Goal: Information Seeking & Learning: Learn about a topic

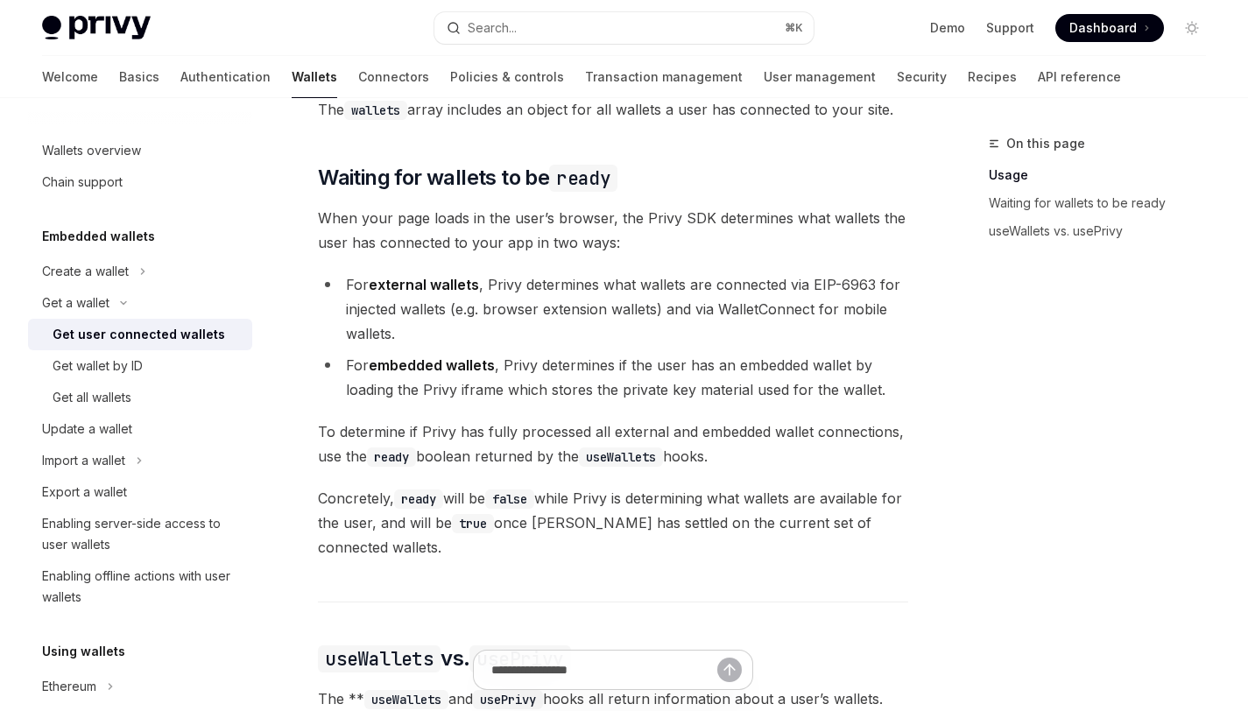
click at [630, 312] on li "For external wallets , Privy determines what wallets are connected via EIP-6963…" at bounding box center [613, 309] width 590 height 74
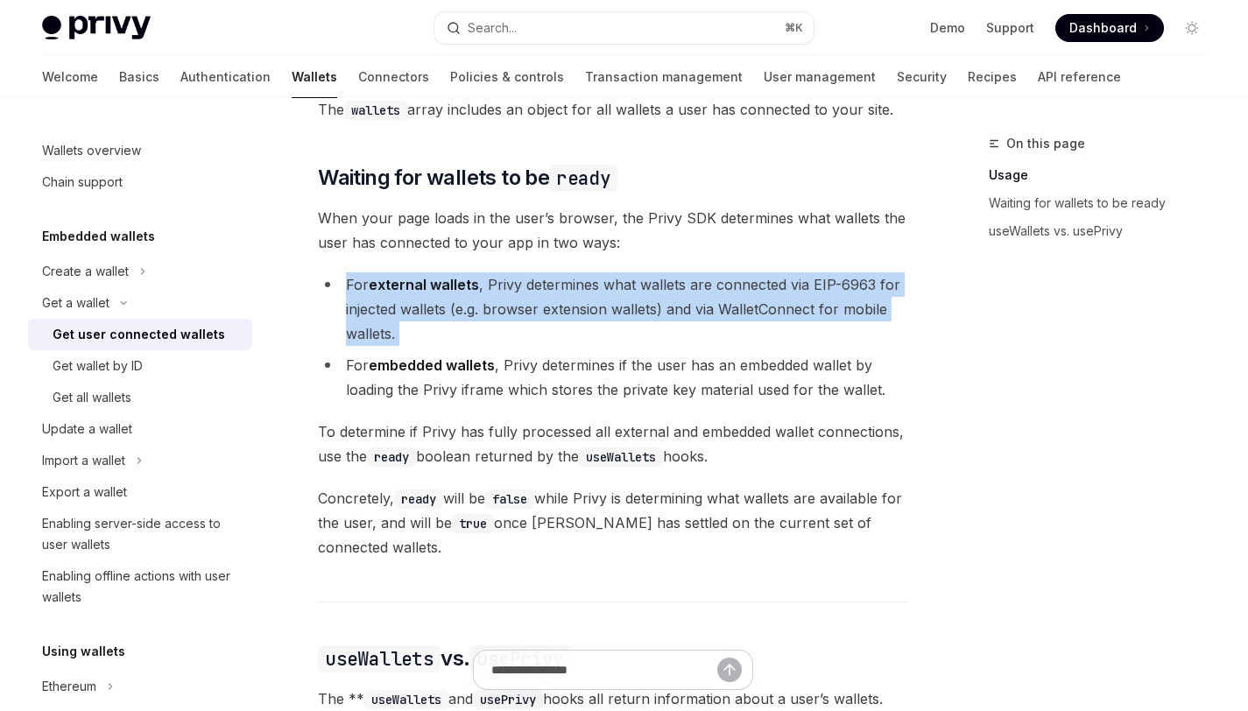
click at [630, 312] on li "For external wallets , Privy determines what wallets are connected via EIP-6963…" at bounding box center [613, 309] width 590 height 74
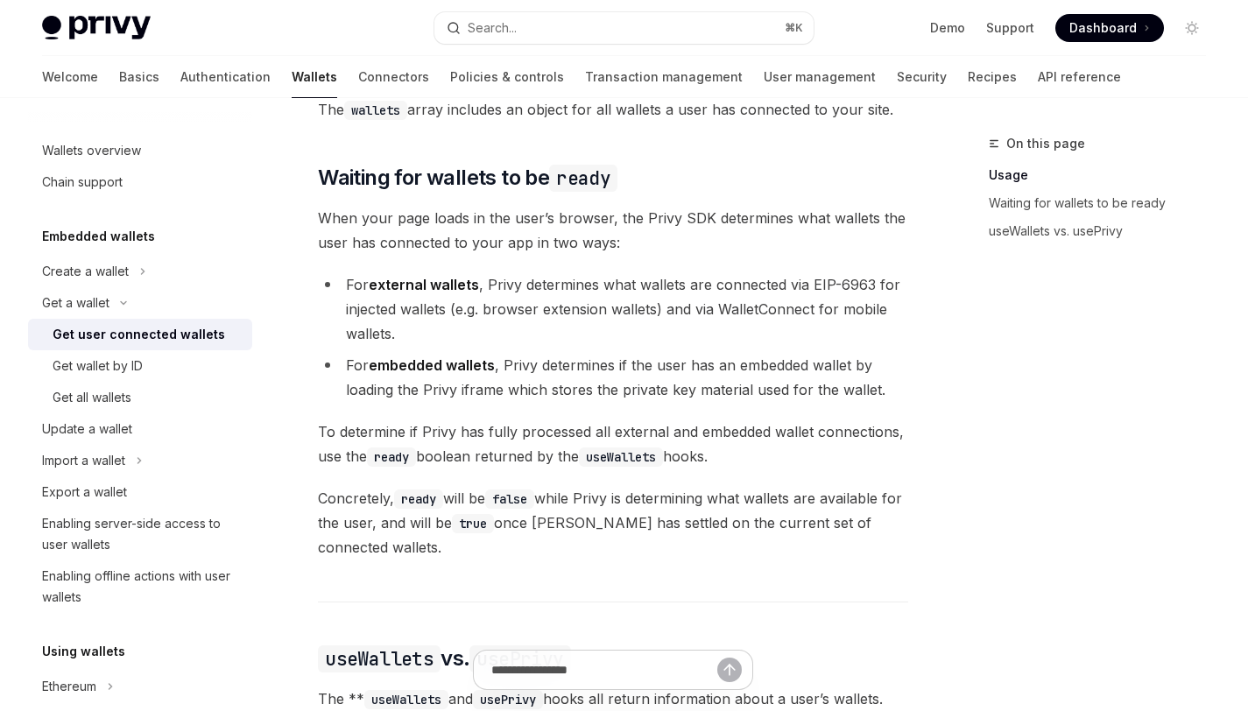
click at [646, 390] on li "For embedded wallets , Privy determines if the user has an embedded wallet by l…" at bounding box center [613, 377] width 590 height 49
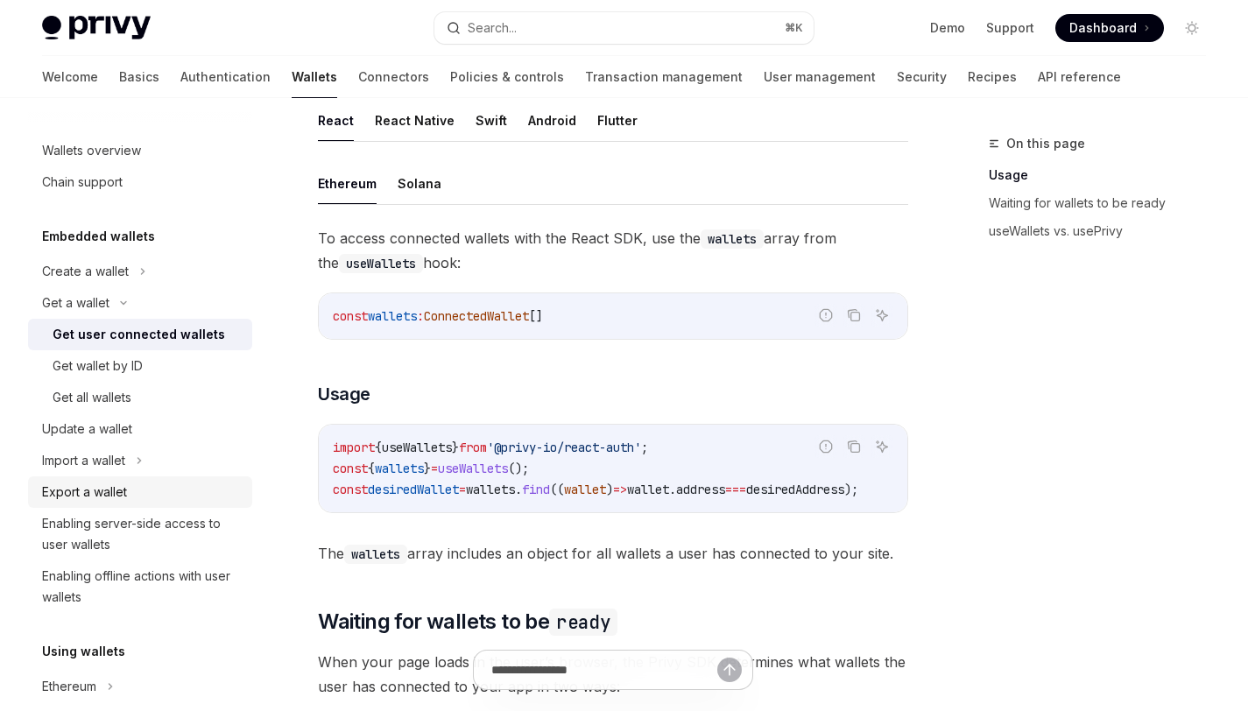
scroll to position [526, 0]
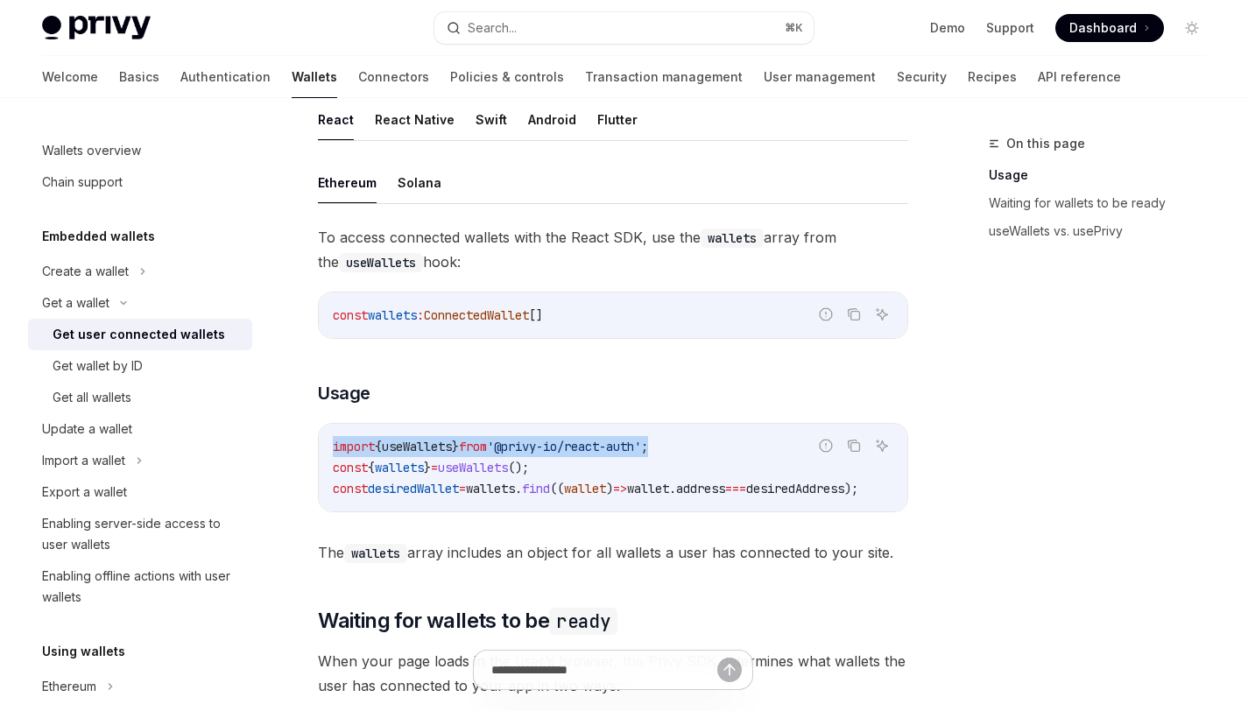
drag, startPoint x: 697, startPoint y: 442, endPoint x: 383, endPoint y: 427, distance: 314.9
click at [383, 427] on div "import { useWallets } from '@privy-io/react-auth' ; const { wallets } = useWall…" at bounding box center [613, 468] width 589 height 88
copy span "import { useWallets } from '@privy-io/react-auth' ;"
click at [508, 472] on span "useWallets" at bounding box center [473, 468] width 70 height 16
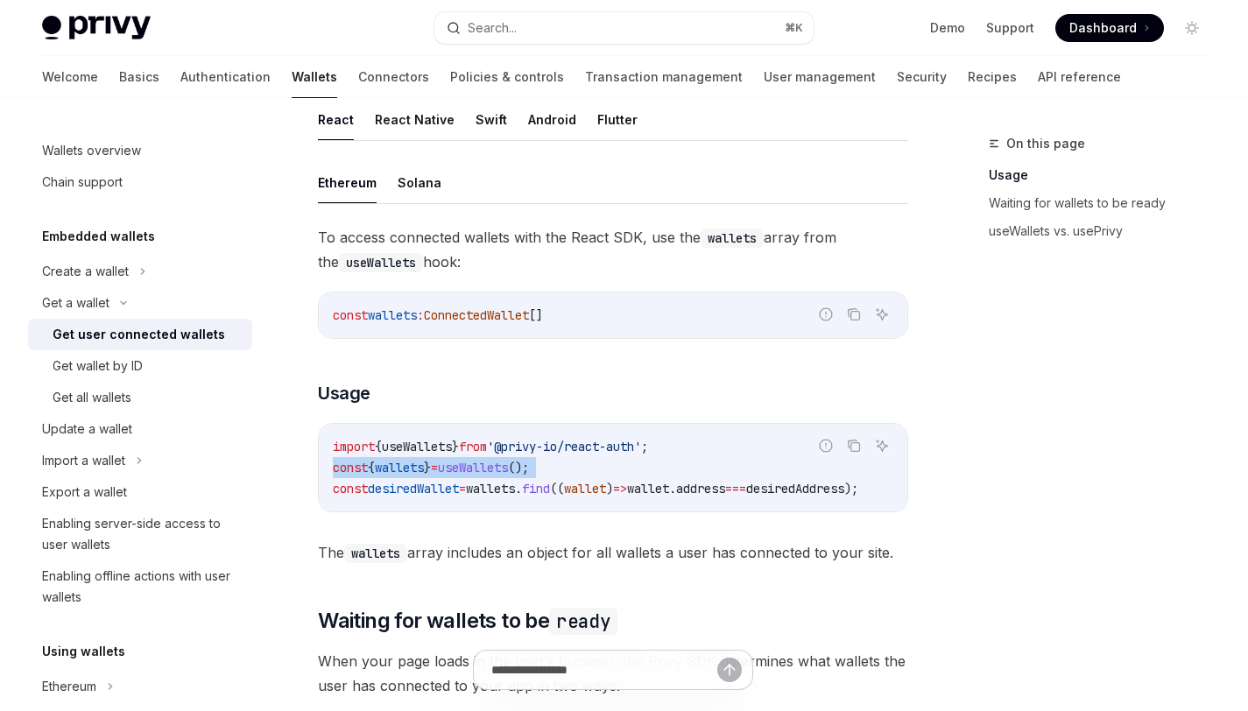
click at [508, 472] on span "useWallets" at bounding box center [473, 468] width 70 height 16
copy code "const { wallets } = useWallets ();"
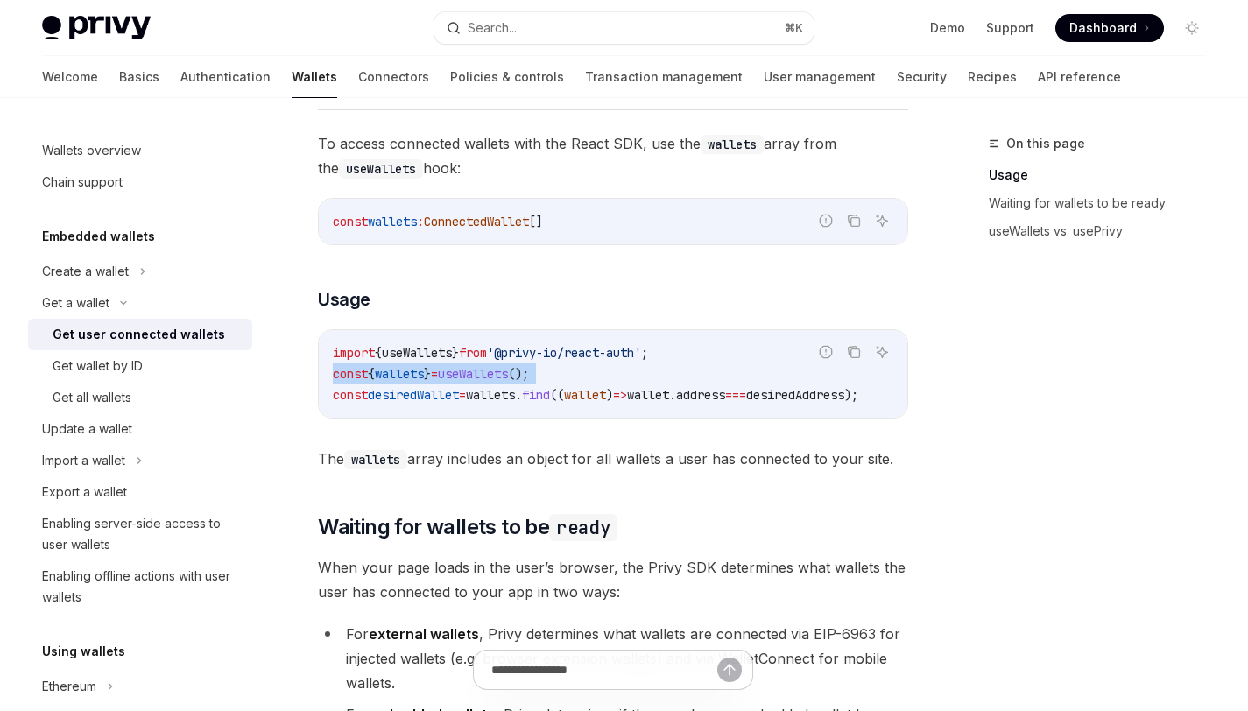
scroll to position [627, 0]
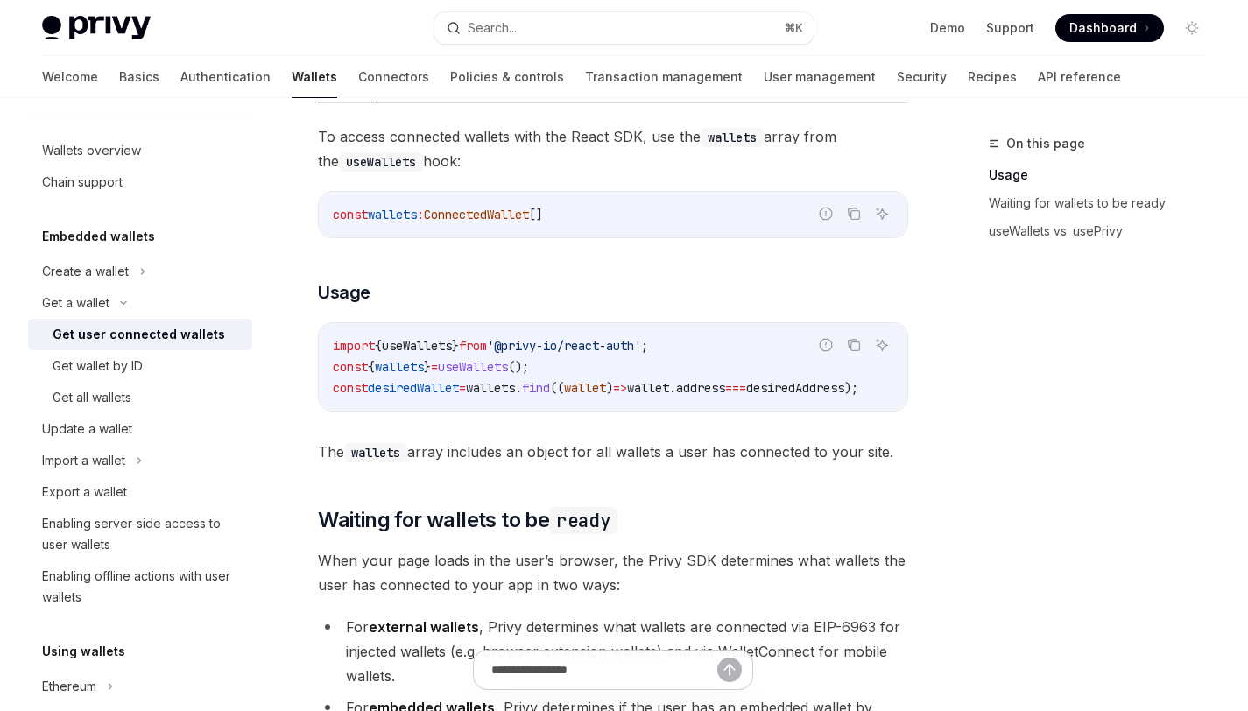
click at [679, 408] on div "import { useWallets } from '@privy-io/react-auth' ; const { wallets } = useWall…" at bounding box center [613, 367] width 589 height 88
click at [607, 399] on div "import { useWallets } from '@privy-io/react-auth' ; const { wallets } = useWall…" at bounding box center [613, 367] width 589 height 88
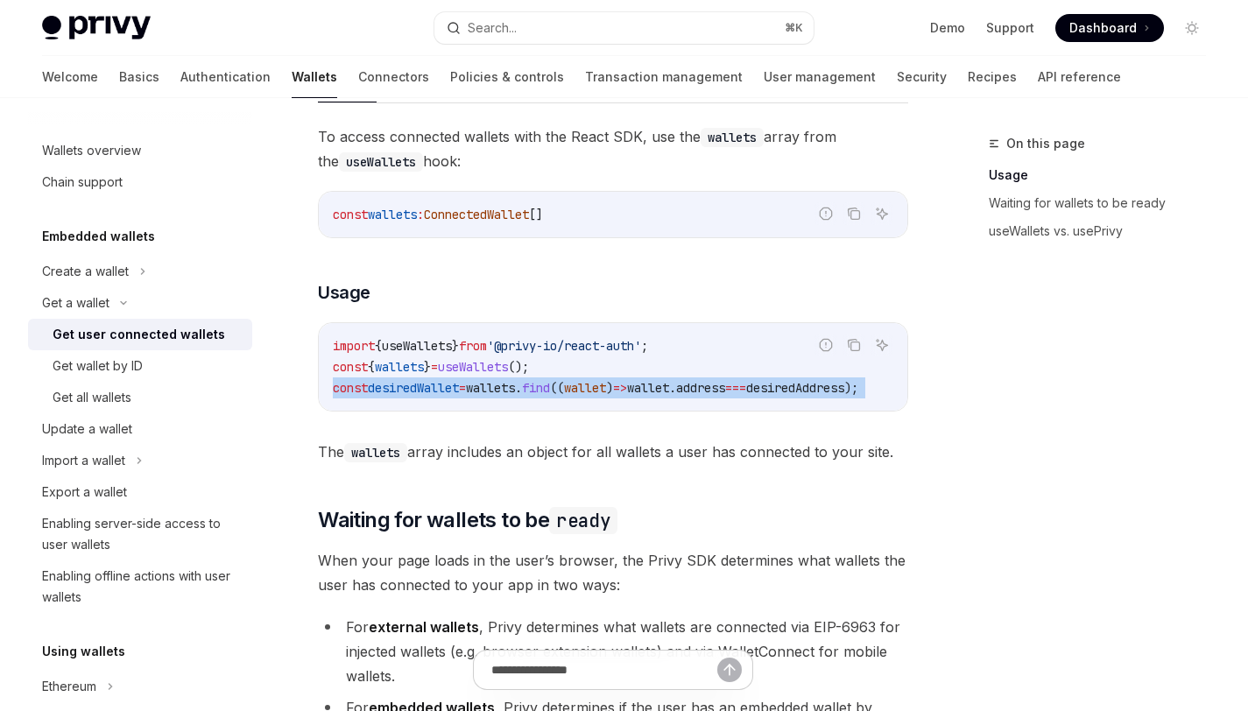
click at [607, 399] on div "import { useWallets } from '@privy-io/react-auth' ; const { wallets } = useWall…" at bounding box center [613, 367] width 589 height 88
copy code "const desiredWallet = wallets . find (( wallet ) => wallet . address === desire…"
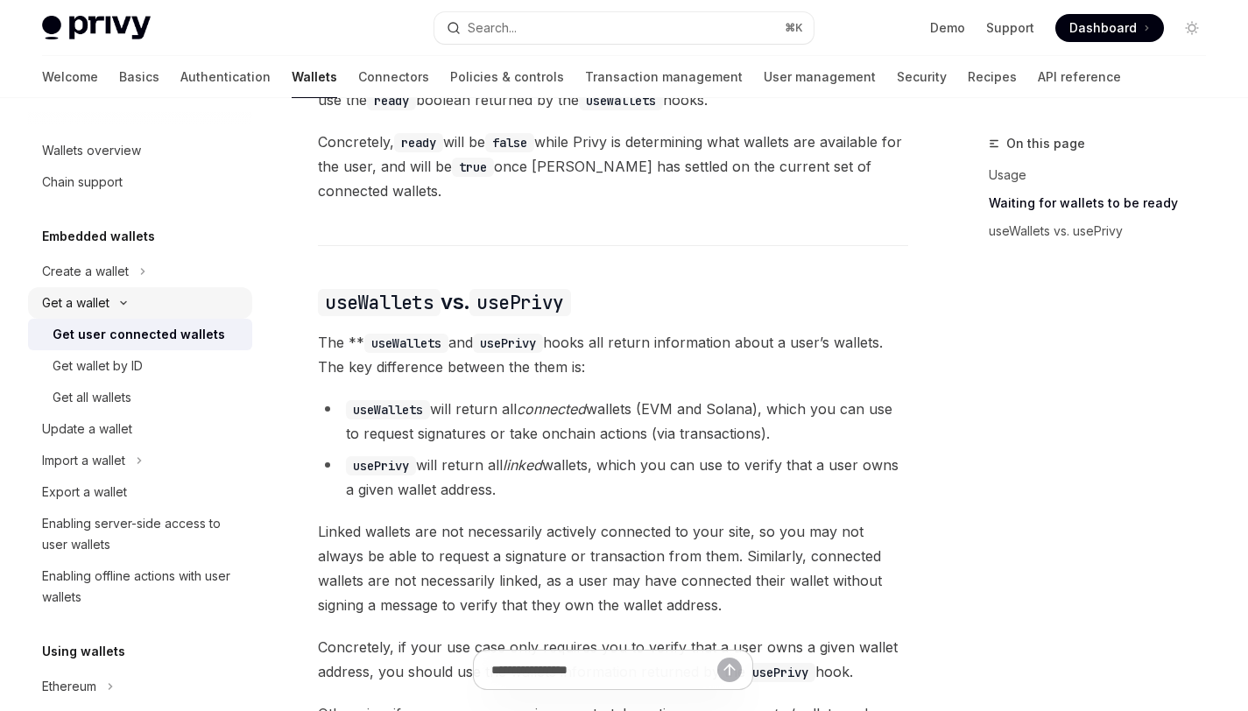
scroll to position [1339, 0]
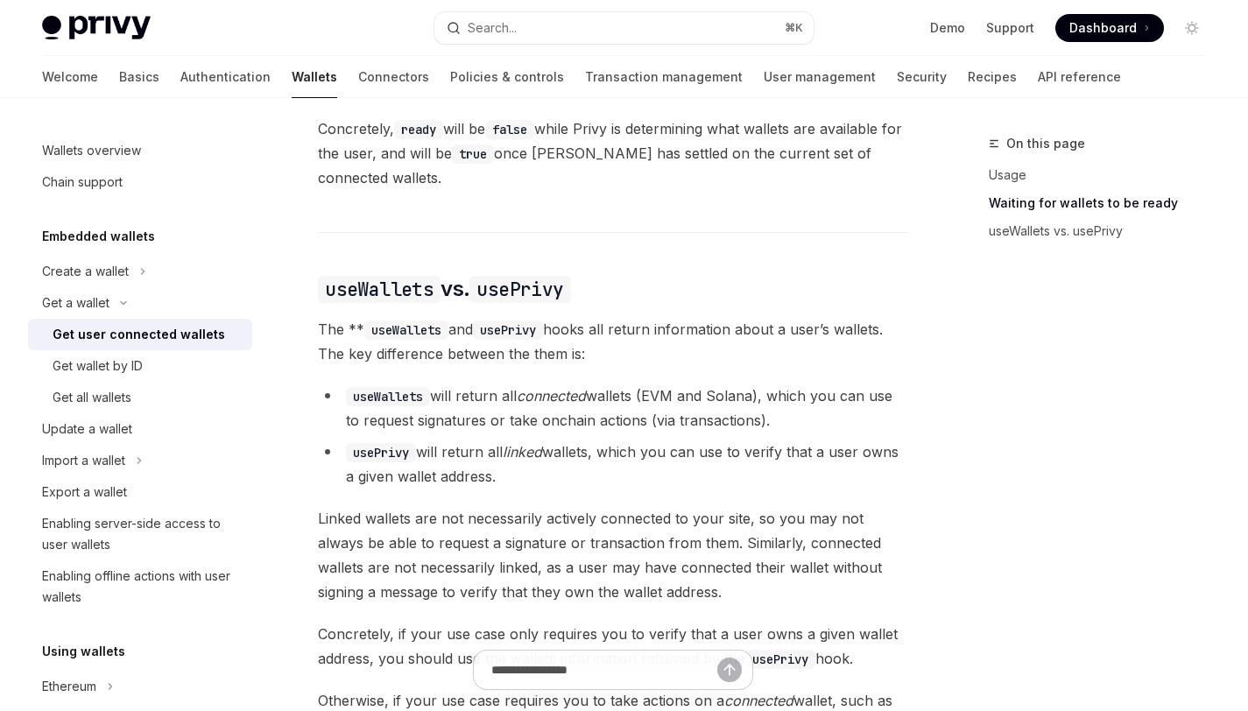
click at [491, 420] on li "useWallets will return all connected wallets (EVM and Solana), which you can us…" at bounding box center [613, 408] width 590 height 49
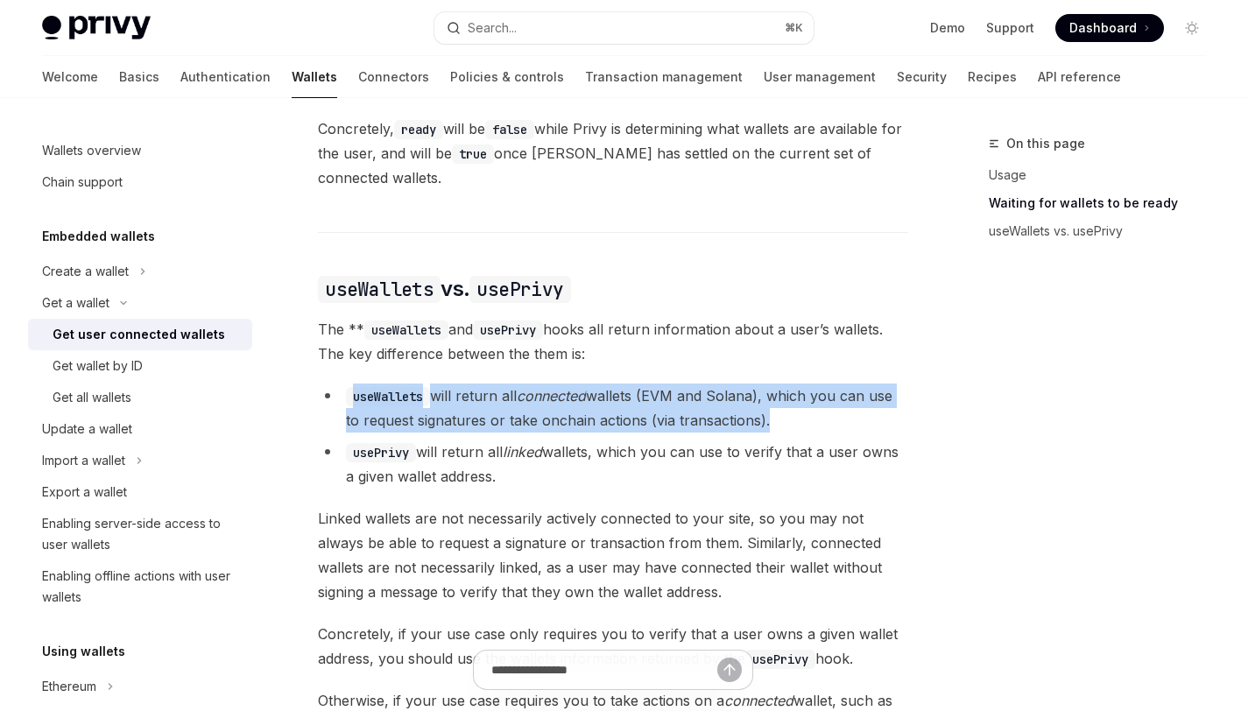
click at [491, 420] on li "useWallets will return all connected wallets (EVM and Solana), which you can us…" at bounding box center [613, 408] width 590 height 49
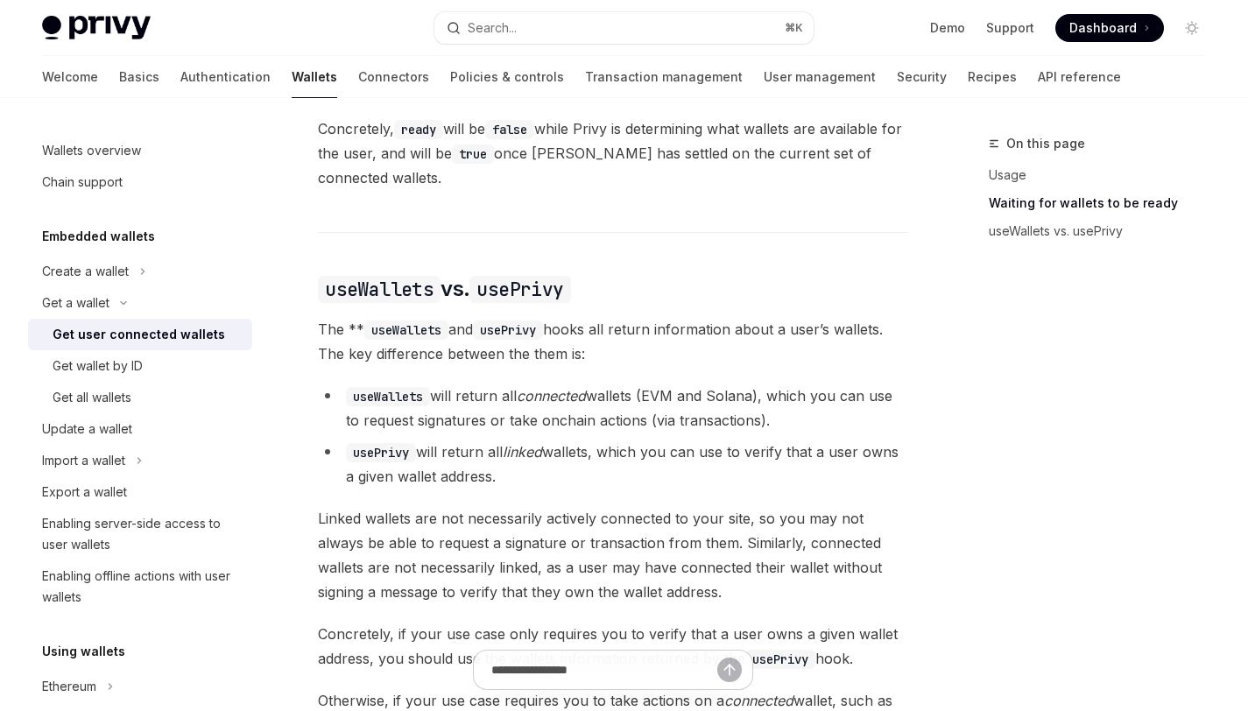
click at [508, 464] on li "usePrivy will return all linked wallets, which you can use to verify that a use…" at bounding box center [613, 464] width 590 height 49
click at [507, 464] on li "usePrivy will return all linked wallets, which you can use to verify that a use…" at bounding box center [613, 464] width 590 height 49
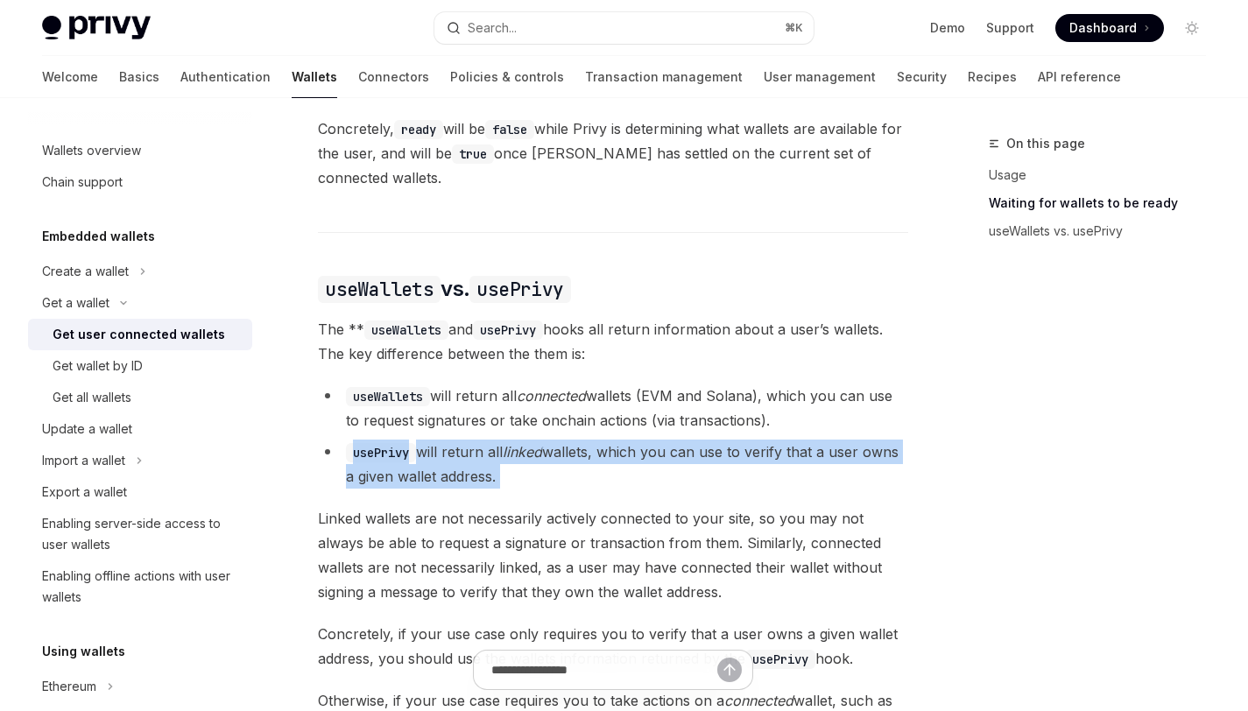
click at [507, 464] on li "usePrivy will return all linked wallets, which you can use to verify that a use…" at bounding box center [613, 464] width 590 height 49
click at [615, 486] on li "usePrivy will return all linked wallets, which you can use to verify that a use…" at bounding box center [613, 464] width 590 height 49
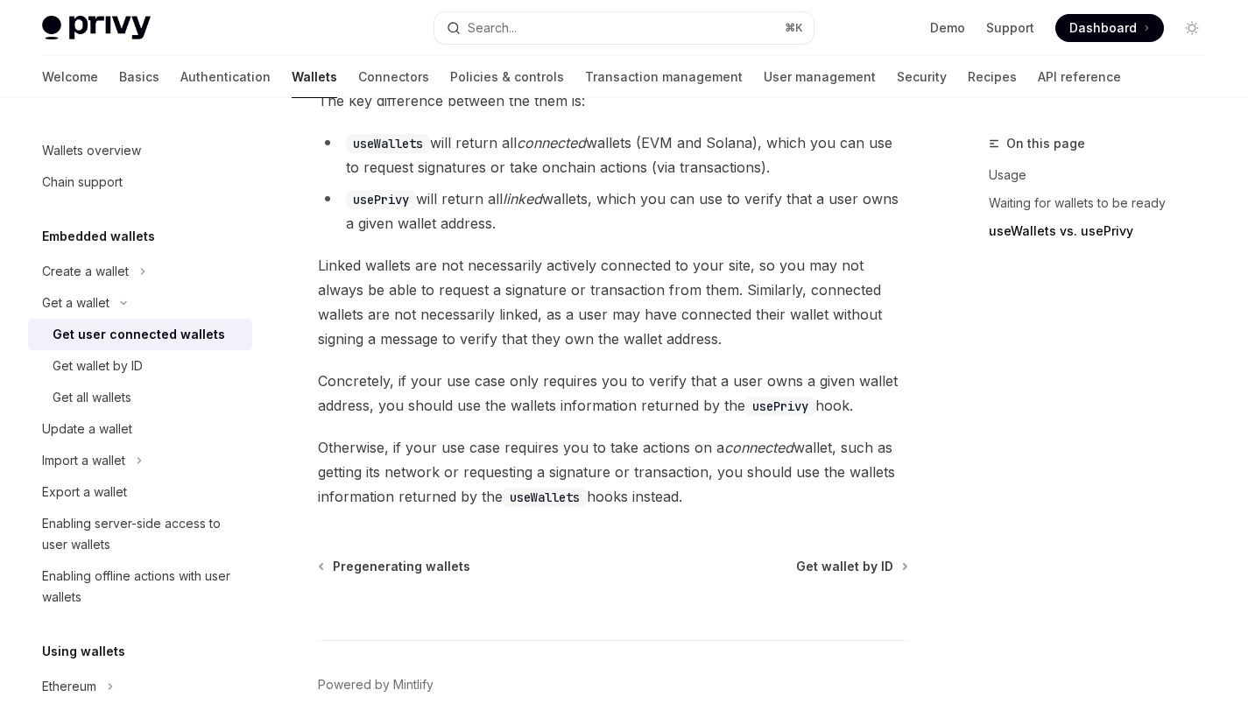
scroll to position [1594, 0]
click at [145, 390] on div "Get all wallets" at bounding box center [147, 397] width 189 height 21
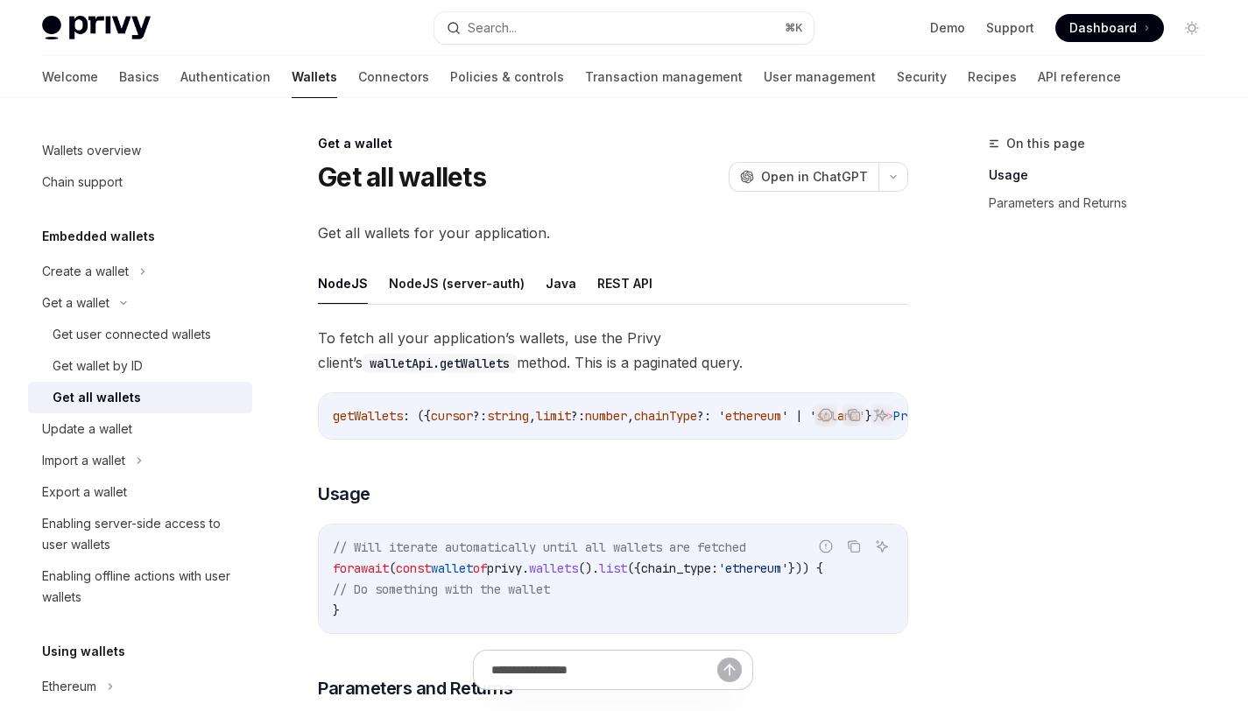
click at [617, 351] on span "To fetch all your application’s wallets, use the Privy client’s walletApi.getWa…" at bounding box center [613, 350] width 590 height 49
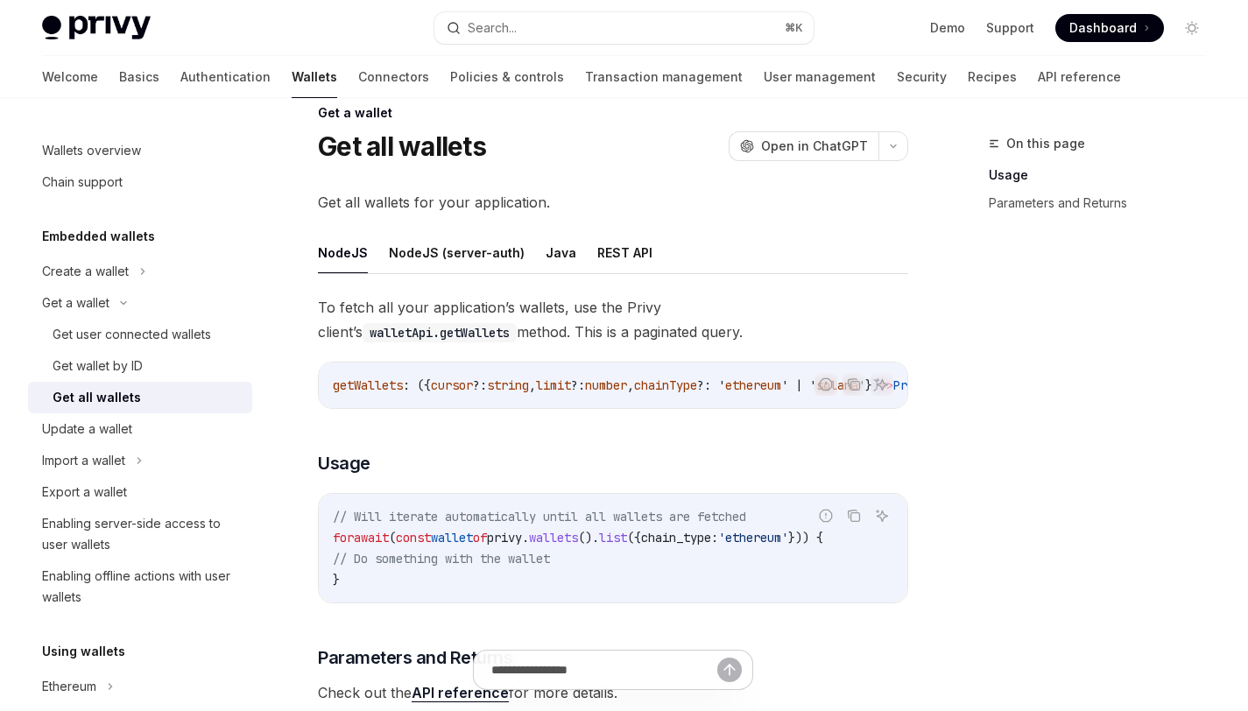
scroll to position [32, 0]
click at [429, 249] on button "NodeJS (server-auth)" at bounding box center [457, 250] width 136 height 41
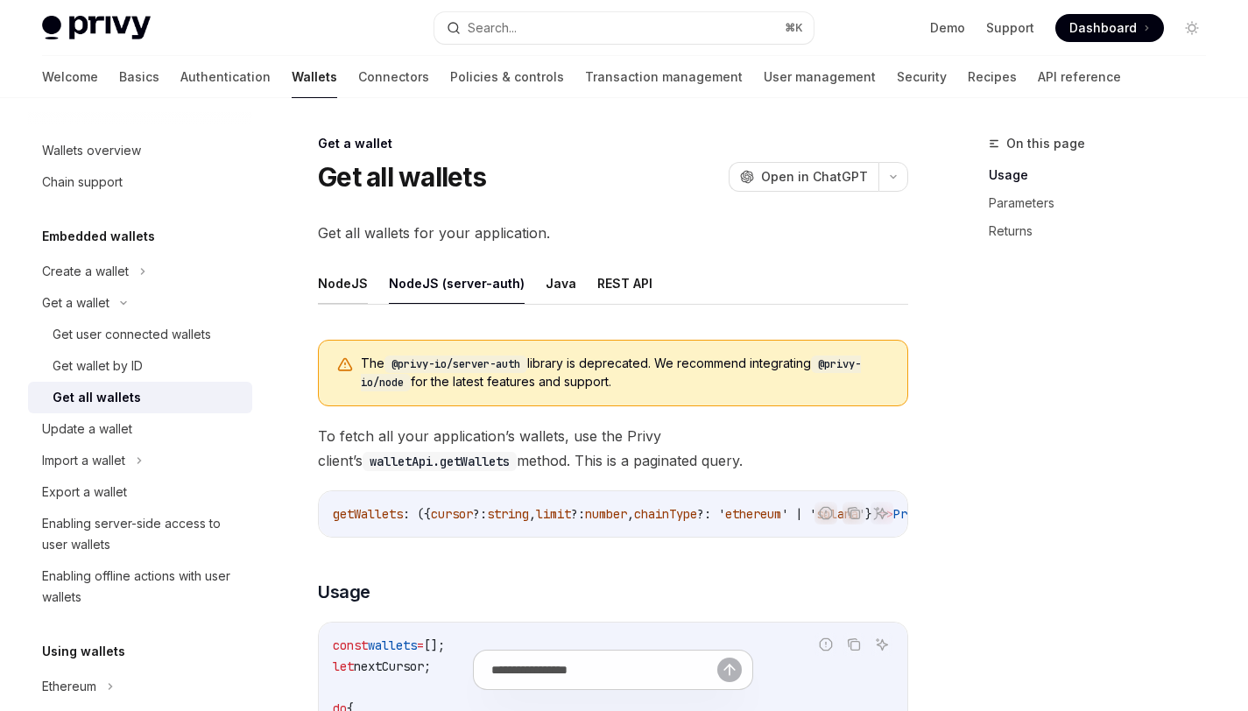
click at [343, 290] on button "NodeJS" at bounding box center [343, 283] width 50 height 41
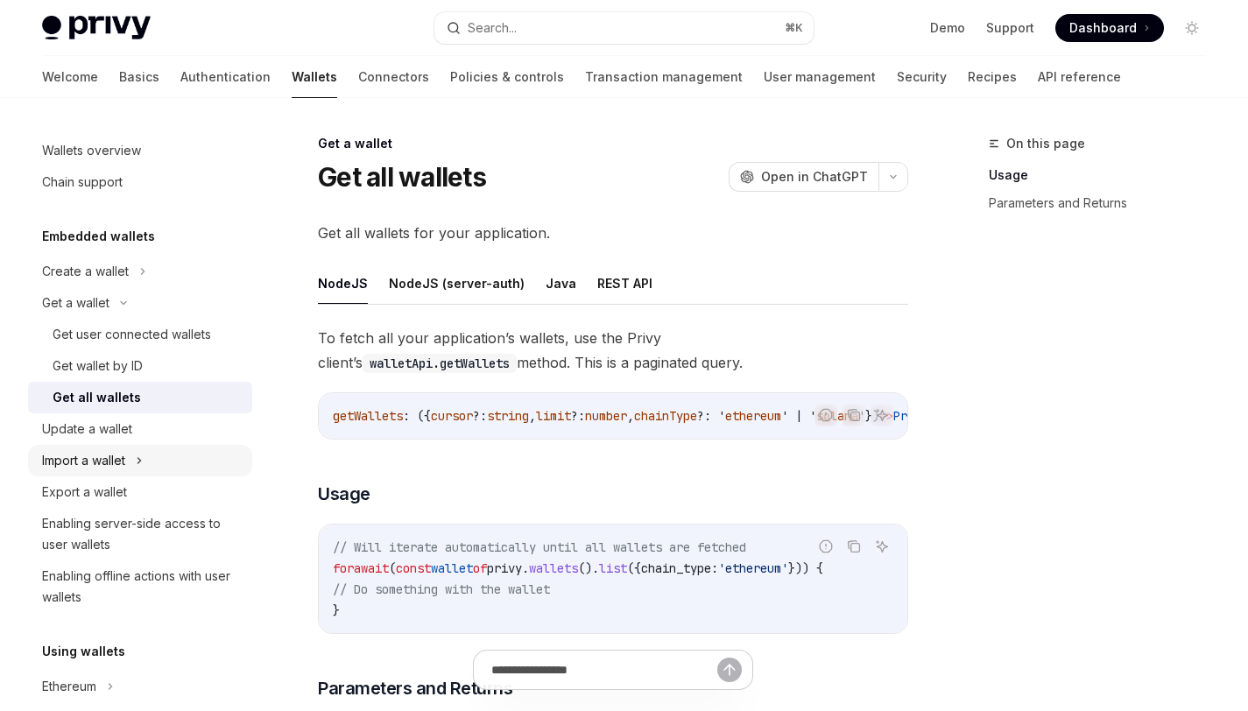
click at [129, 449] on button "Import a wallet" at bounding box center [140, 461] width 224 height 32
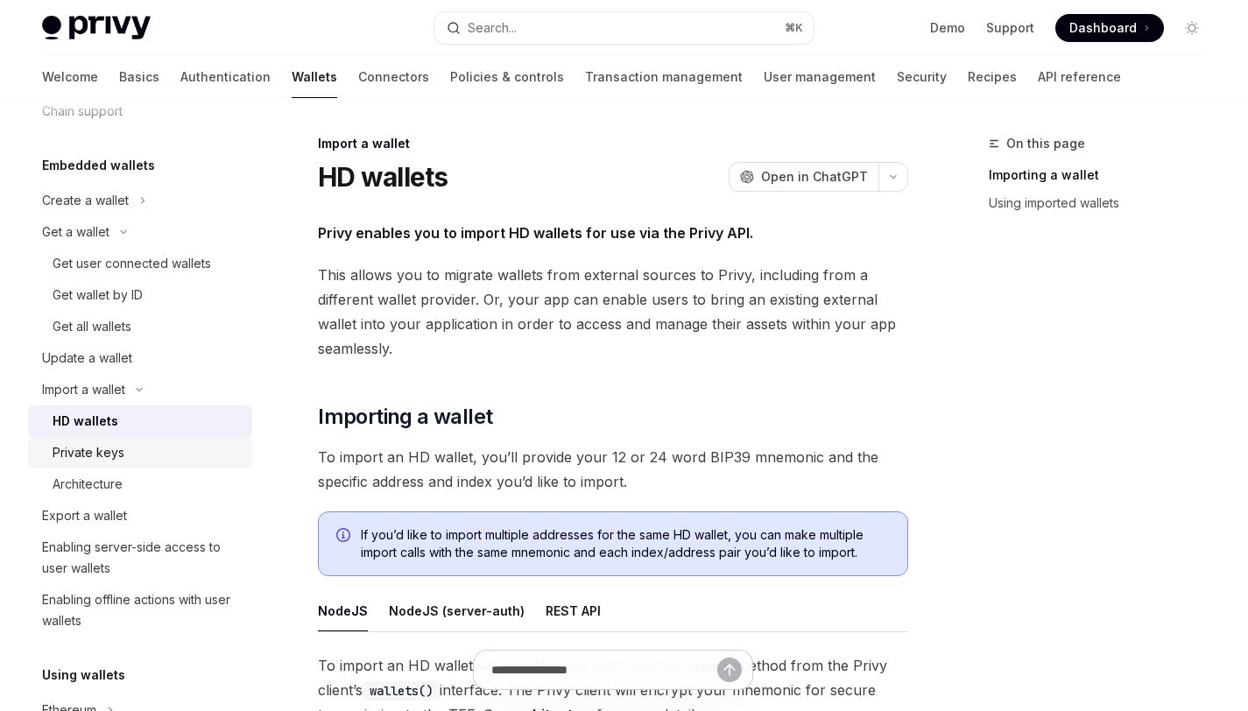
scroll to position [149, 0]
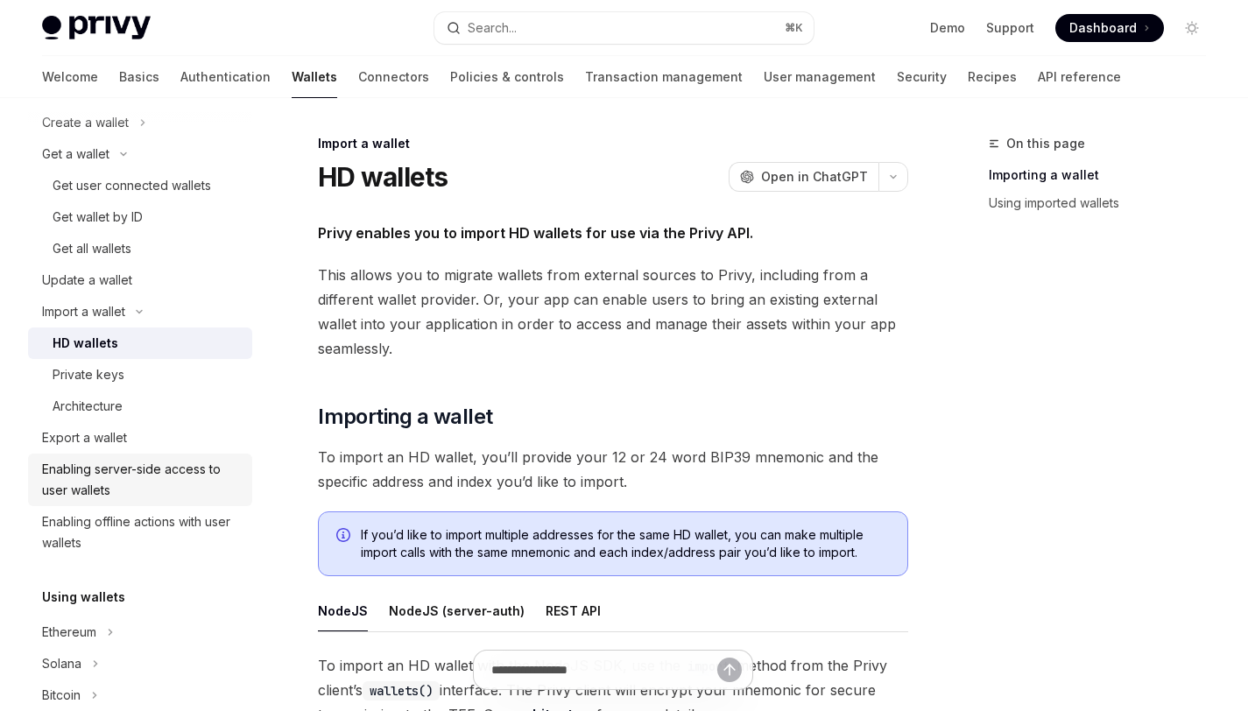
click at [145, 482] on div "Enabling server-side access to user wallets" at bounding box center [142, 480] width 200 height 42
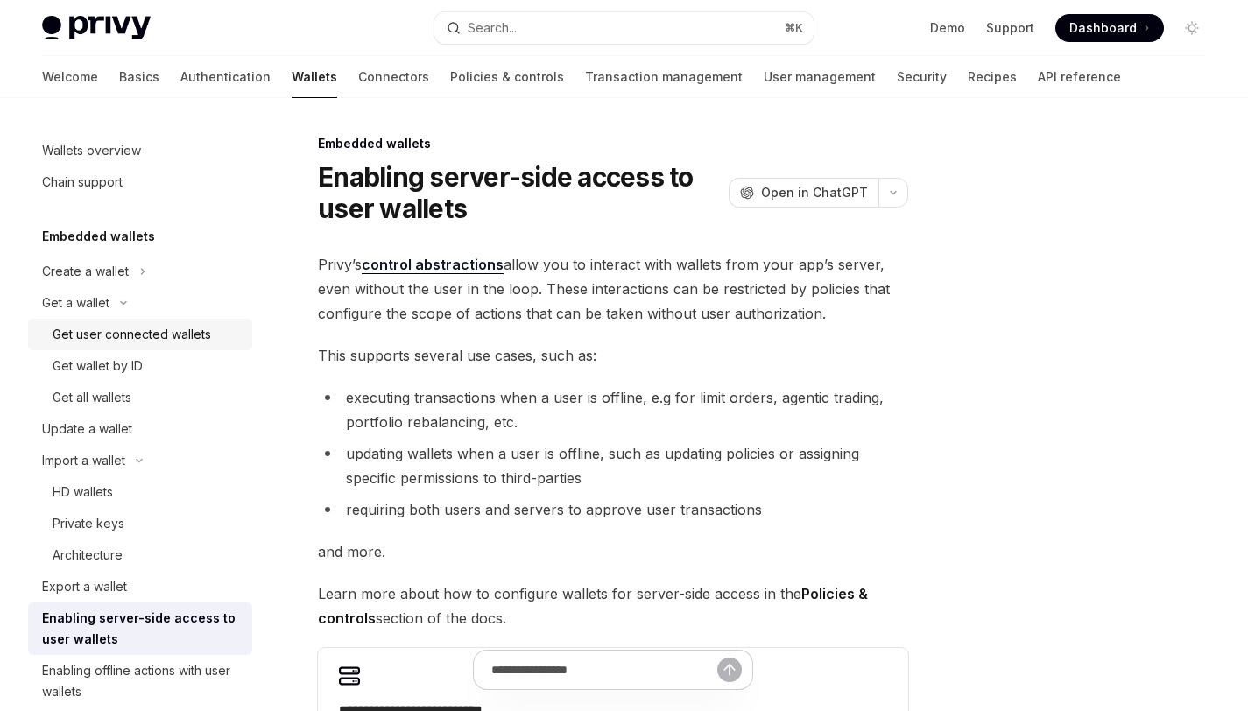
click at [158, 336] on div "Get user connected wallets" at bounding box center [132, 334] width 159 height 21
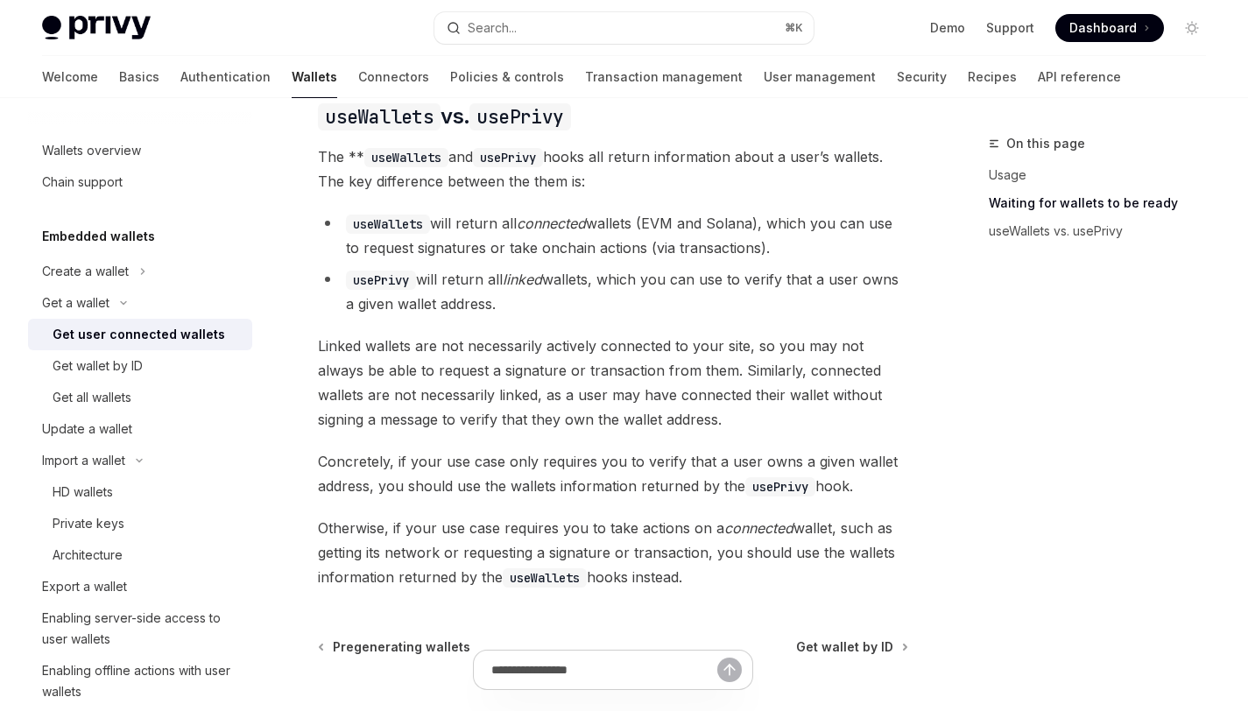
scroll to position [1680, 0]
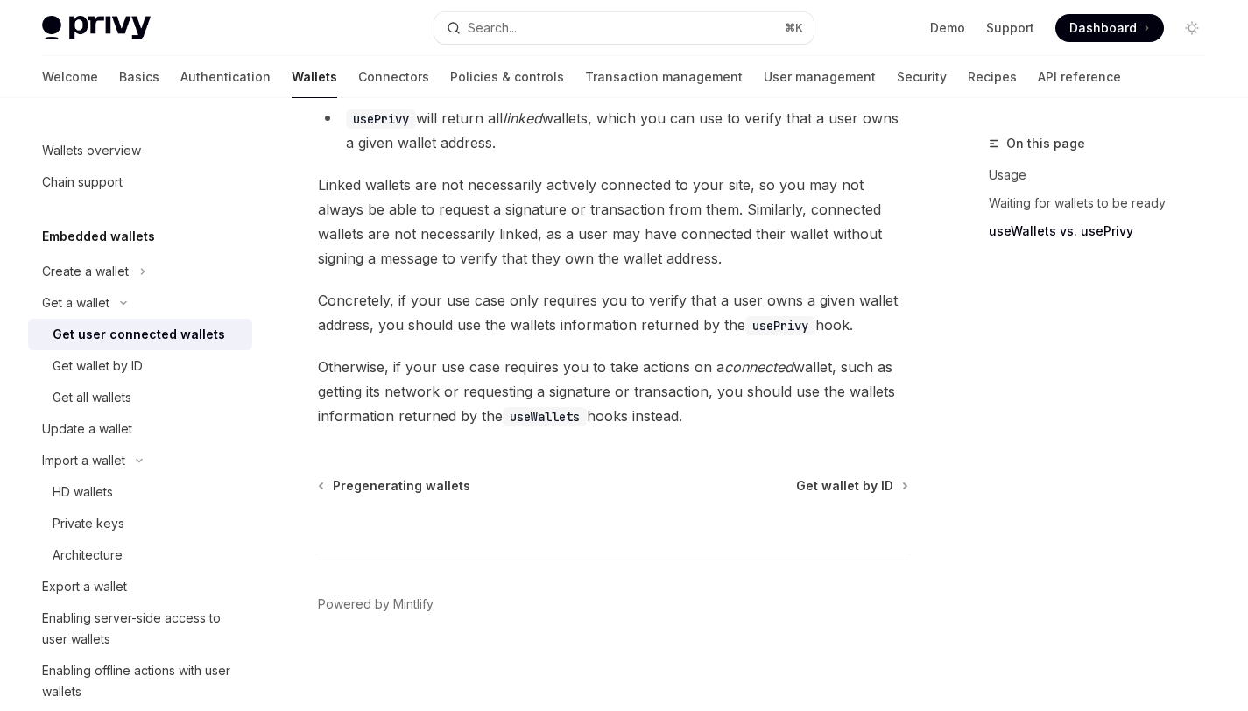
drag, startPoint x: 715, startPoint y: 424, endPoint x: 465, endPoint y: 192, distance: 340.9
click at [553, 394] on span "Otherwise, if your use case requires you to take actions on a connected wallet,…" at bounding box center [613, 392] width 590 height 74
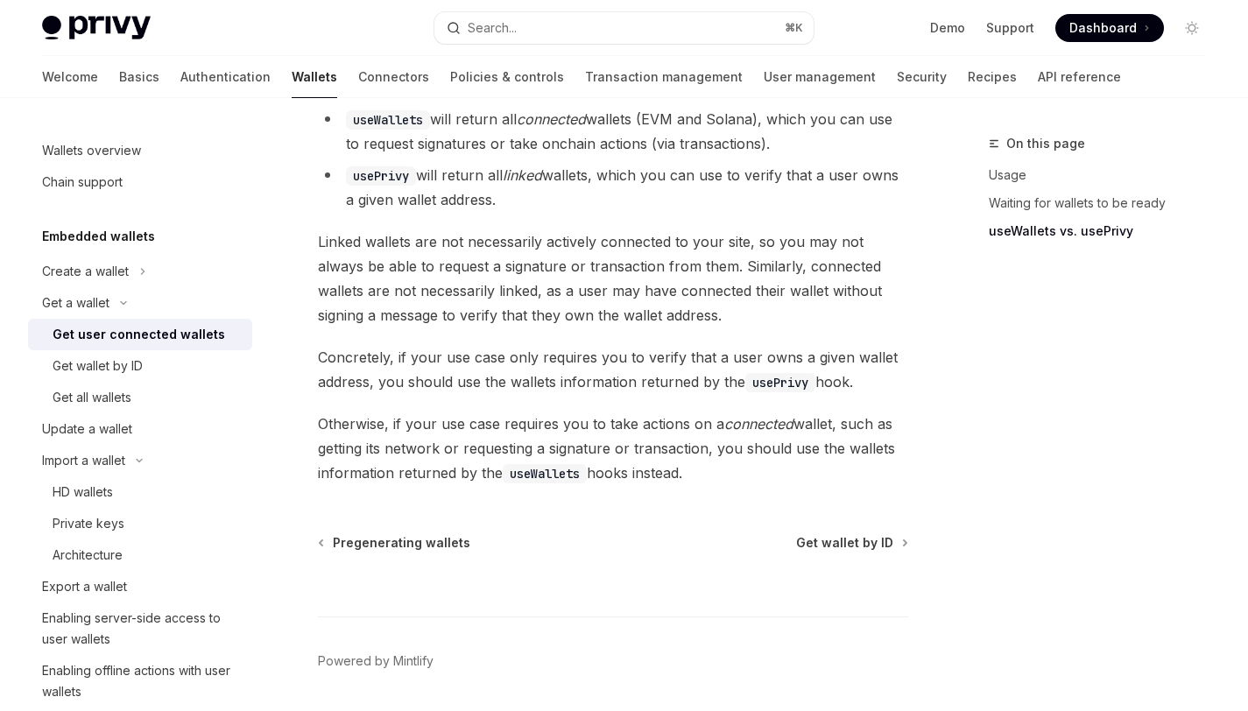
scroll to position [1623, 0]
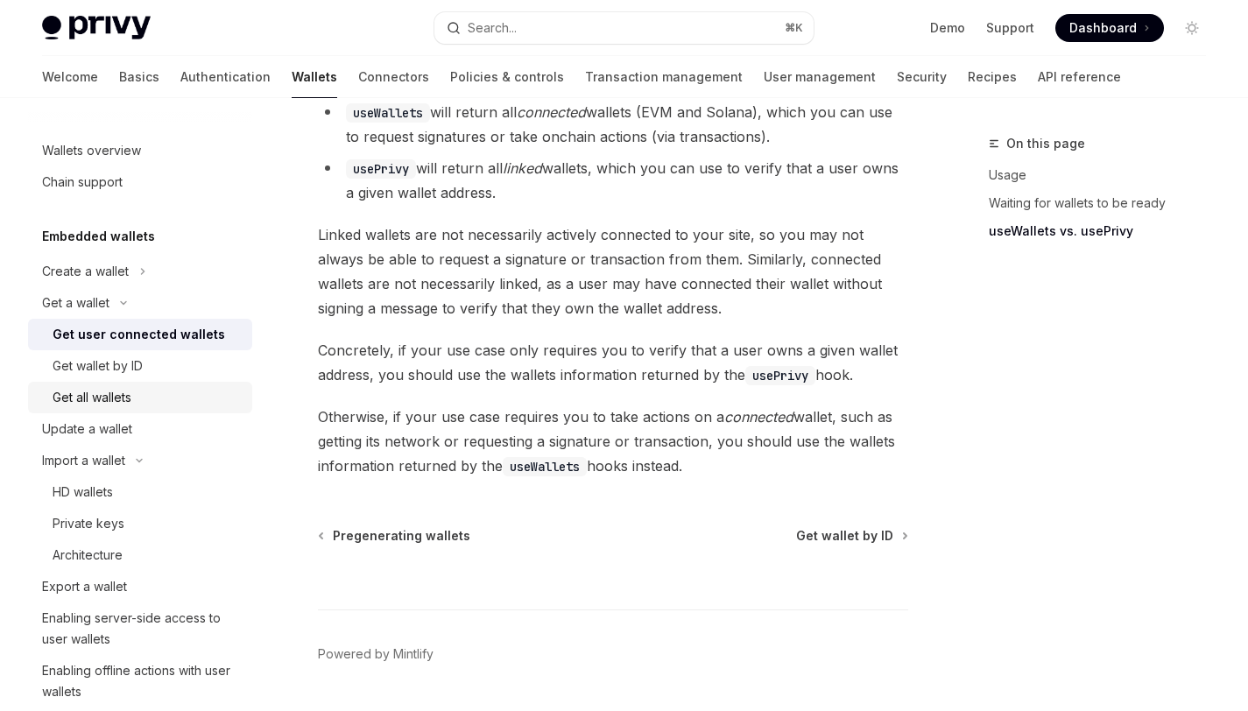
click at [101, 393] on div "Get all wallets" at bounding box center [92, 397] width 79 height 21
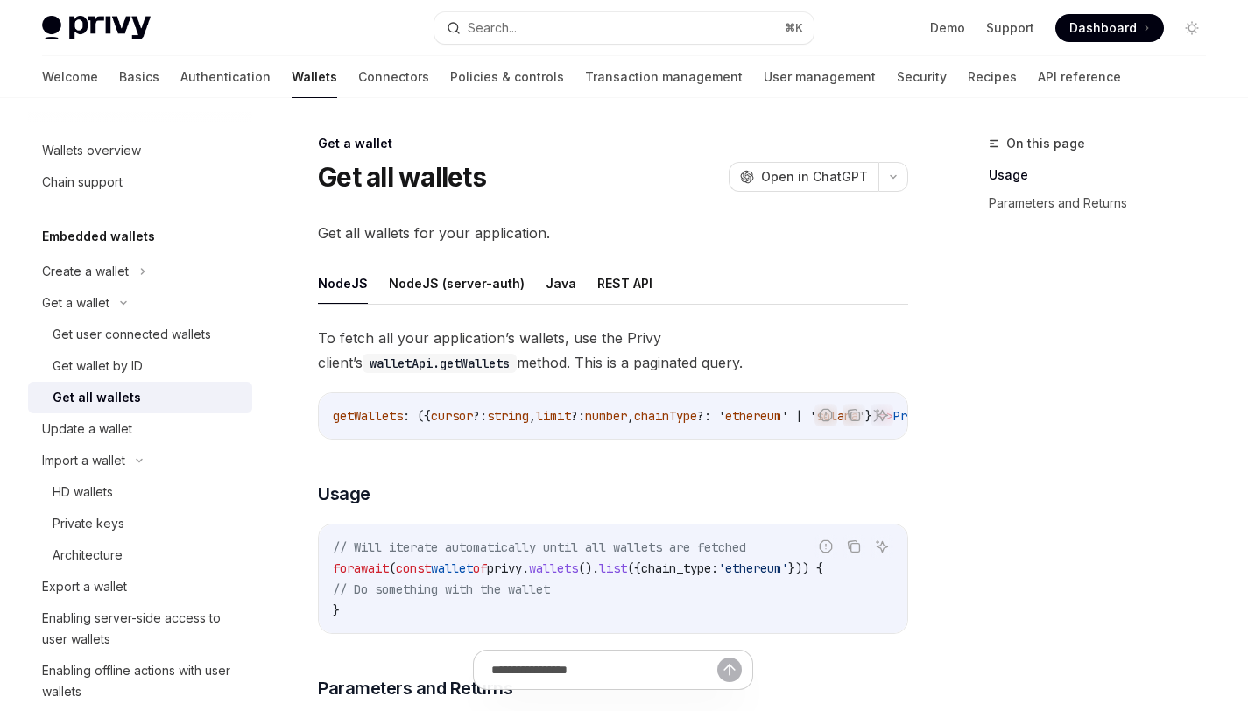
click at [697, 366] on span "To fetch all your application’s wallets, use the Privy client’s walletApi.getWa…" at bounding box center [613, 350] width 590 height 49
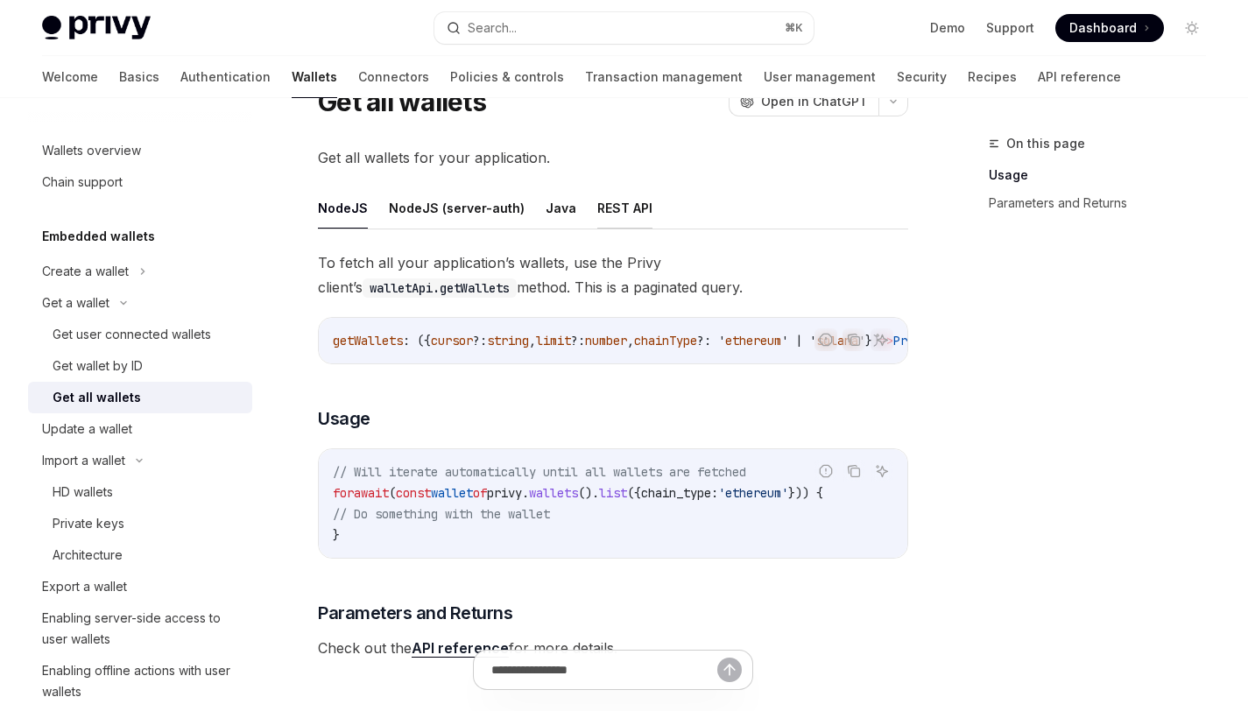
click at [618, 201] on button "REST API" at bounding box center [624, 207] width 55 height 41
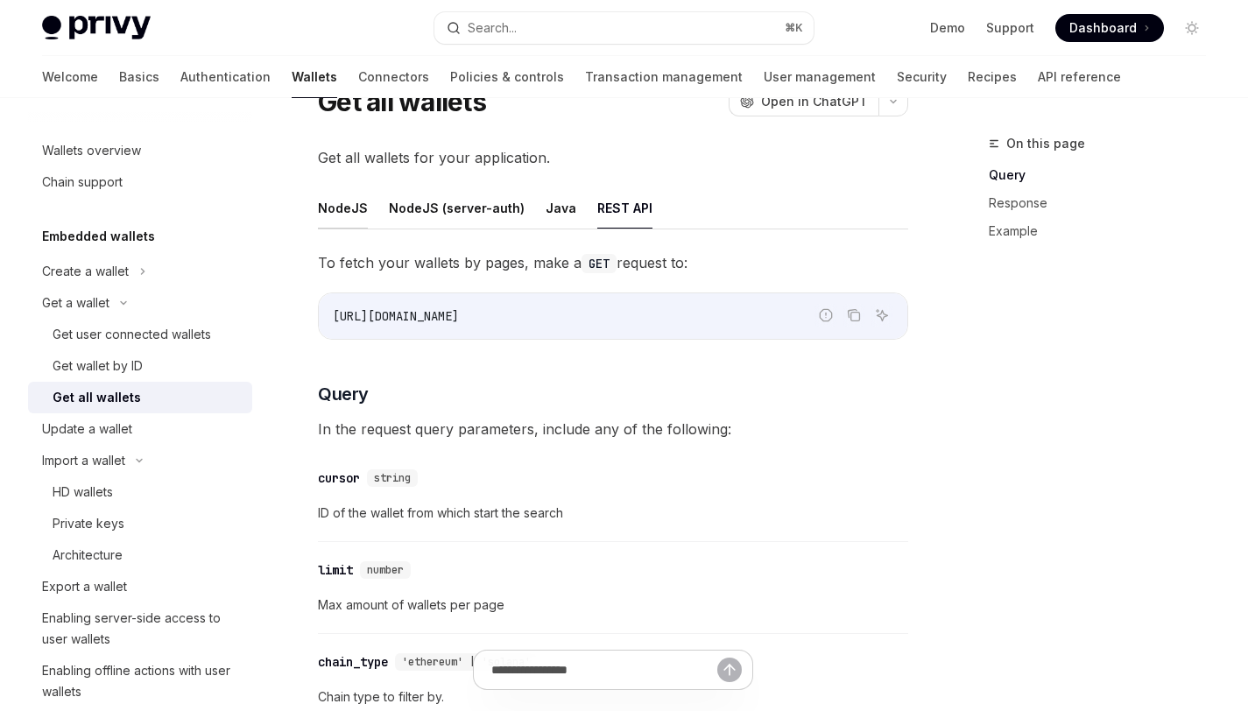
click at [338, 204] on button "NodeJS" at bounding box center [343, 207] width 50 height 41
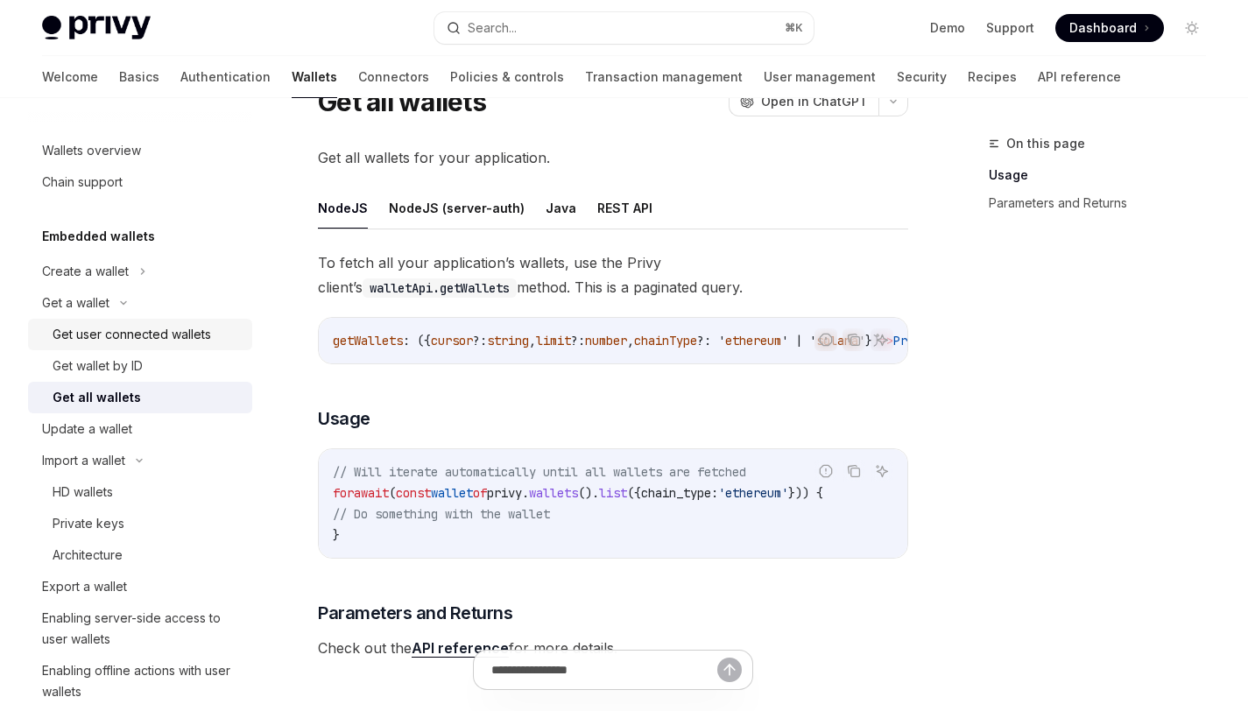
click at [166, 335] on div "Get user connected wallets" at bounding box center [132, 334] width 159 height 21
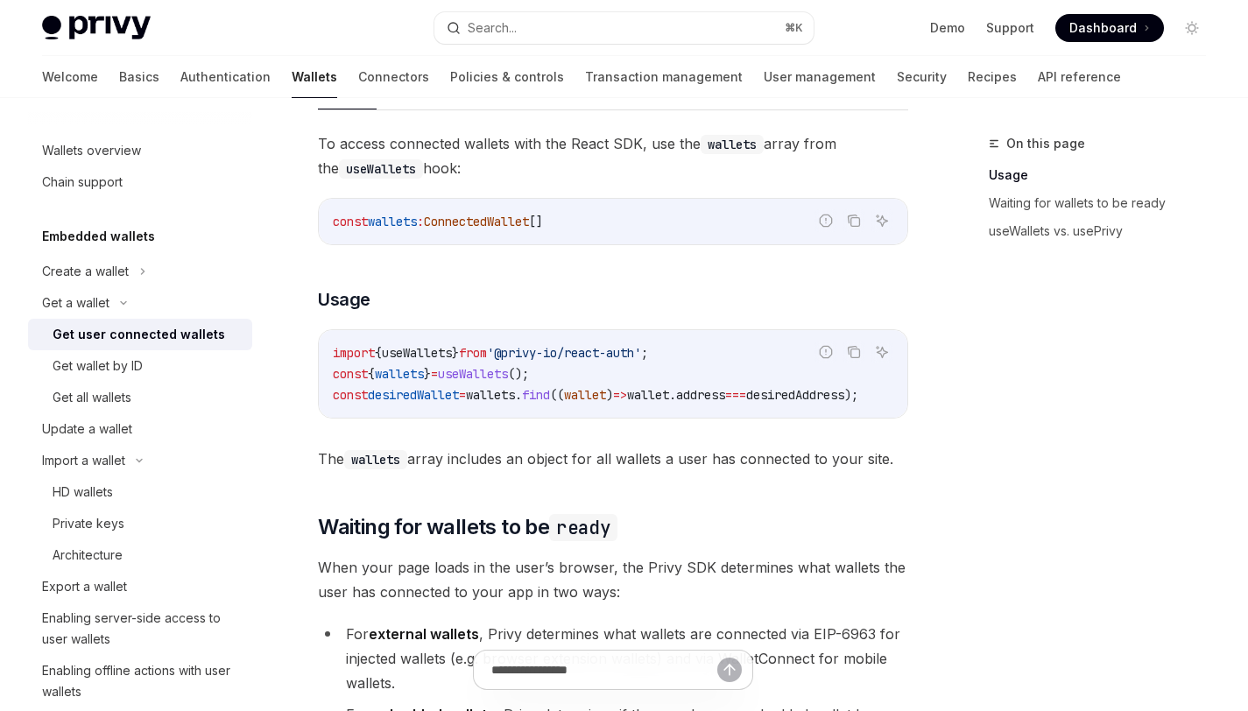
scroll to position [624, 0]
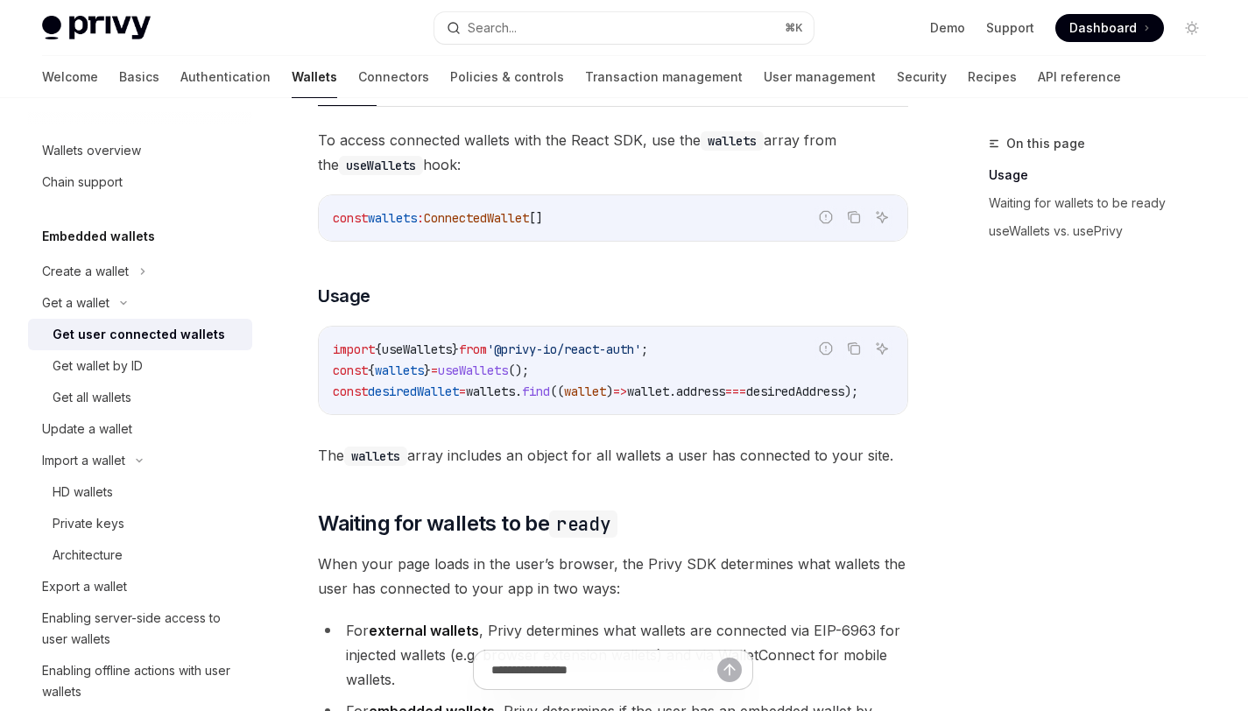
click at [474, 463] on span "The wallets array includes an object for all wallets a user has connected to yo…" at bounding box center [613, 455] width 590 height 25
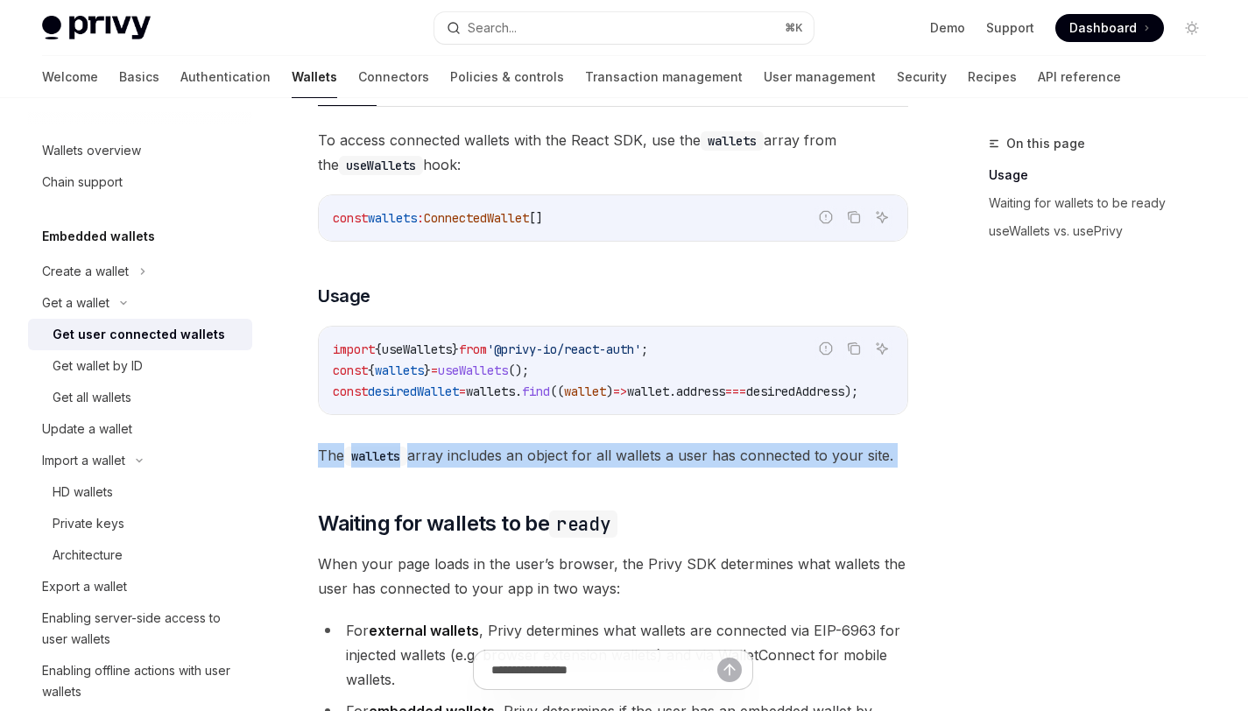
click at [474, 463] on span "The wallets array includes an object for all wallets a user has connected to yo…" at bounding box center [613, 455] width 590 height 25
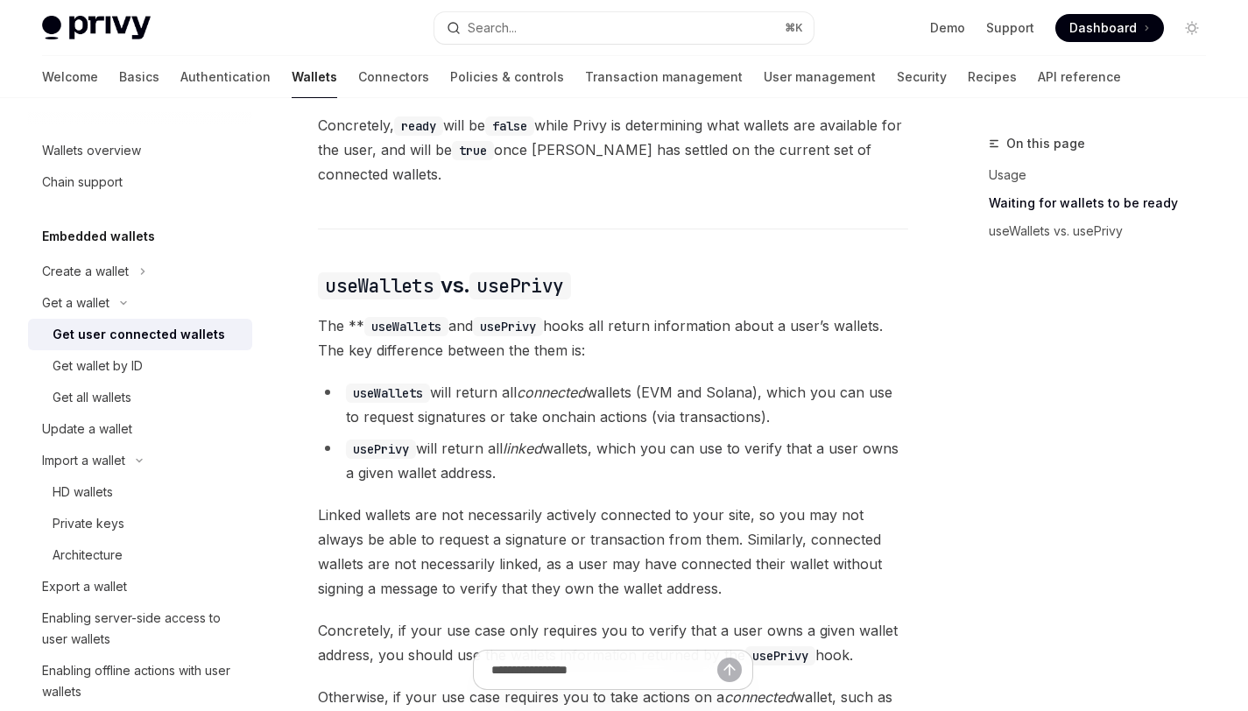
scroll to position [1443, 0]
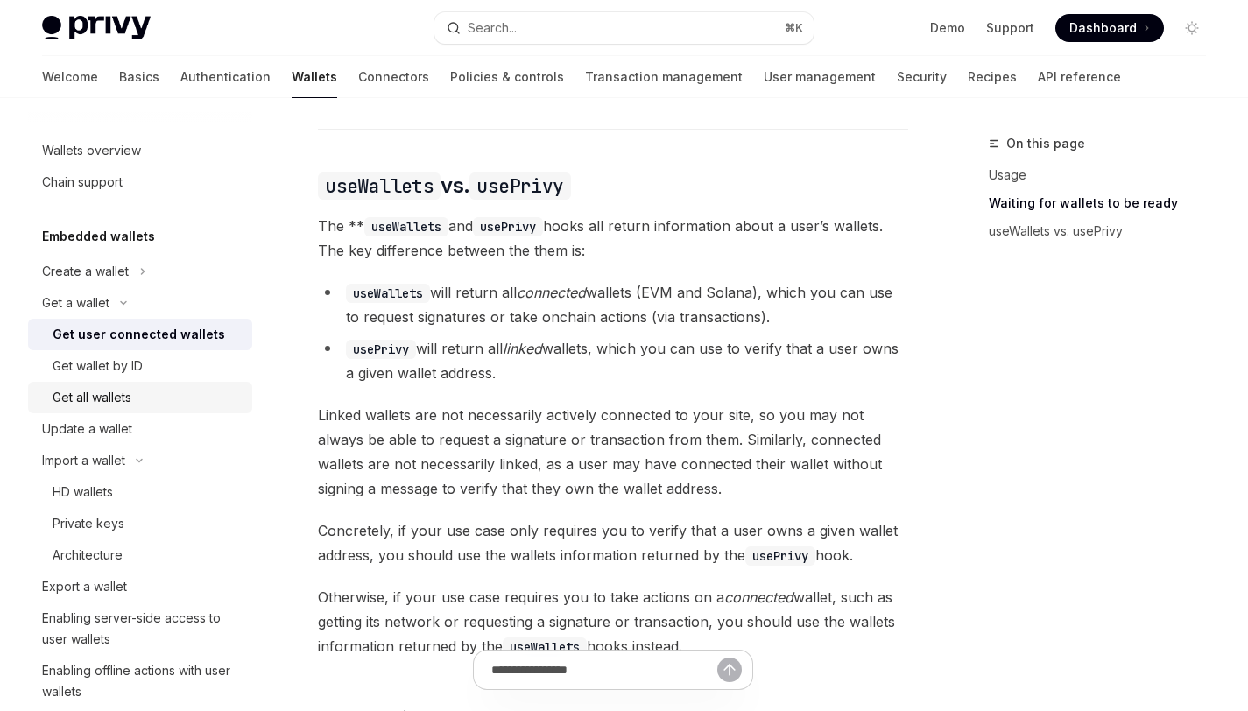
click at [176, 398] on div "Get all wallets" at bounding box center [147, 397] width 189 height 21
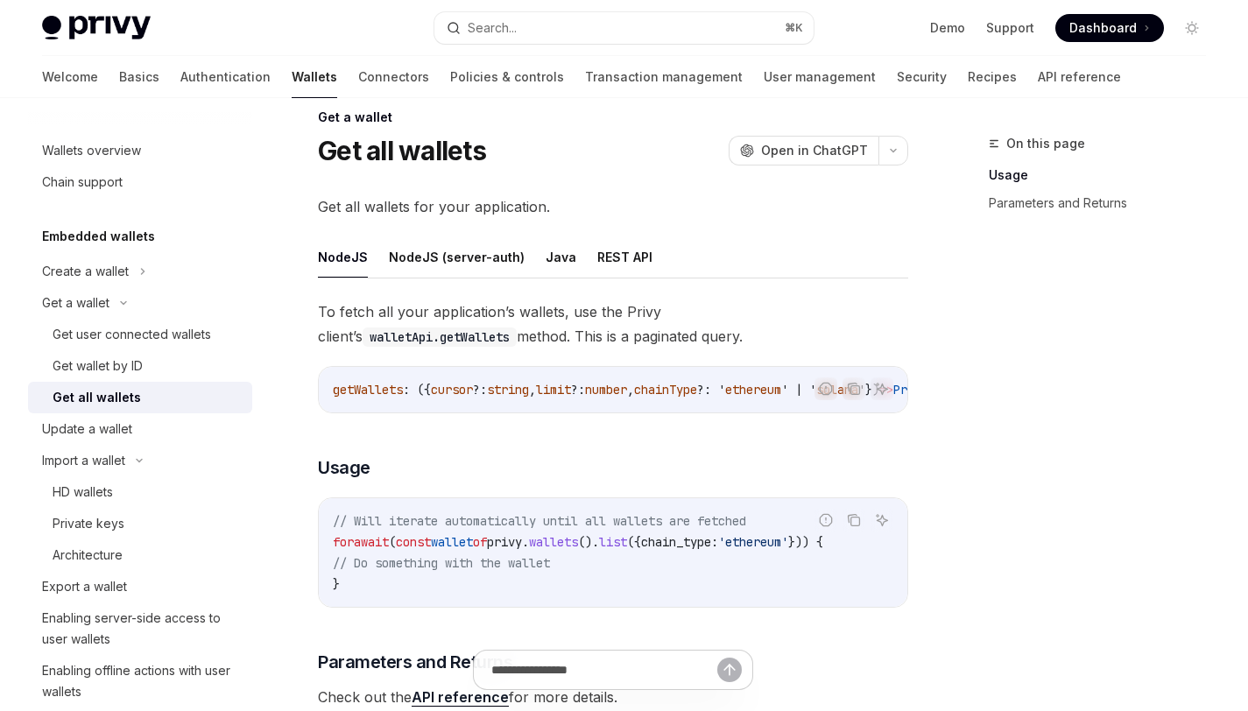
scroll to position [29, 0]
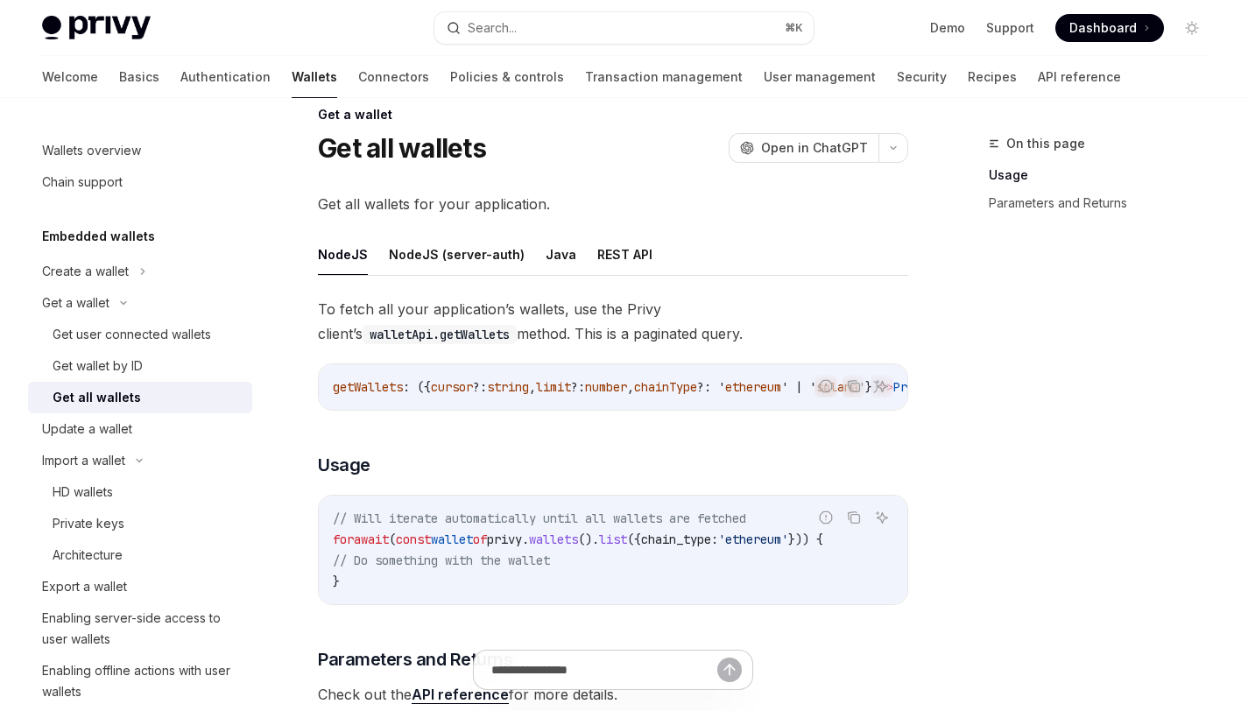
drag, startPoint x: 541, startPoint y: 404, endPoint x: 583, endPoint y: 405, distance: 41.2
click at [583, 405] on div "getWallets : ({ cursor ?: string , limit ?: number , chainType ?: ' ethereum ' …" at bounding box center [613, 387] width 589 height 46
click at [137, 334] on div "Get user connected wallets" at bounding box center [132, 334] width 159 height 21
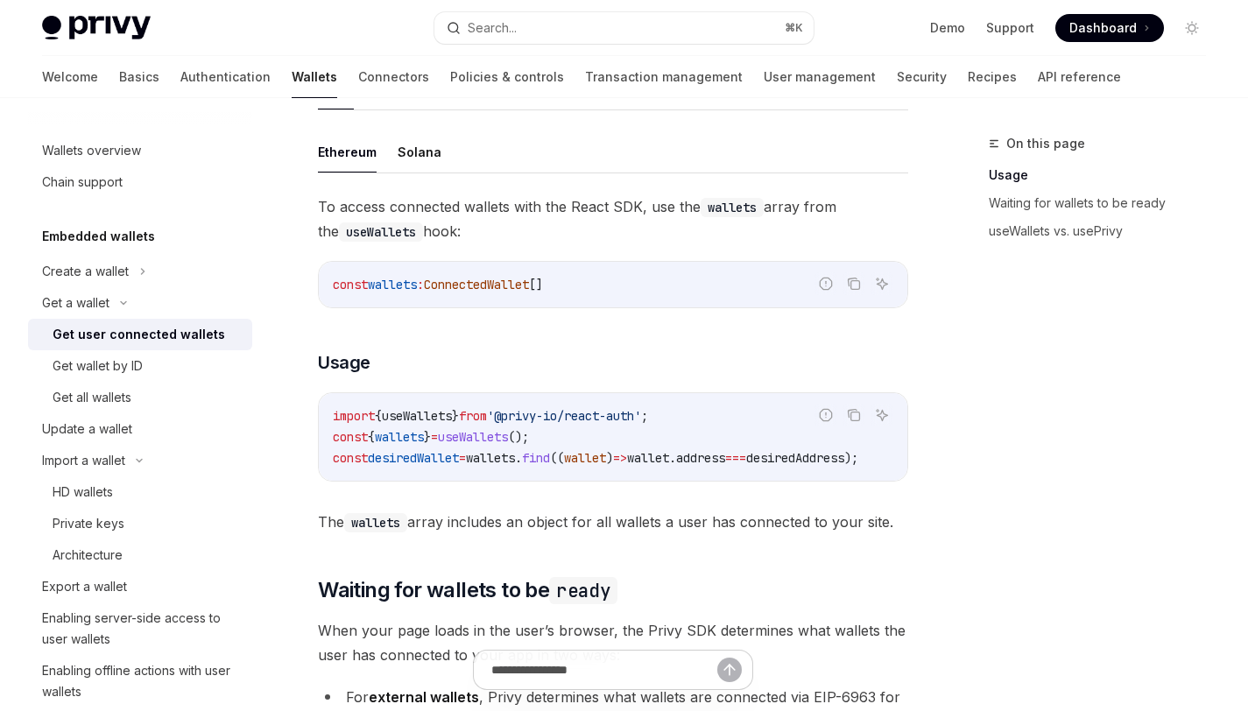
scroll to position [645, 0]
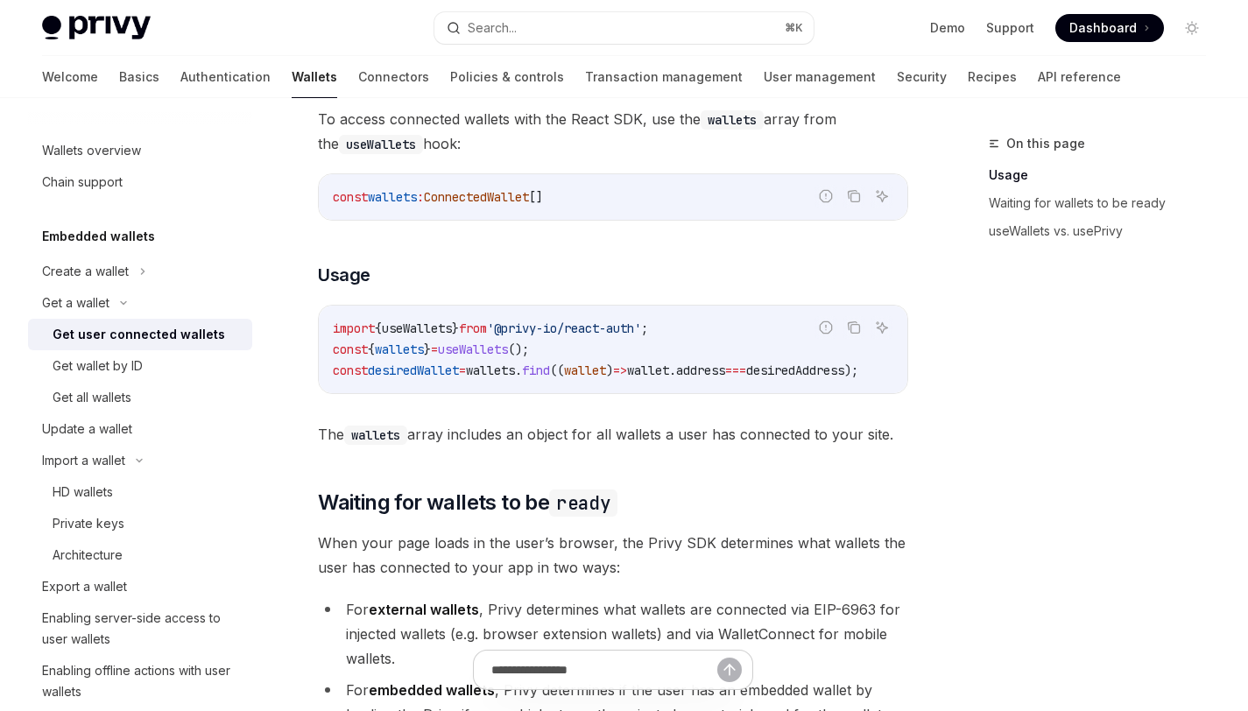
click at [489, 407] on div "To access connected wallets with the React SDK, use the wallets array from the …" at bounding box center [613, 277] width 590 height 340
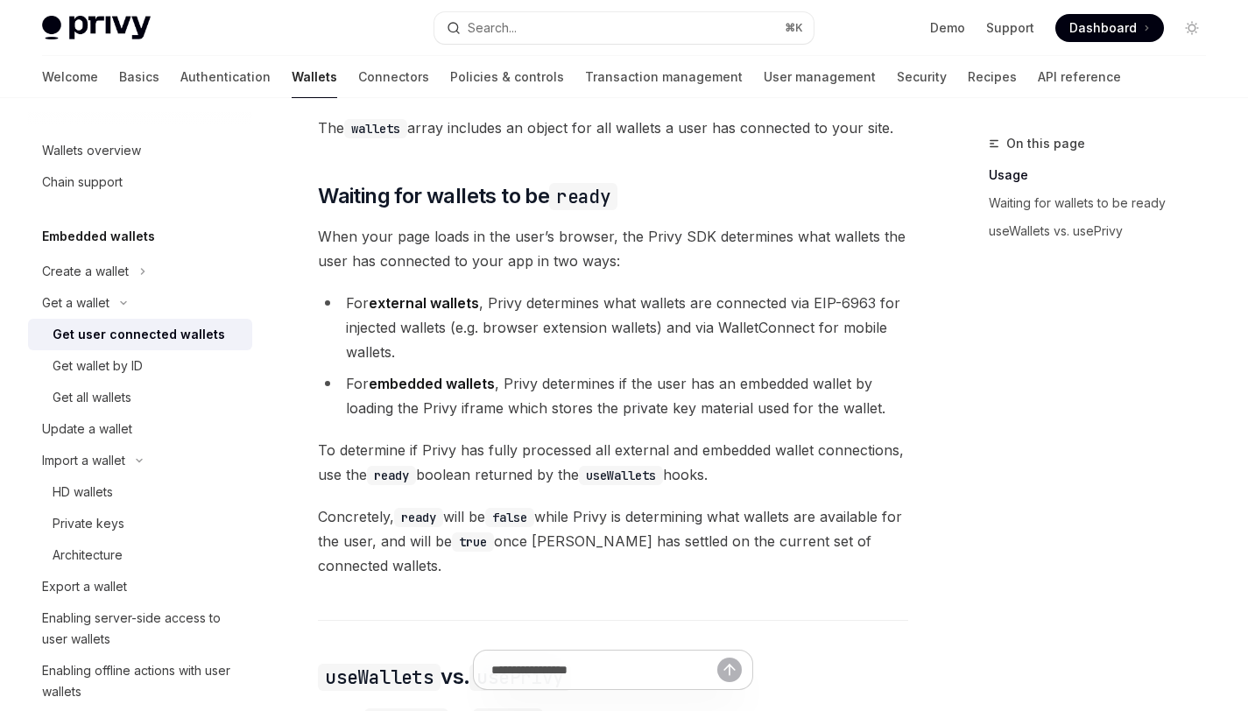
scroll to position [966, 0]
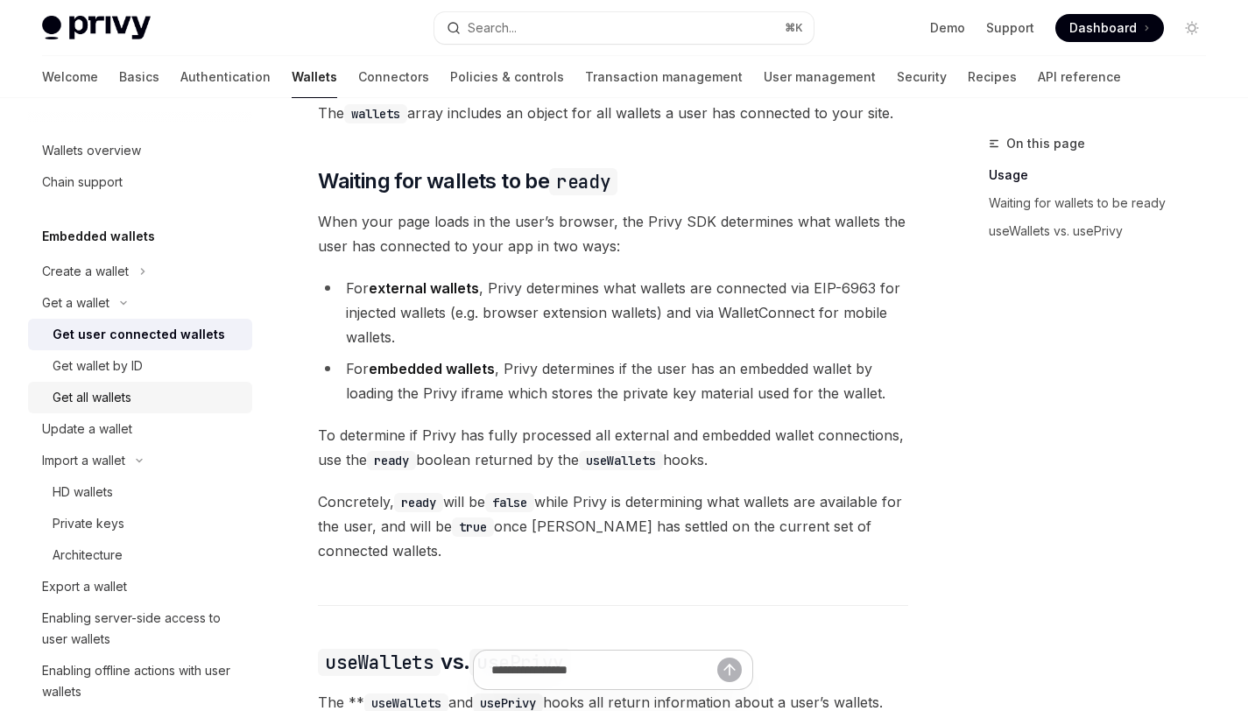
click at [92, 387] on div "Get all wallets" at bounding box center [92, 397] width 79 height 21
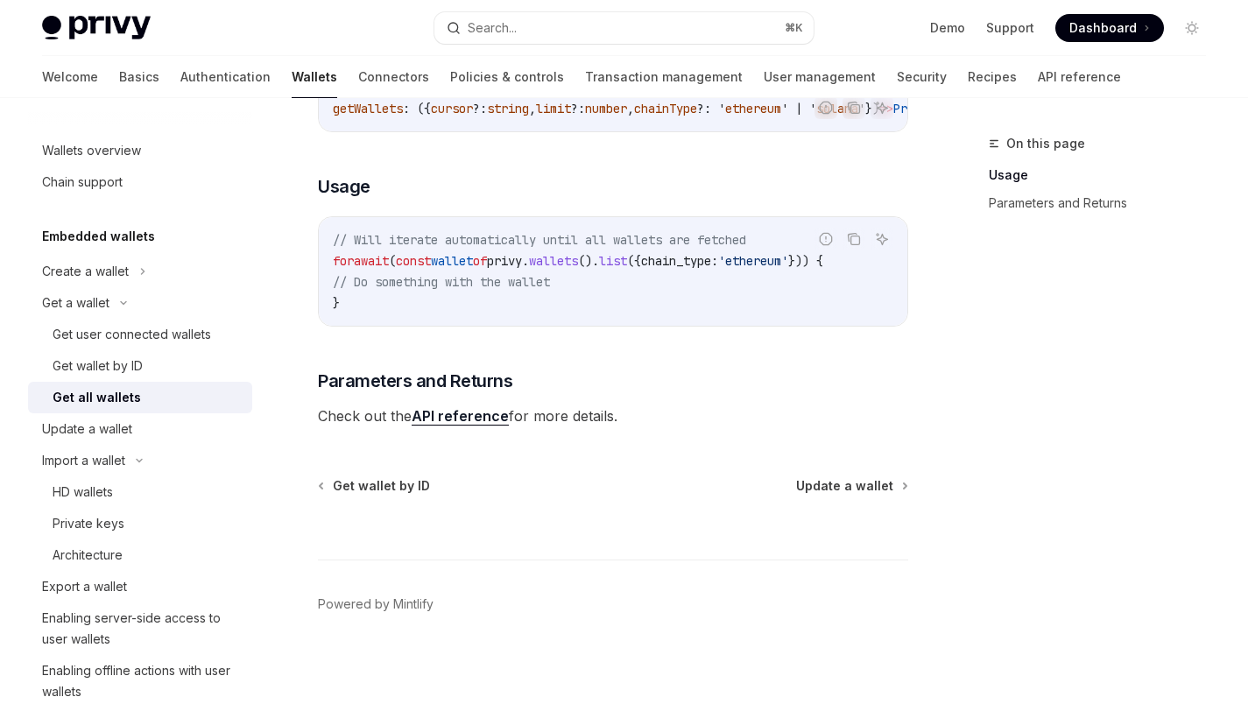
scroll to position [321, 0]
click at [456, 418] on link "API reference" at bounding box center [460, 416] width 97 height 18
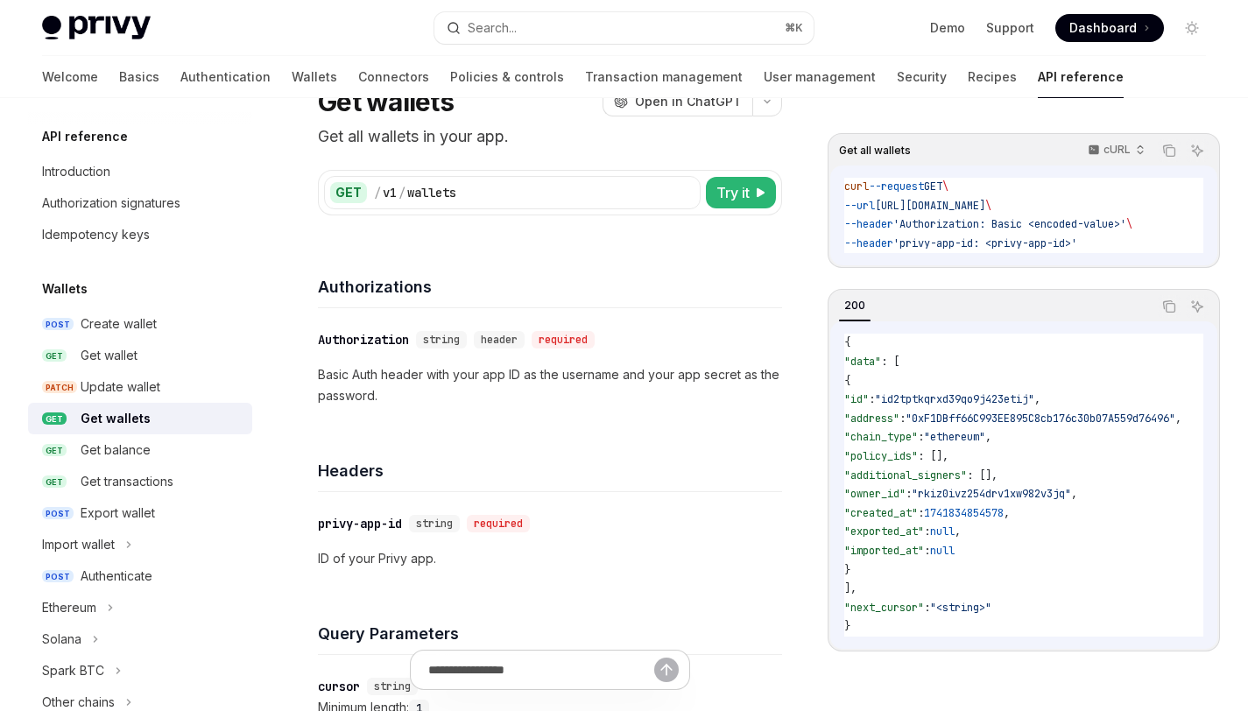
scroll to position [81, 0]
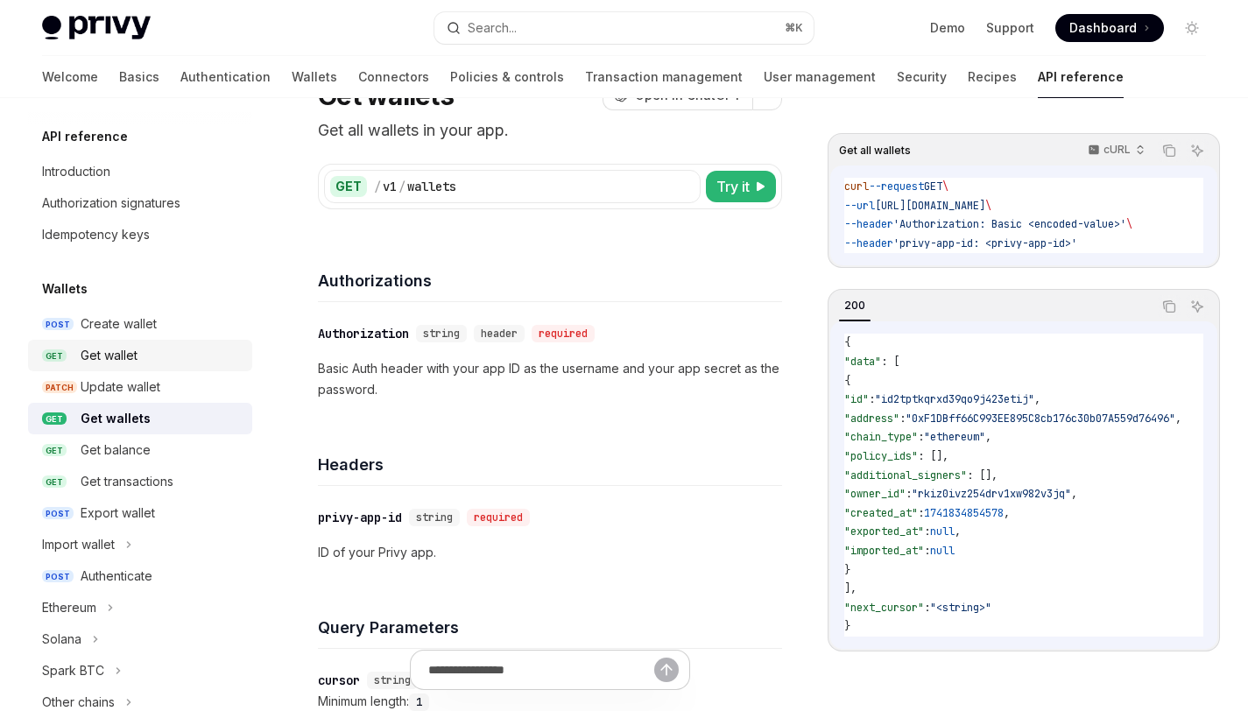
click at [118, 352] on div "Get wallet" at bounding box center [109, 355] width 57 height 21
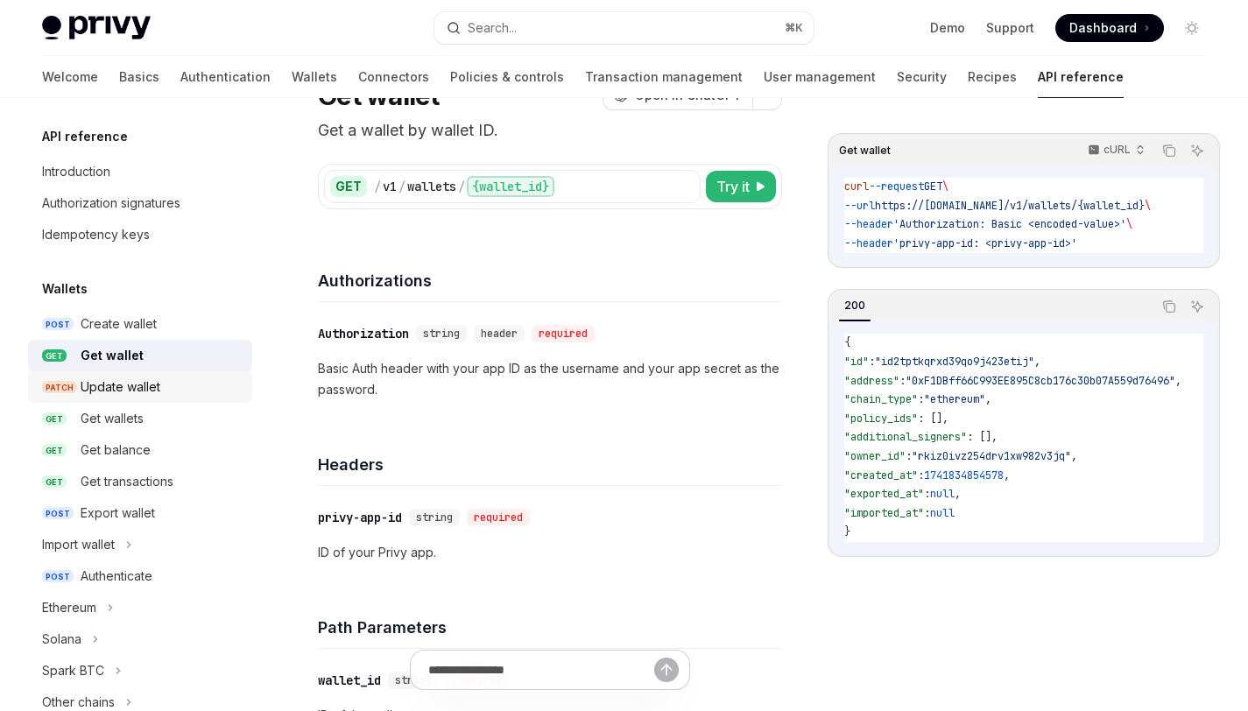
click at [141, 380] on div "Update wallet" at bounding box center [121, 387] width 80 height 21
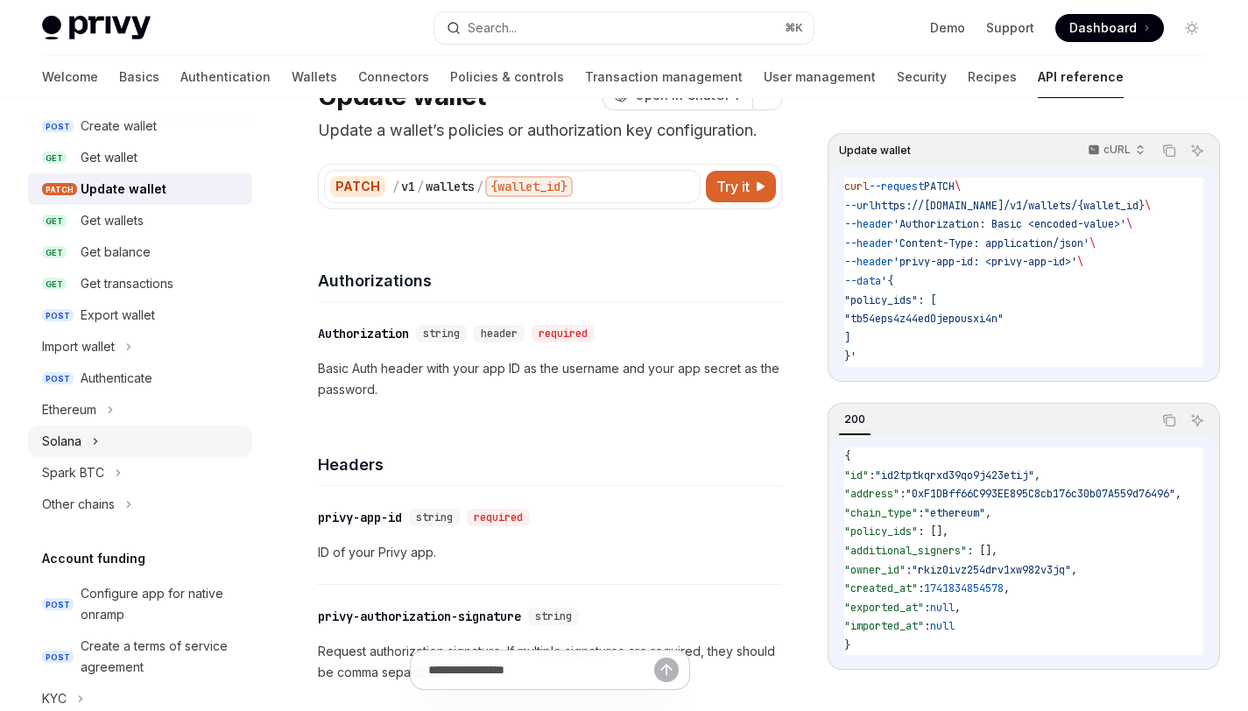
scroll to position [213, 0]
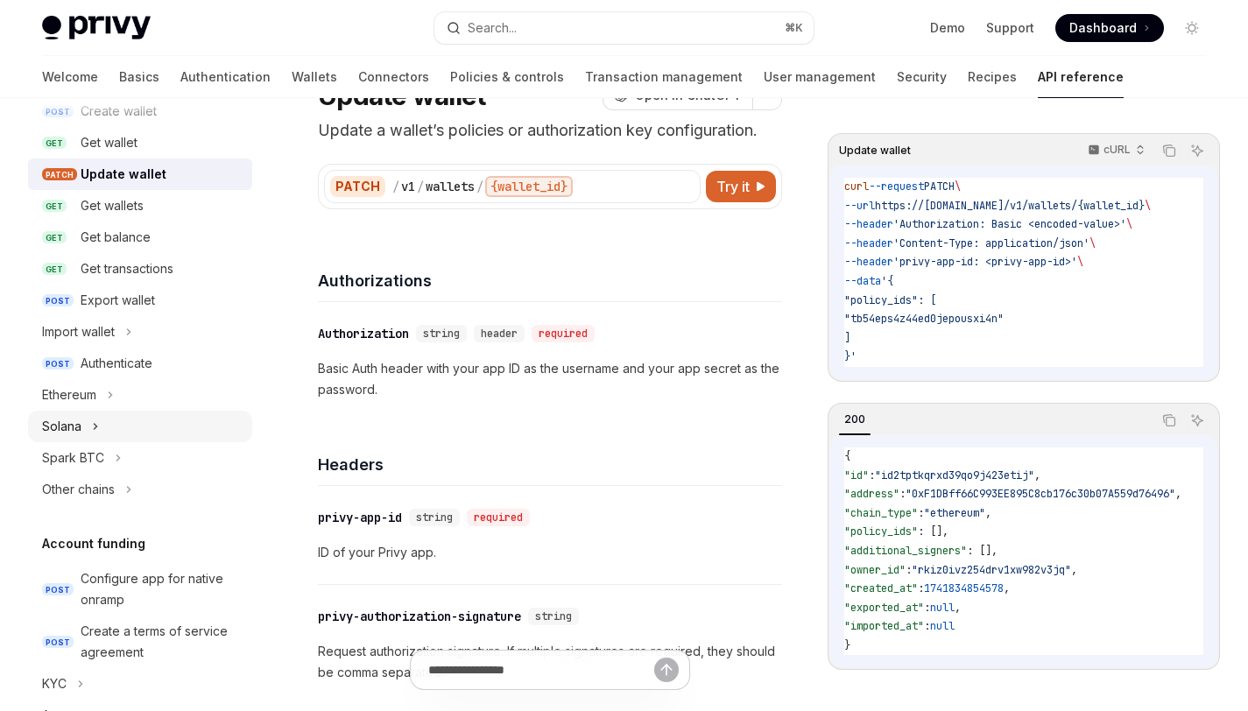
click at [138, 422] on button "Solana" at bounding box center [140, 427] width 224 height 32
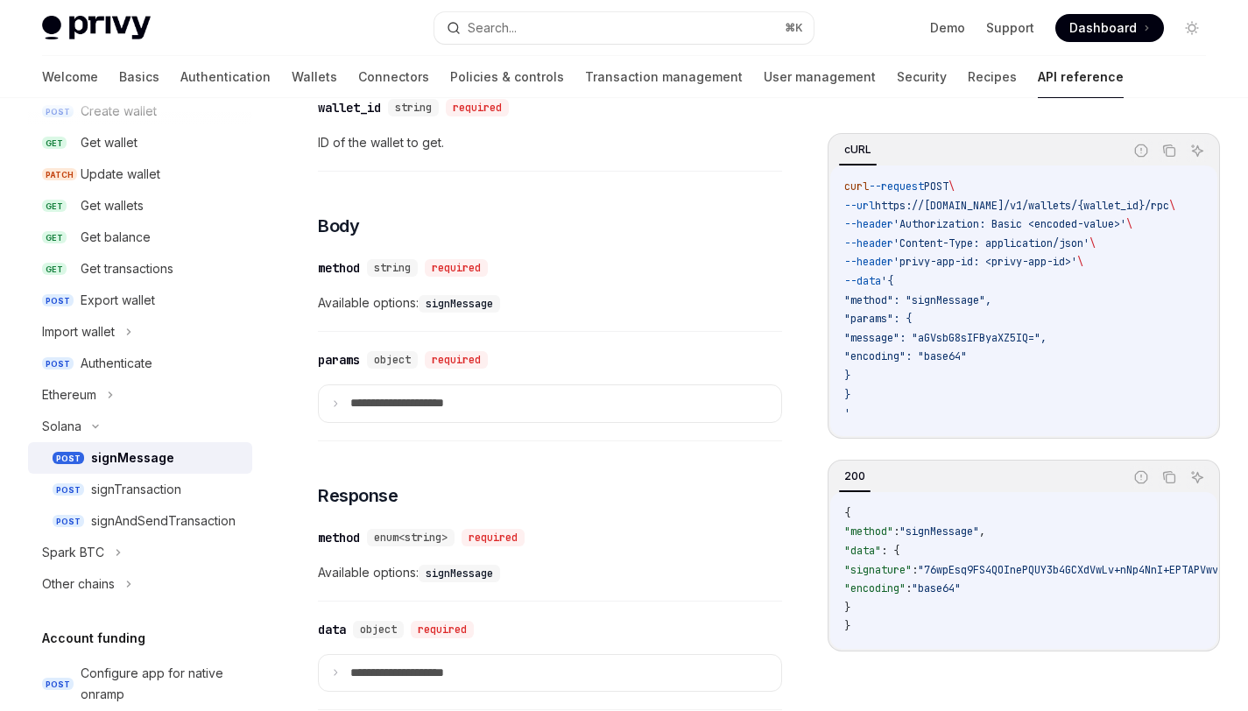
scroll to position [807, 0]
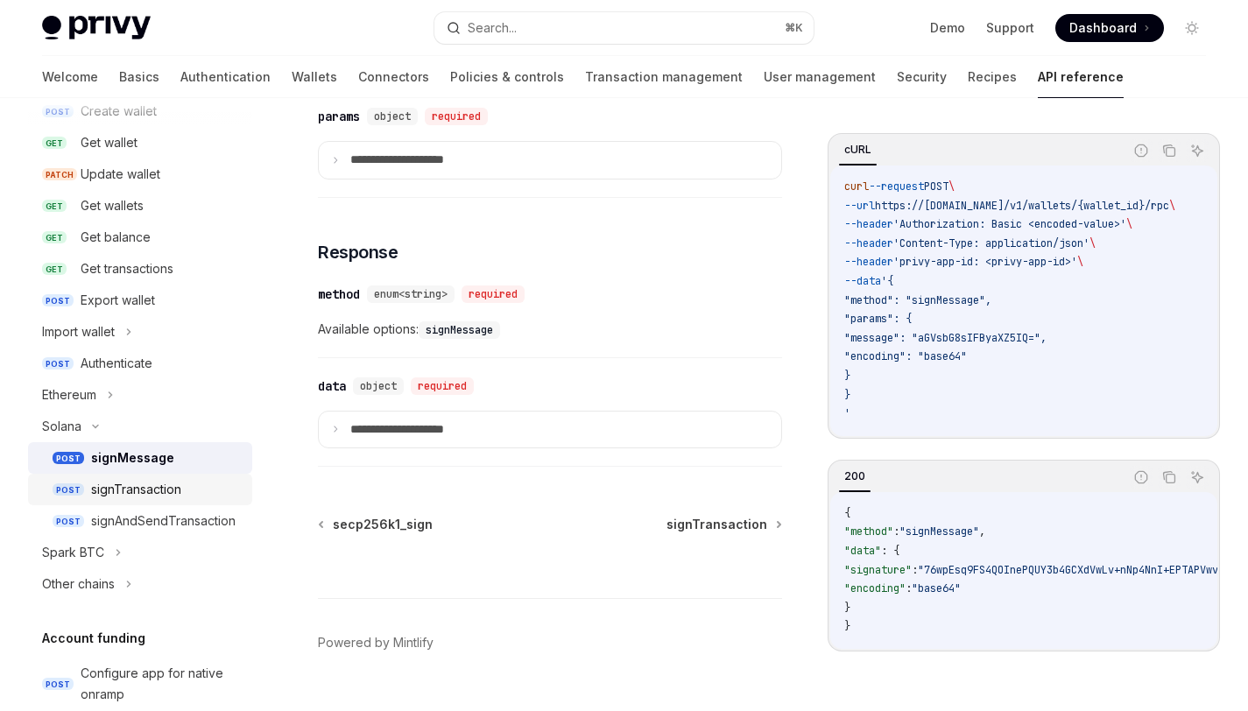
click at [196, 498] on div "signTransaction" at bounding box center [166, 489] width 151 height 21
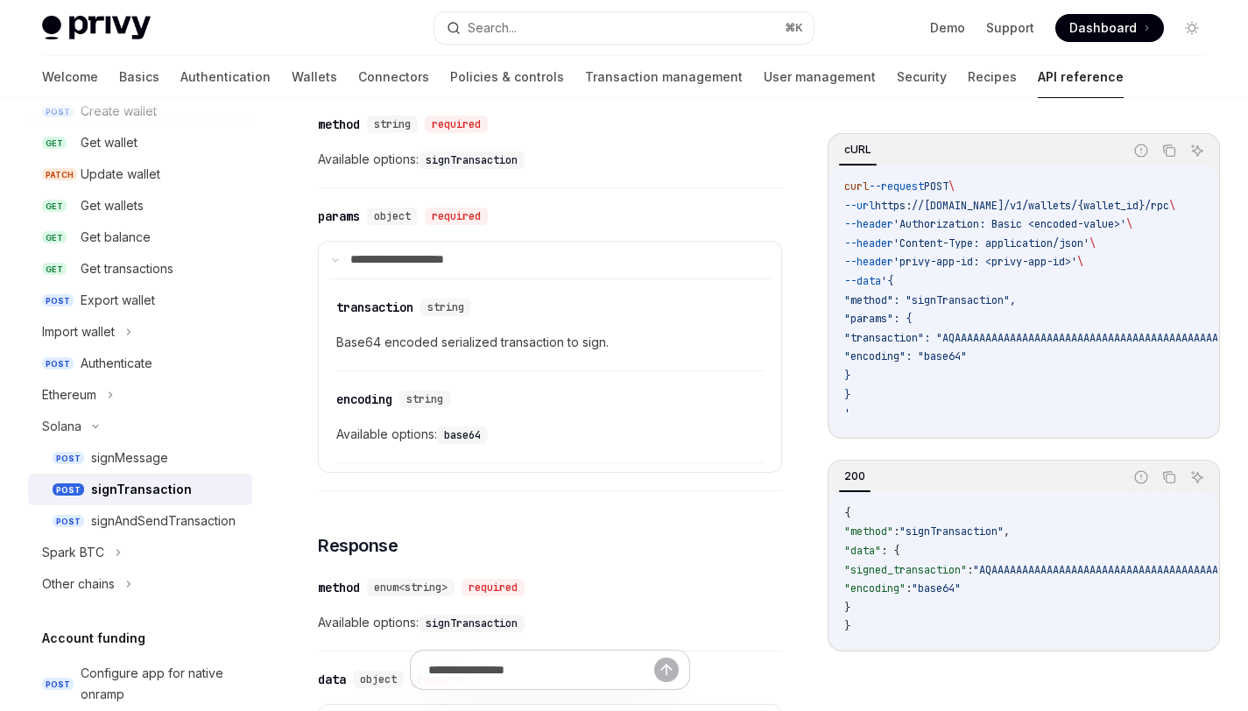
scroll to position [709, 0]
click at [210, 512] on div "signAndSendTransaction" at bounding box center [163, 521] width 145 height 21
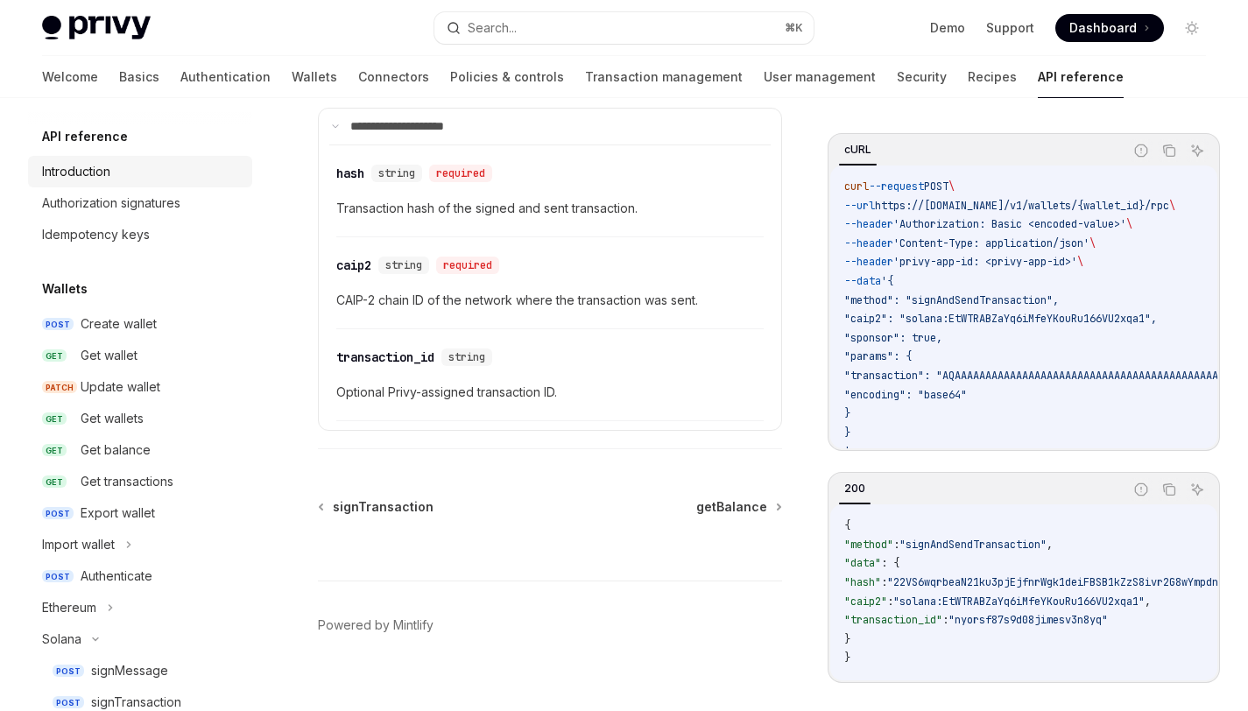
click at [107, 170] on div "Introduction" at bounding box center [76, 171] width 68 height 21
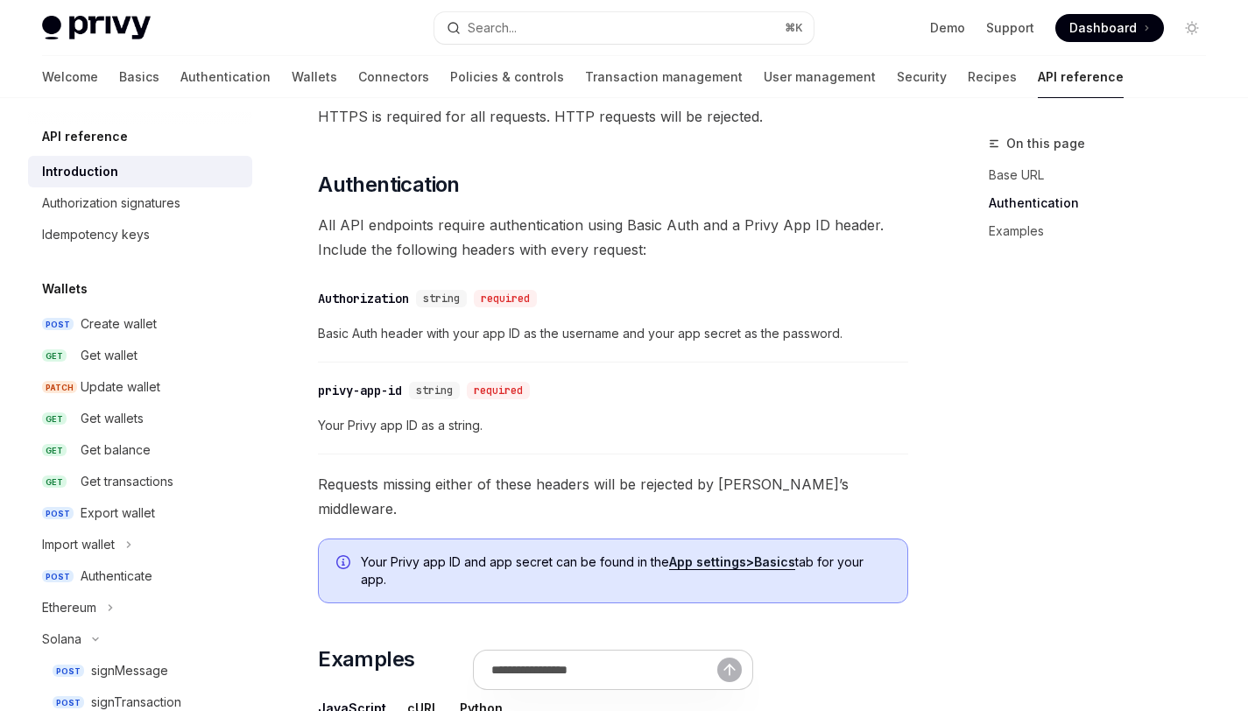
scroll to position [1135, 0]
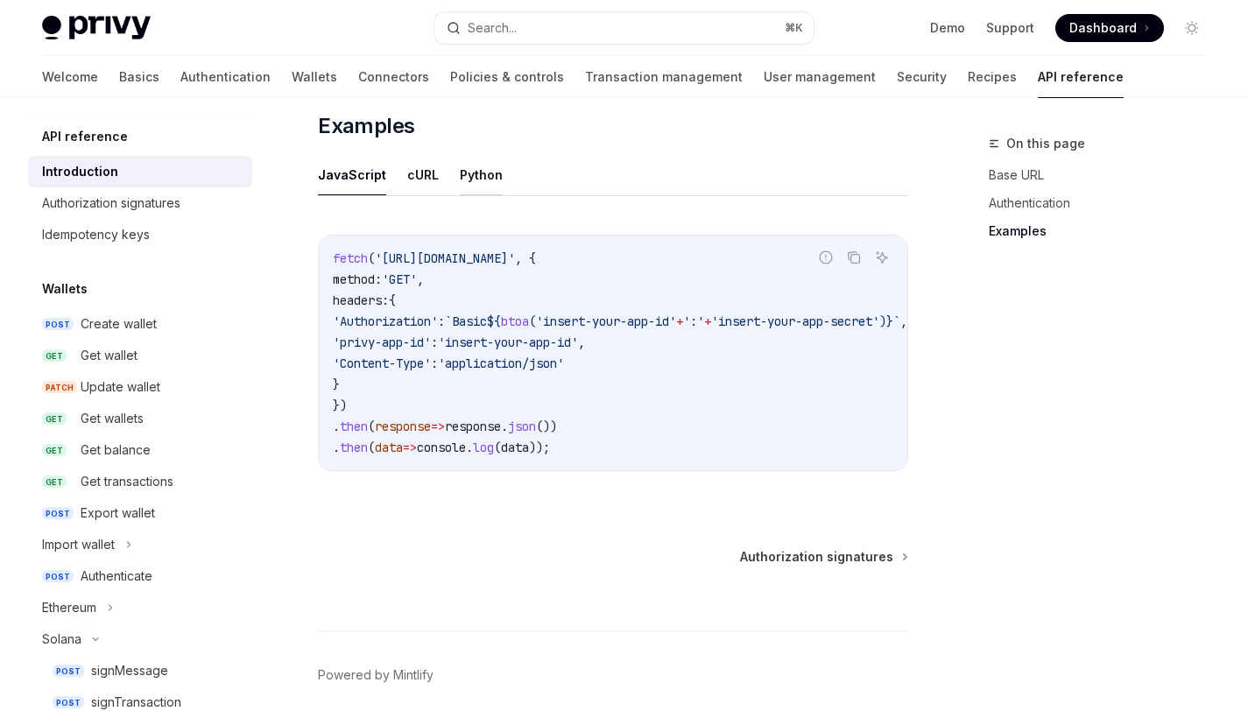
click at [471, 157] on button "Python" at bounding box center [481, 174] width 43 height 41
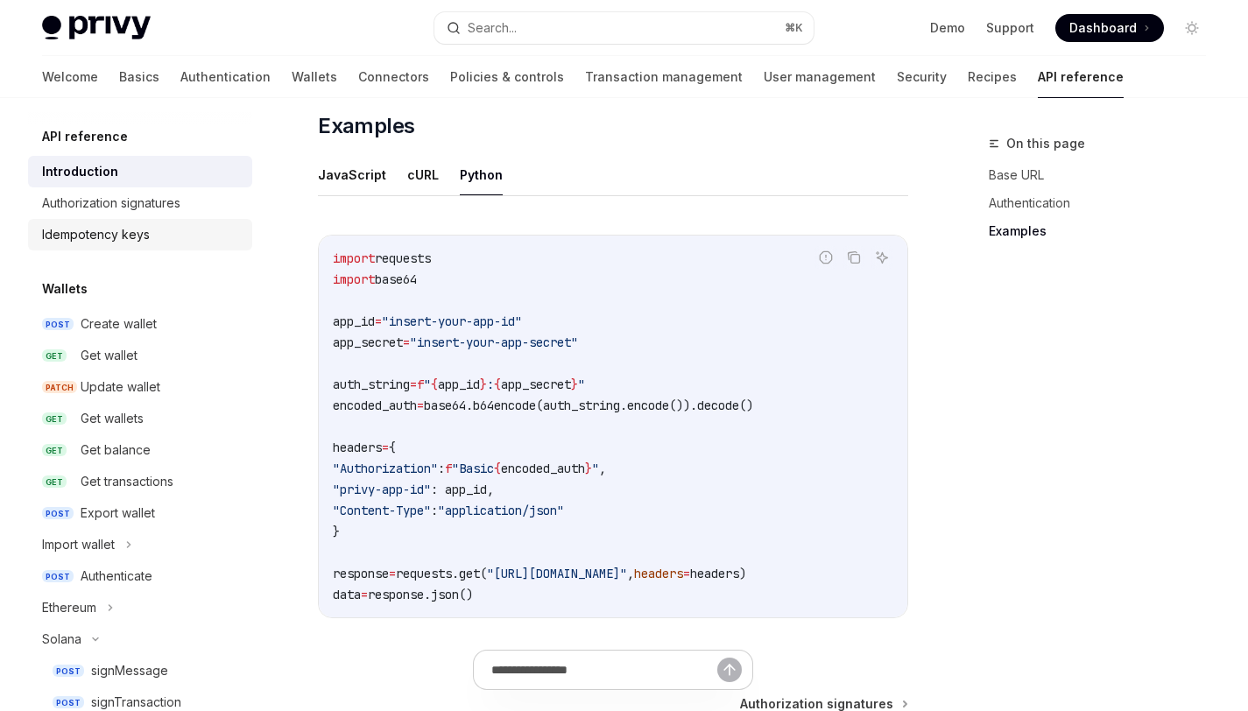
click at [164, 241] on div "Idempotency keys" at bounding box center [142, 234] width 200 height 21
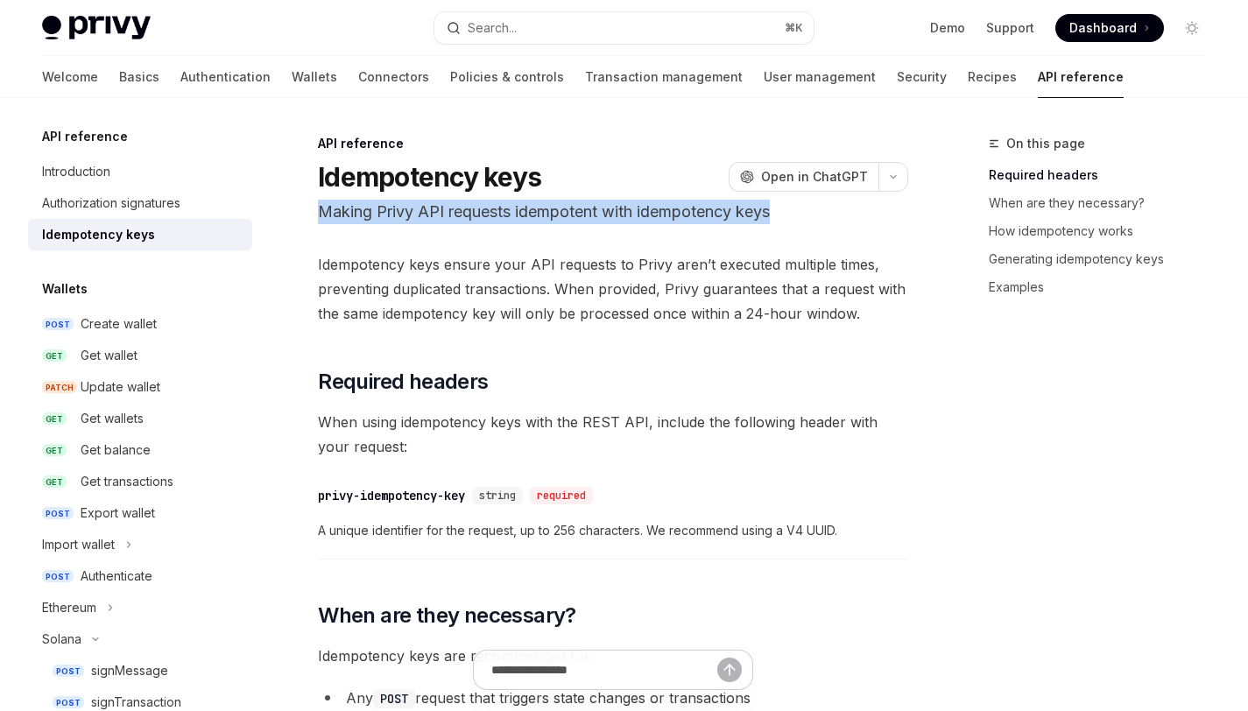
drag, startPoint x: 775, startPoint y: 212, endPoint x: 320, endPoint y: 211, distance: 455.5
click at [320, 211] on p "Making Privy API requests idempotent with idempotency keys" at bounding box center [613, 212] width 590 height 25
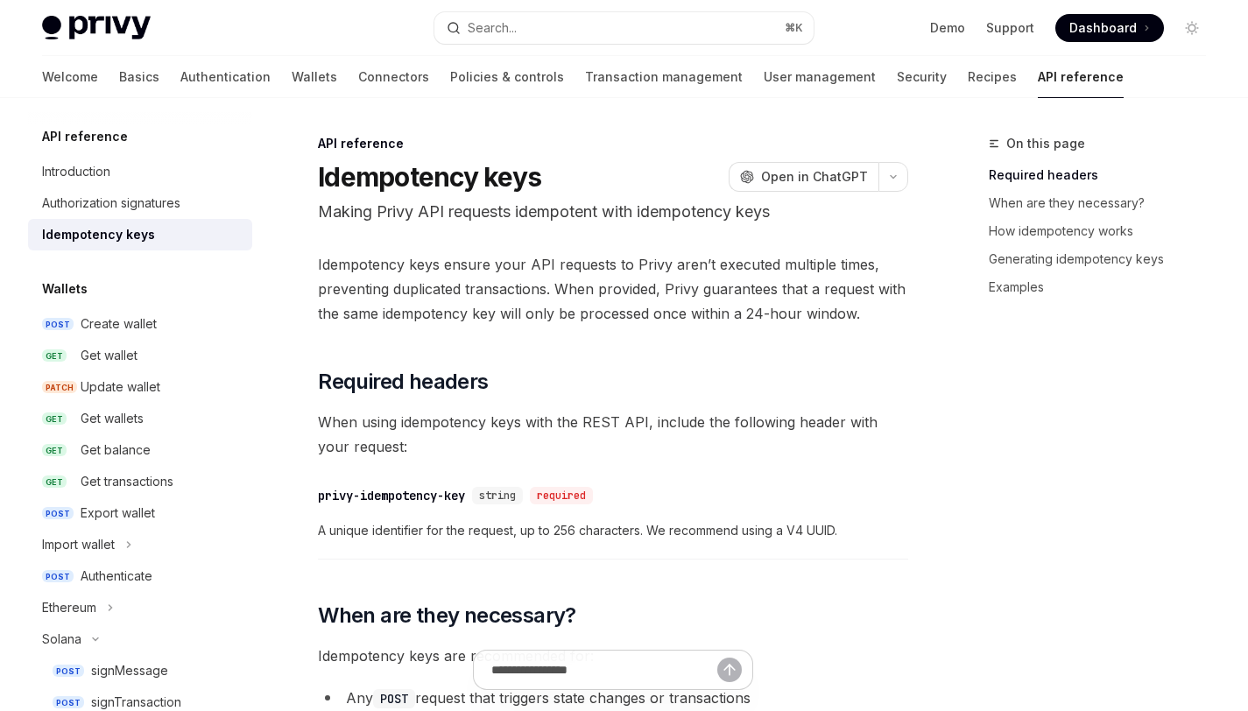
click at [631, 289] on span "Idempotency keys ensure your API requests to Privy aren’t executed multiple tim…" at bounding box center [613, 289] width 590 height 74
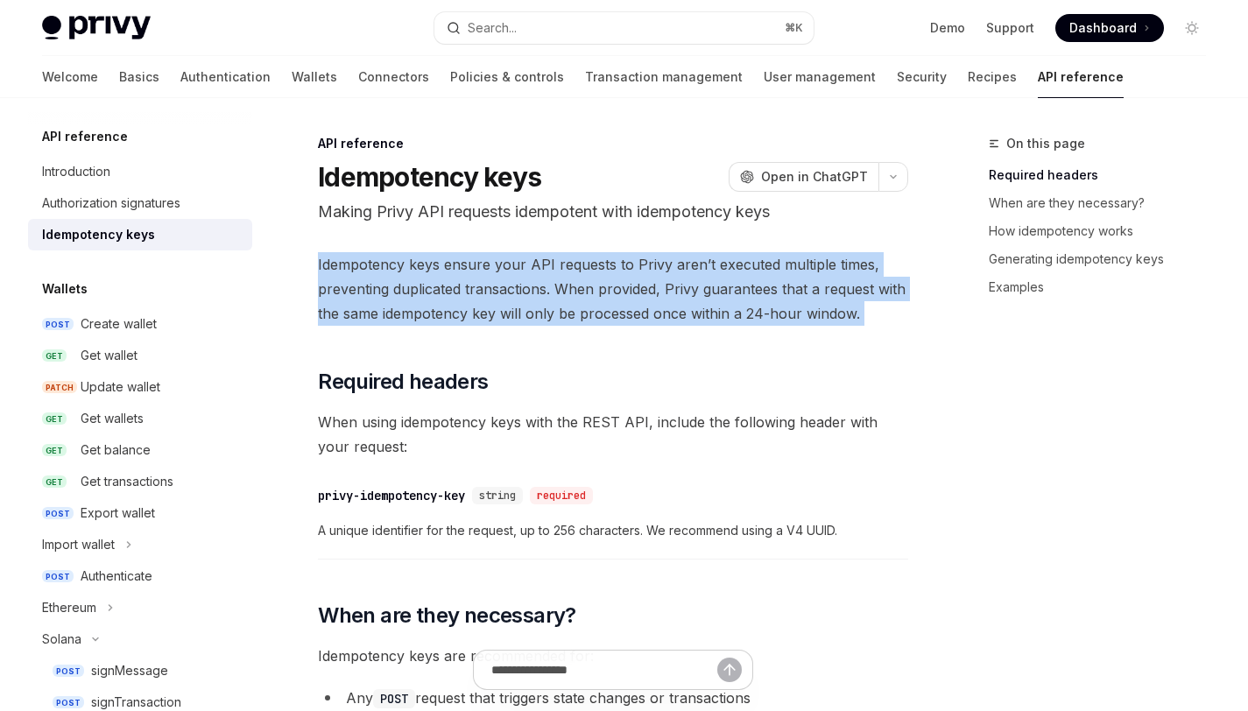
click at [631, 289] on span "Idempotency keys ensure your API requests to Privy aren’t executed multiple tim…" at bounding box center [613, 289] width 590 height 74
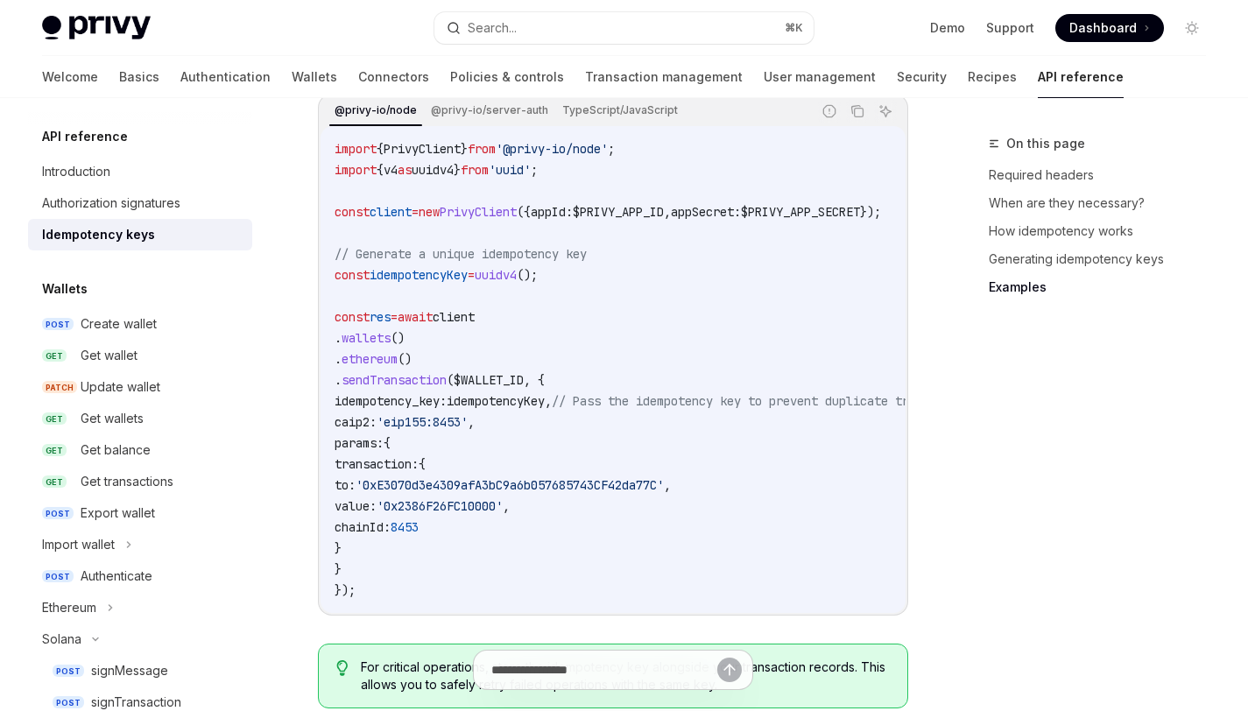
scroll to position [1795, 0]
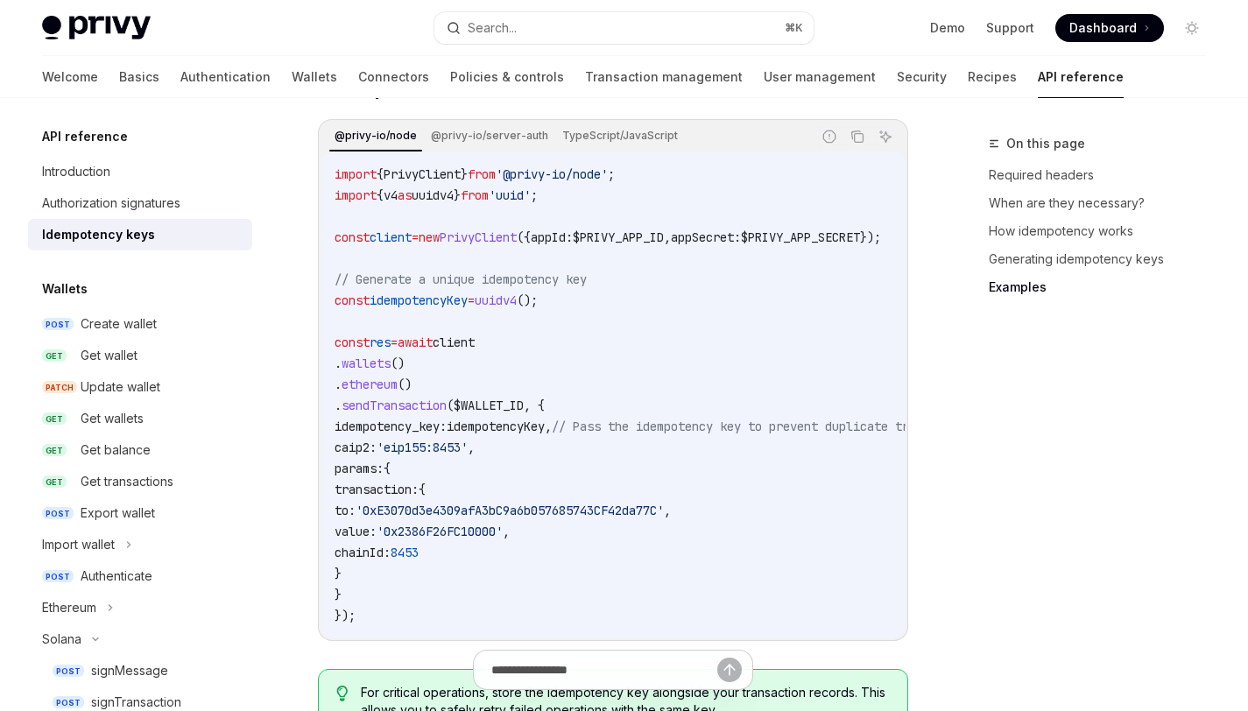
click at [475, 335] on span "client" at bounding box center [454, 343] width 42 height 16
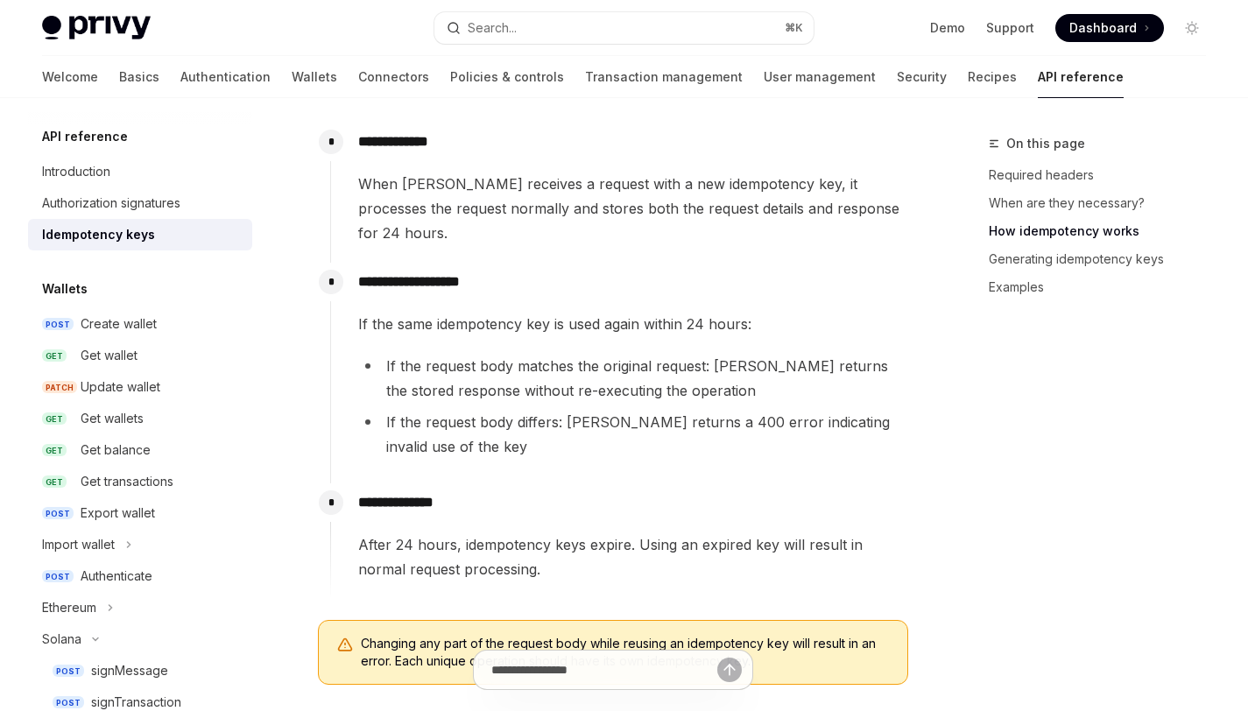
scroll to position [692, 0]
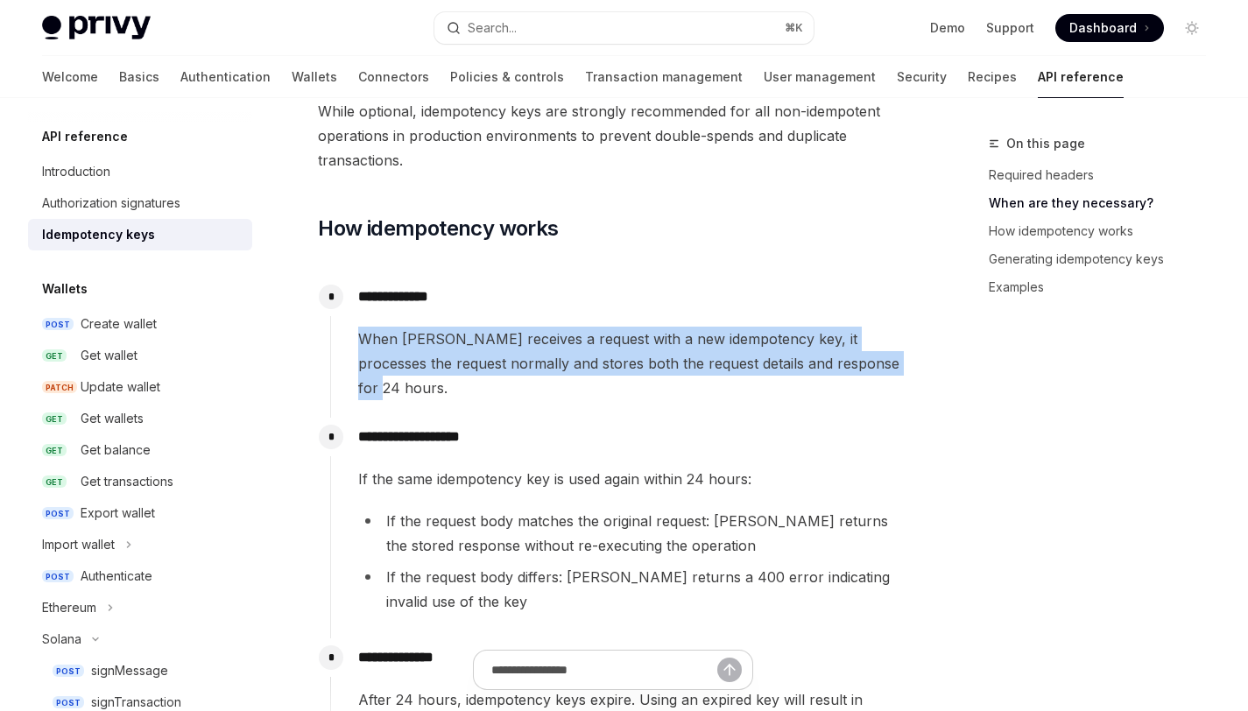
drag, startPoint x: 881, startPoint y: 361, endPoint x: 353, endPoint y: 329, distance: 529.2
click at [353, 329] on div "**********" at bounding box center [619, 339] width 578 height 123
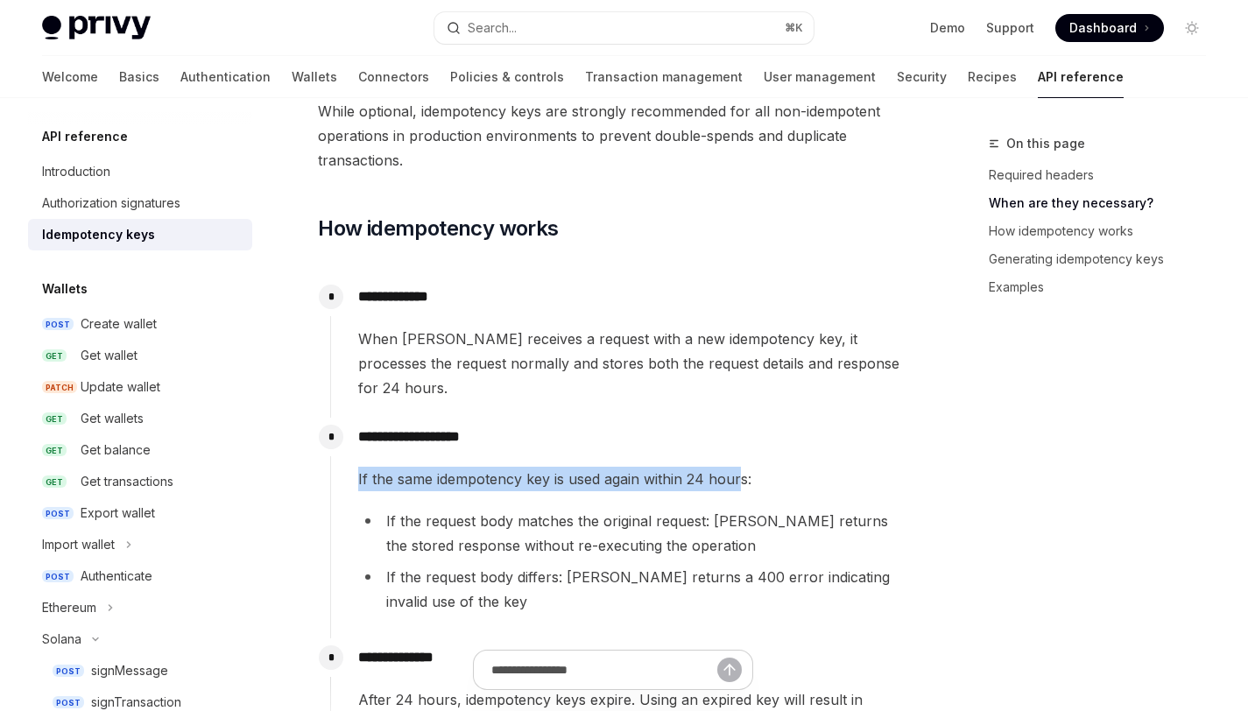
drag, startPoint x: 352, startPoint y: 456, endPoint x: 740, endPoint y: 459, distance: 388.1
click at [740, 459] on div "**********" at bounding box center [619, 519] width 578 height 203
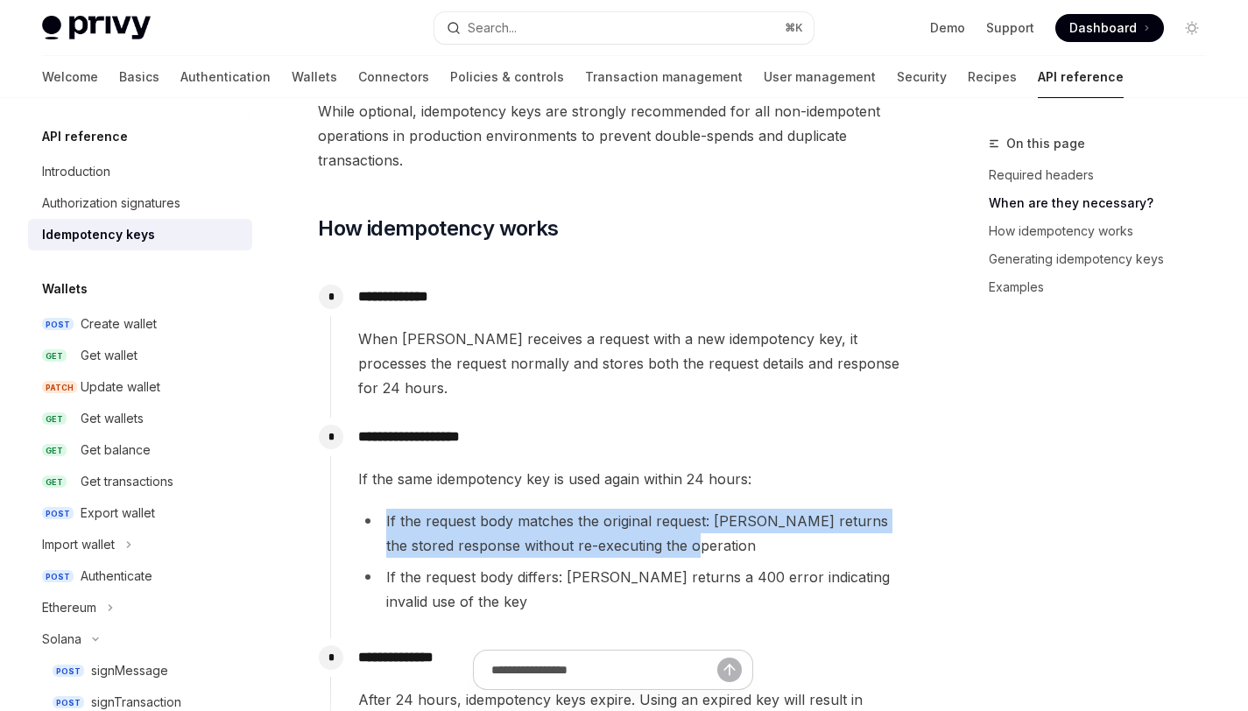
drag, startPoint x: 382, startPoint y: 492, endPoint x: 741, endPoint y: 526, distance: 360.7
click at [741, 526] on li "If the request body matches the original request: [PERSON_NAME] returns the sto…" at bounding box center [632, 533] width 549 height 49
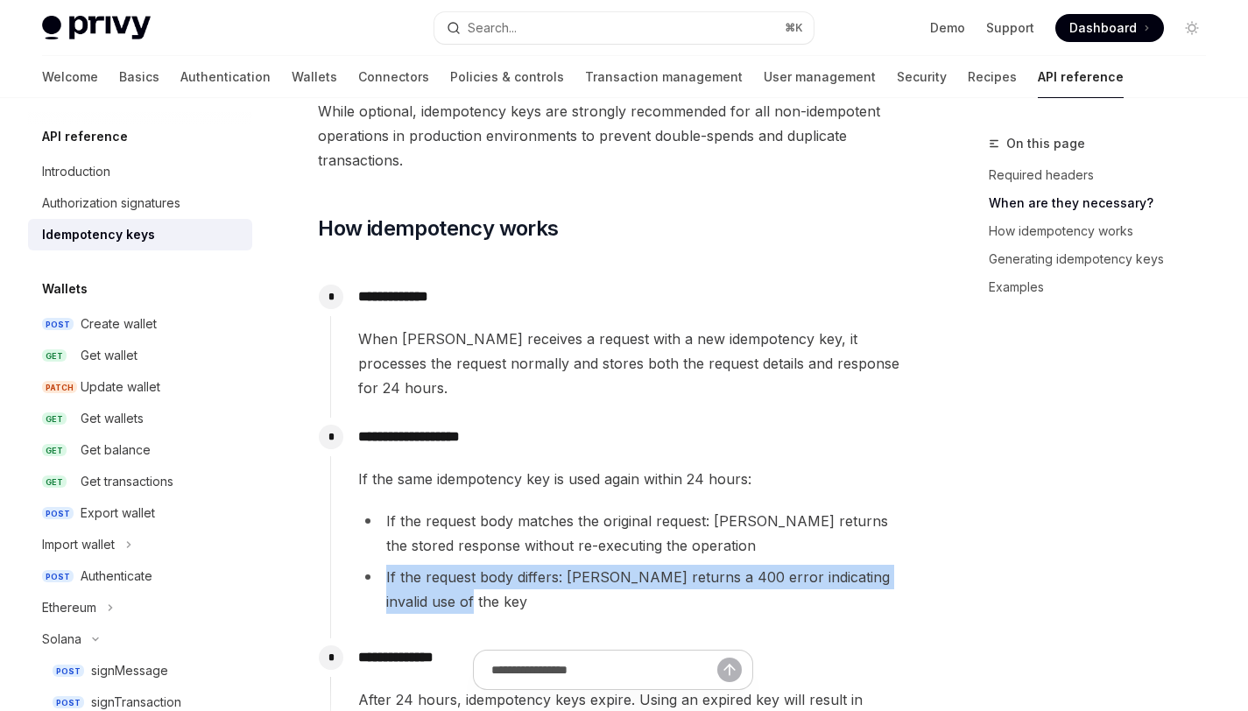
drag, startPoint x: 368, startPoint y: 548, endPoint x: 505, endPoint y: 586, distance: 142.6
click at [505, 586] on li "If the request body differs: [PERSON_NAME] returns a 400 error indicating inval…" at bounding box center [632, 589] width 549 height 49
click at [515, 583] on li "If the request body differs: [PERSON_NAME] returns a 400 error indicating inval…" at bounding box center [632, 589] width 549 height 49
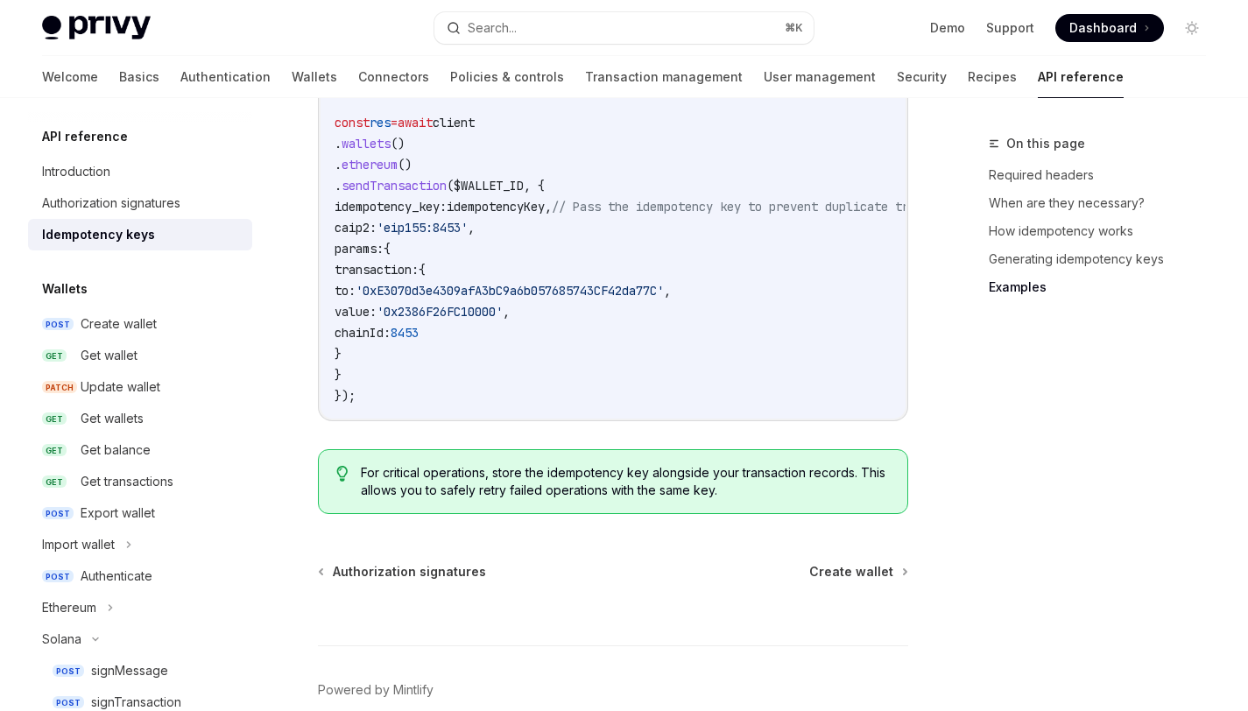
scroll to position [2083, 0]
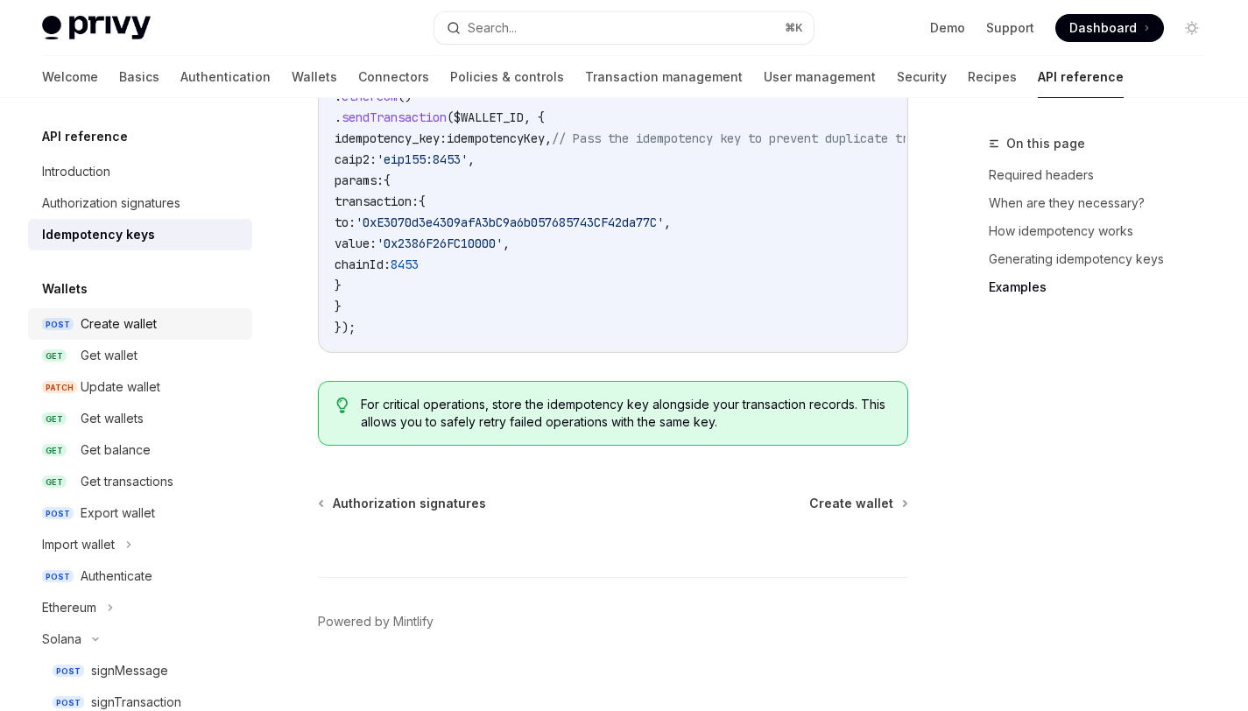
click at [95, 329] on div "Create wallet" at bounding box center [119, 324] width 76 height 21
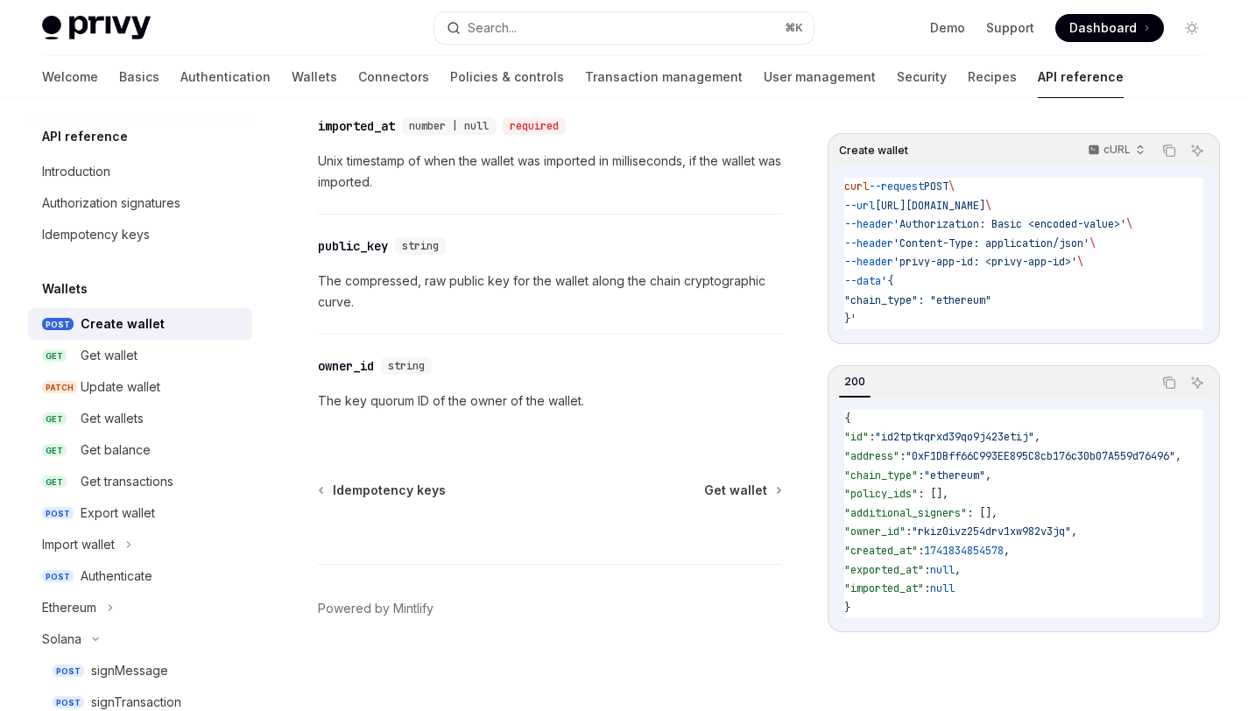
scroll to position [2547, 0]
click at [166, 417] on div "Get wallets" at bounding box center [161, 418] width 161 height 21
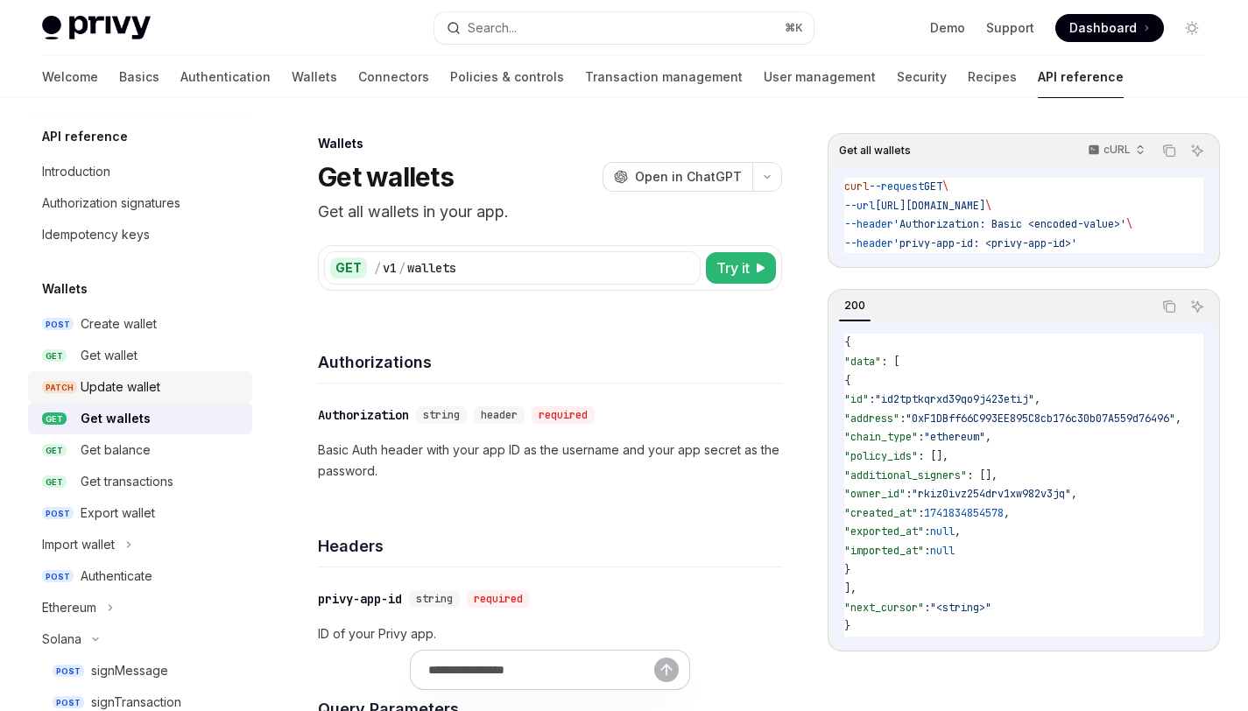
click at [189, 385] on div "Update wallet" at bounding box center [161, 387] width 161 height 21
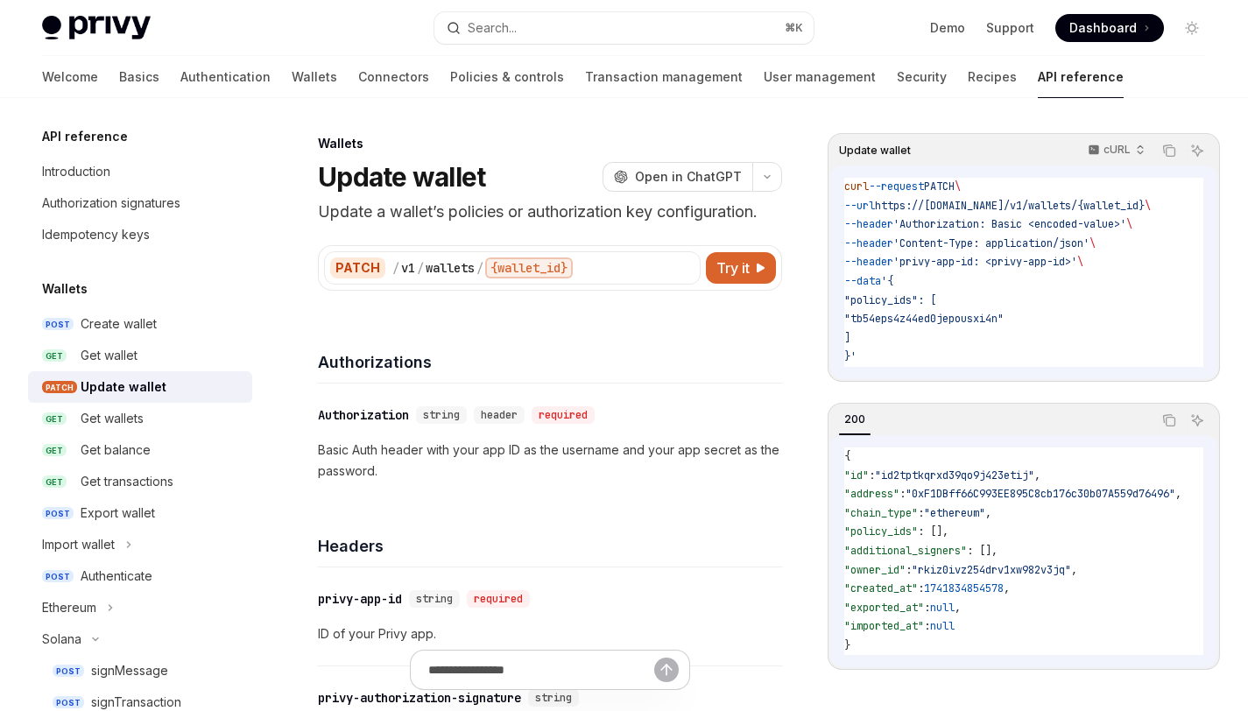
click at [184, 373] on link "PATCH Update wallet" at bounding box center [140, 387] width 224 height 32
click at [187, 362] on div "Get wallet" at bounding box center [161, 355] width 161 height 21
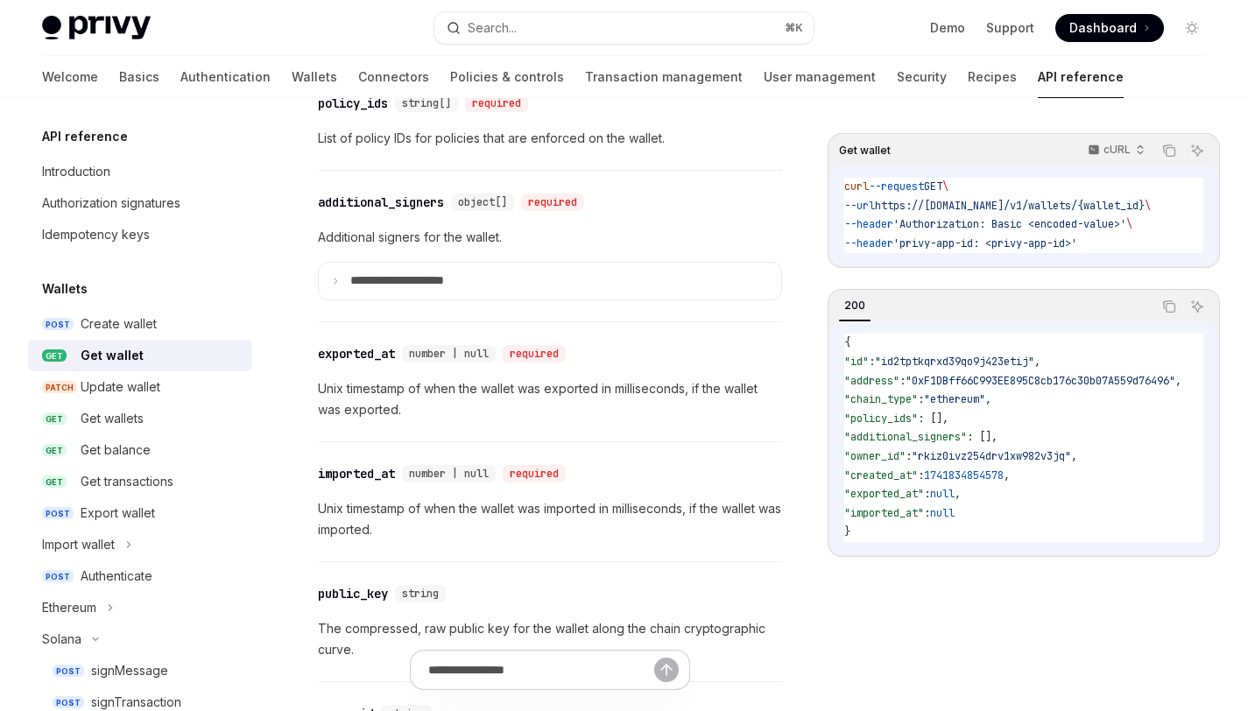
scroll to position [1695, 0]
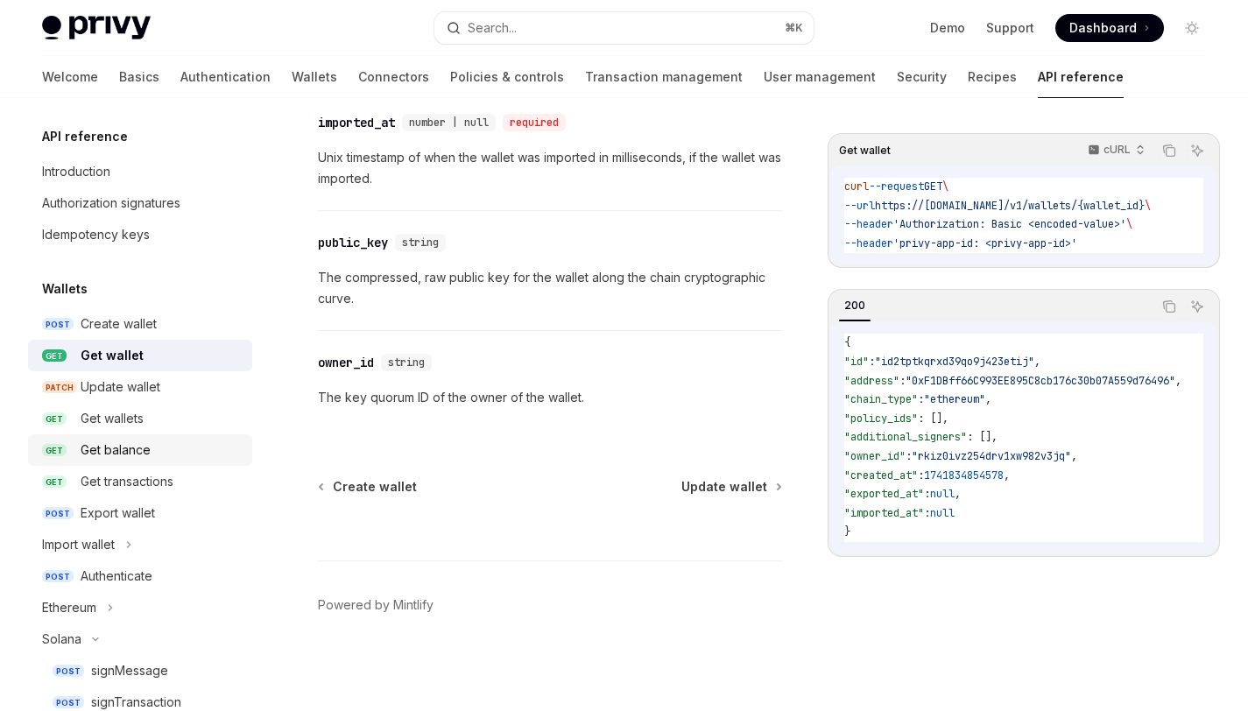
click at [175, 441] on div "Get balance" at bounding box center [161, 450] width 161 height 21
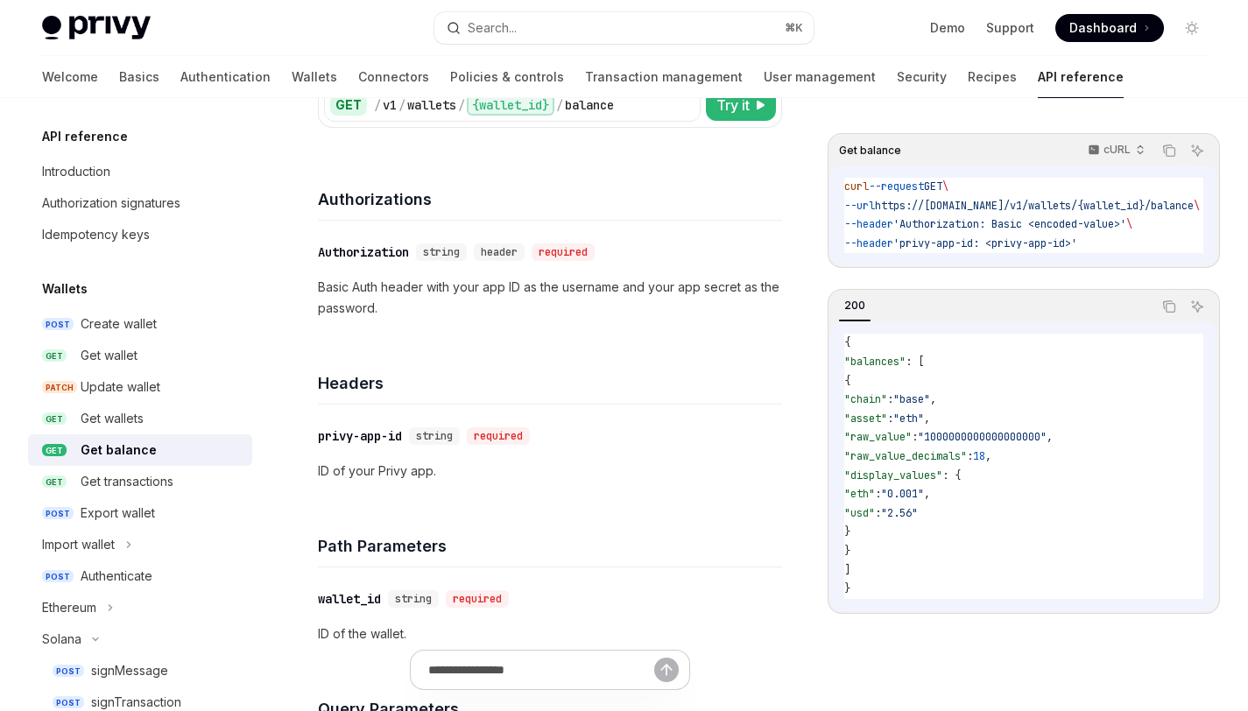
scroll to position [505, 0]
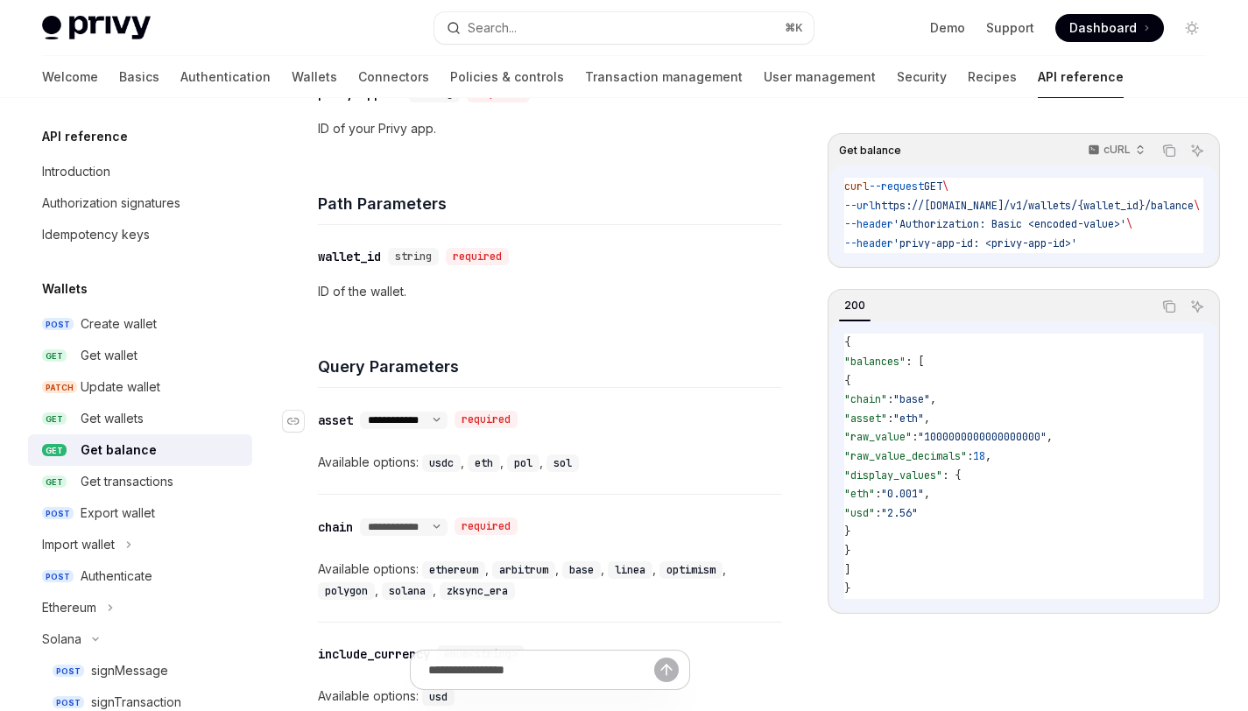
click at [448, 421] on select "**********" at bounding box center [404, 420] width 88 height 14
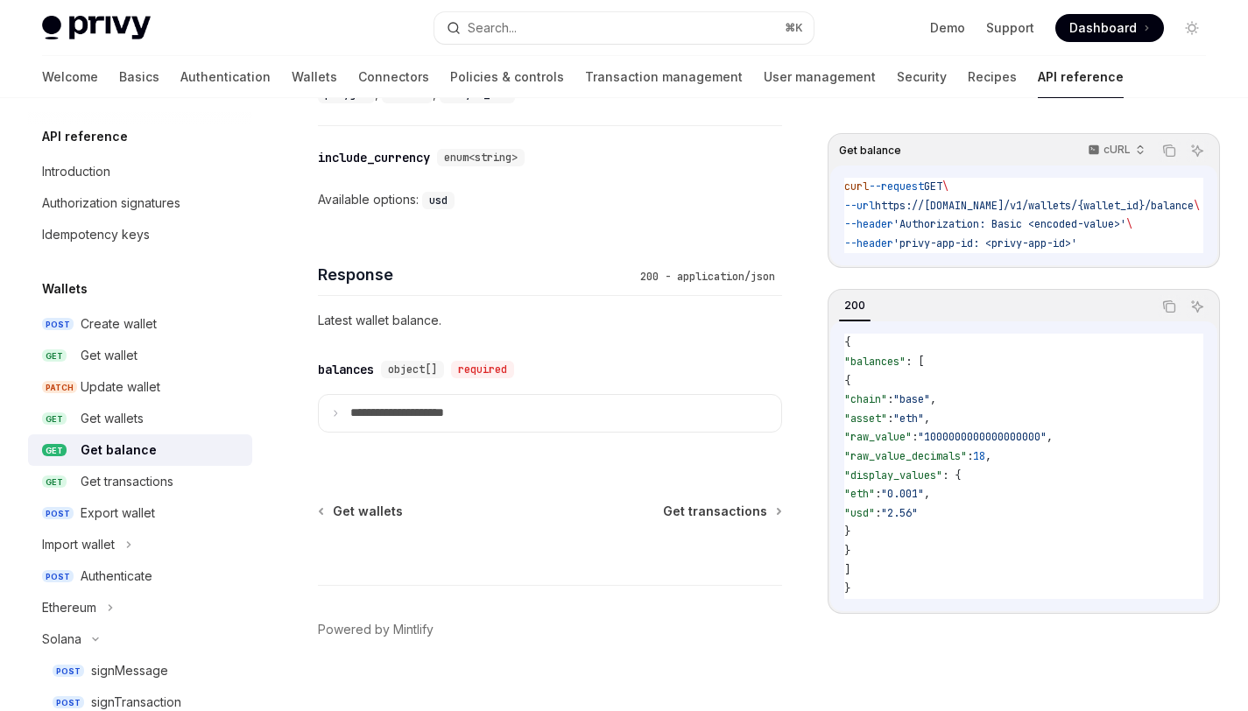
scroll to position [1025, 0]
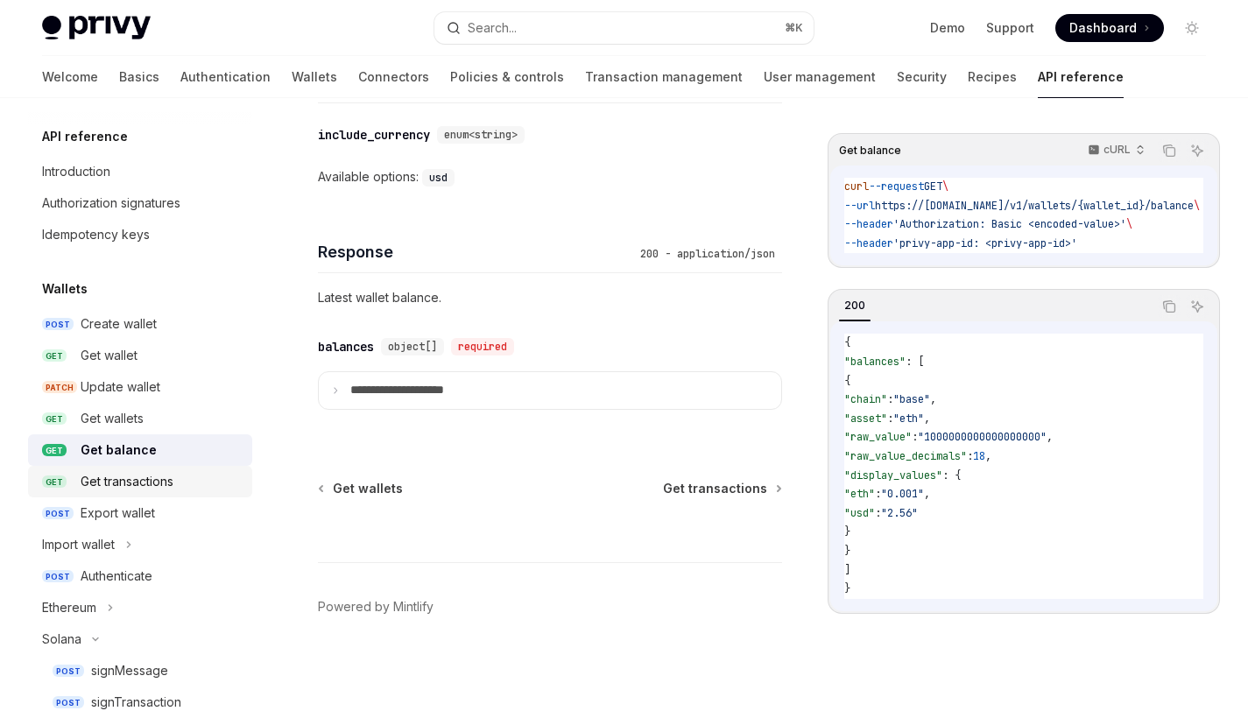
click at [213, 477] on div "Get transactions" at bounding box center [161, 481] width 161 height 21
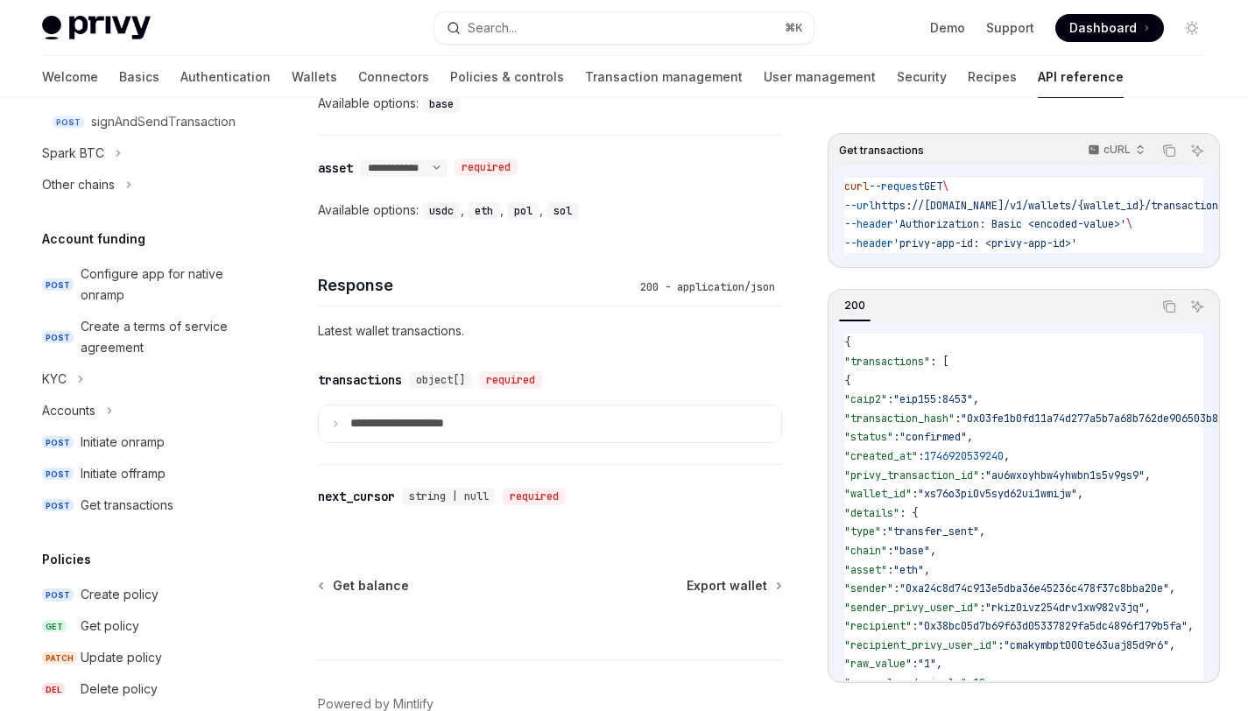
scroll to position [616, 0]
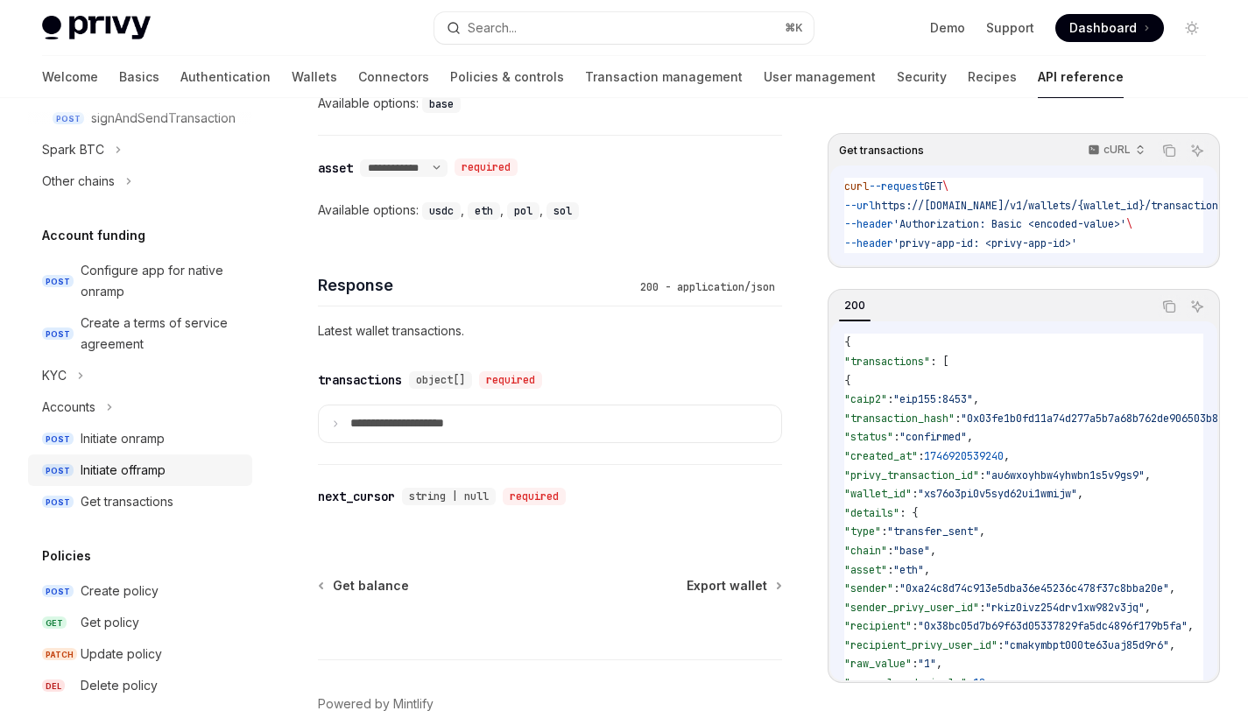
click at [161, 470] on div "Initiate offramp" at bounding box center [123, 470] width 85 height 21
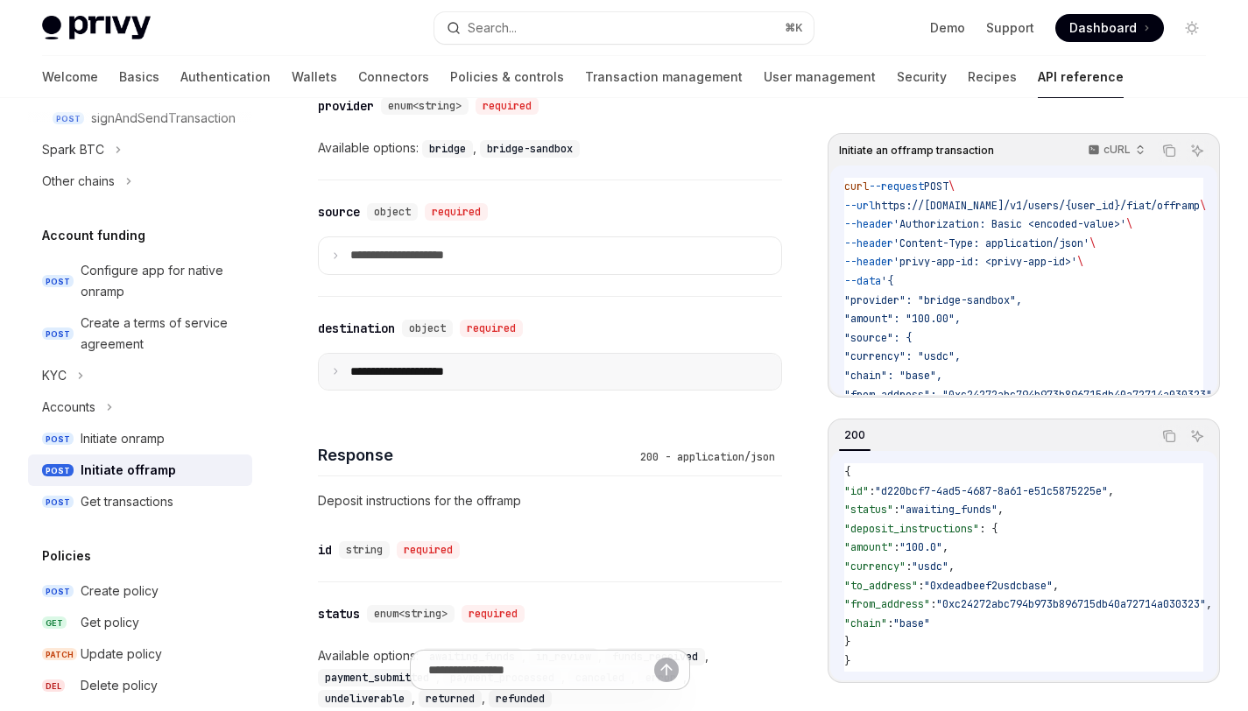
scroll to position [936, 0]
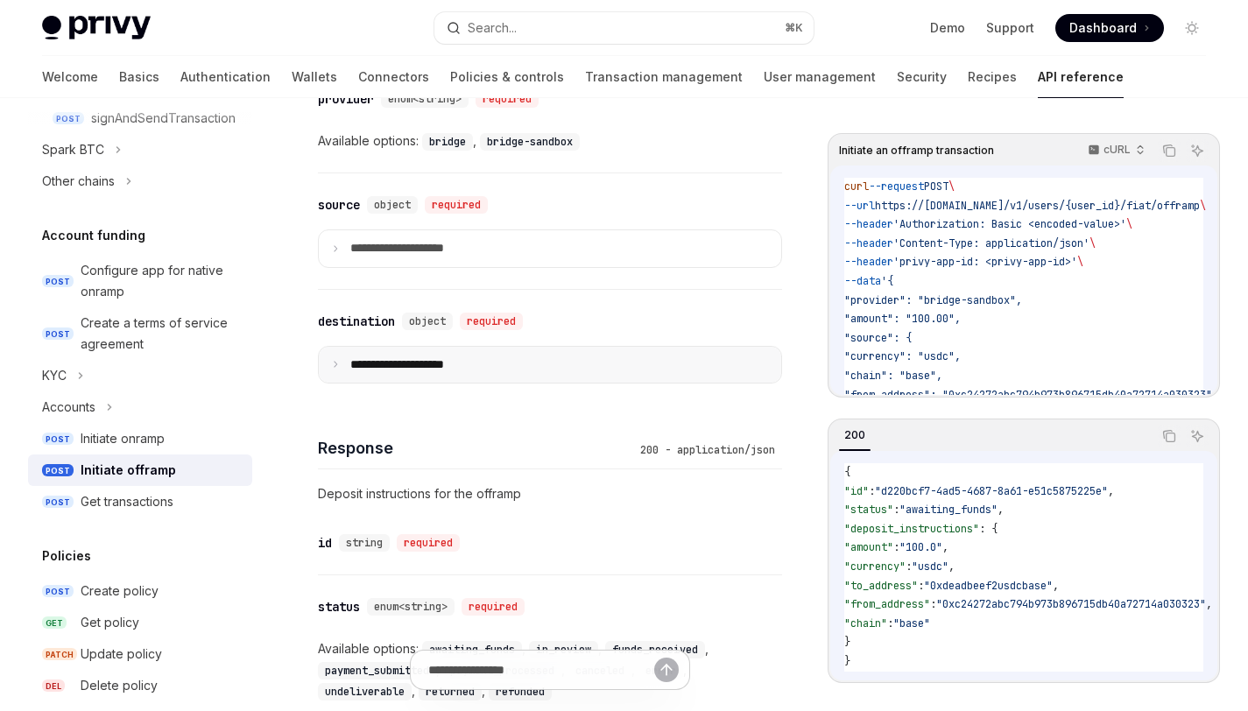
click at [341, 375] on summary "**********" at bounding box center [550, 365] width 463 height 37
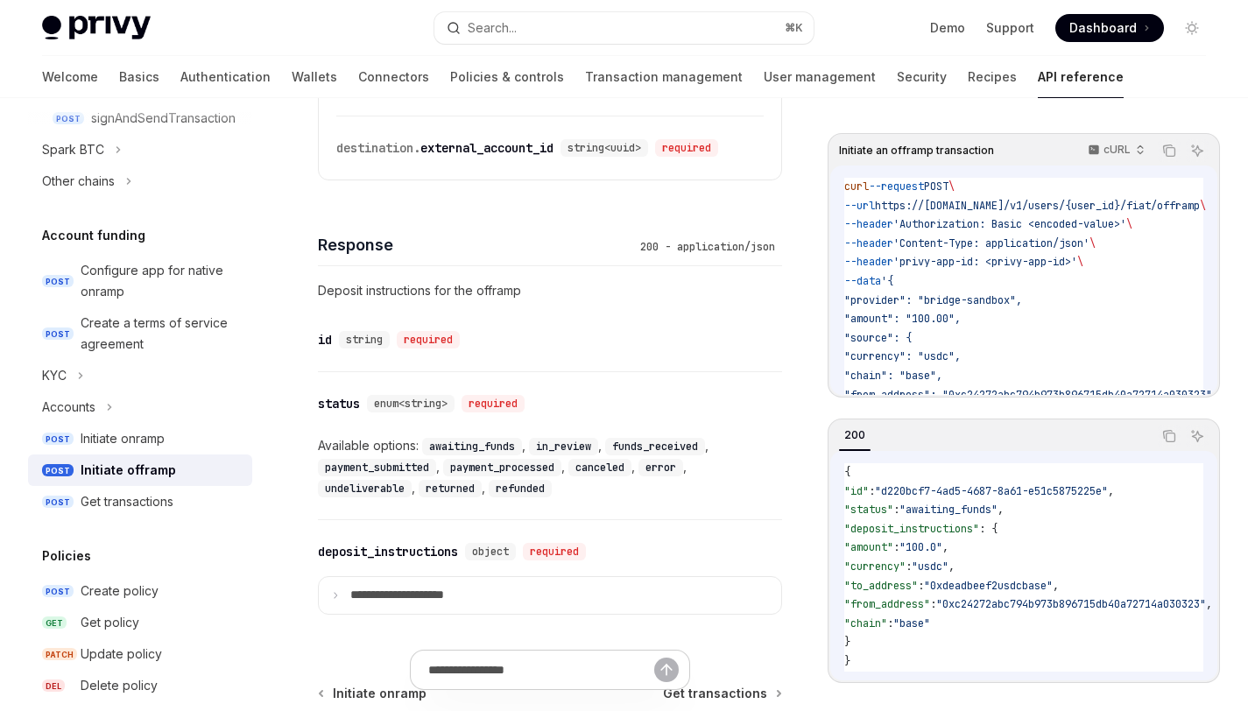
scroll to position [1622, 0]
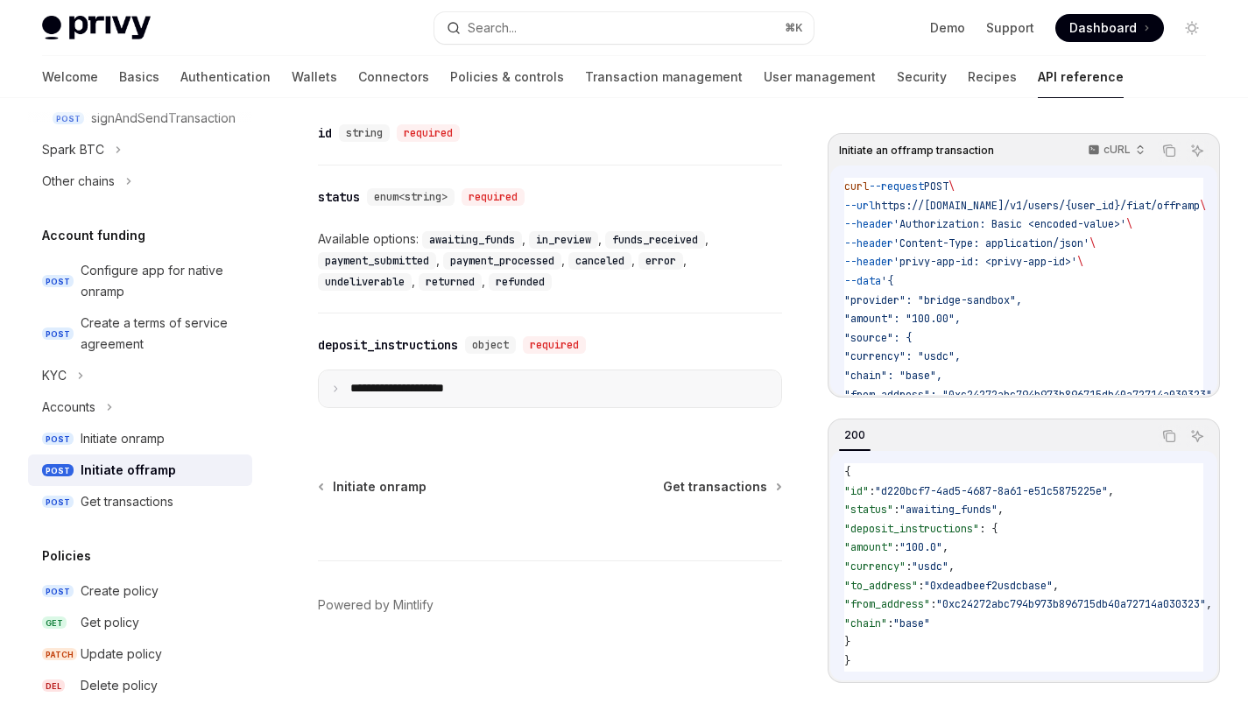
click at [549, 392] on summary "**********" at bounding box center [550, 389] width 463 height 37
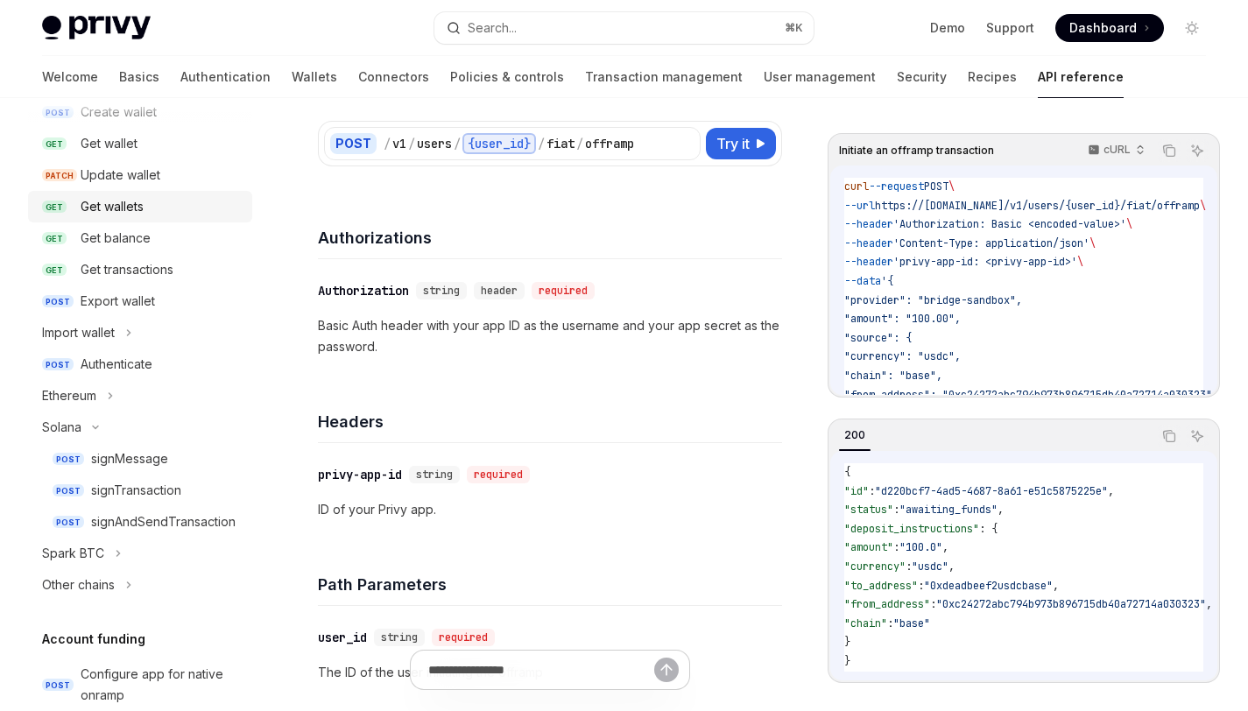
scroll to position [0, 0]
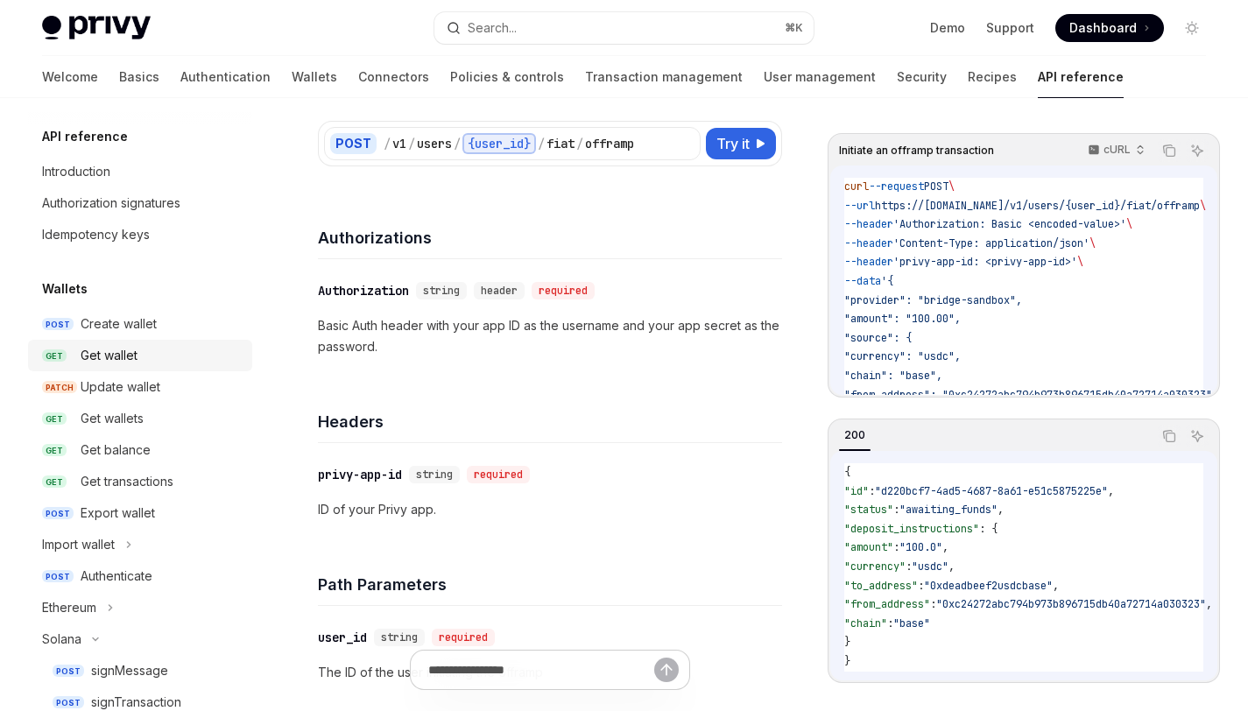
click at [160, 342] on link "GET Get wallet" at bounding box center [140, 356] width 224 height 32
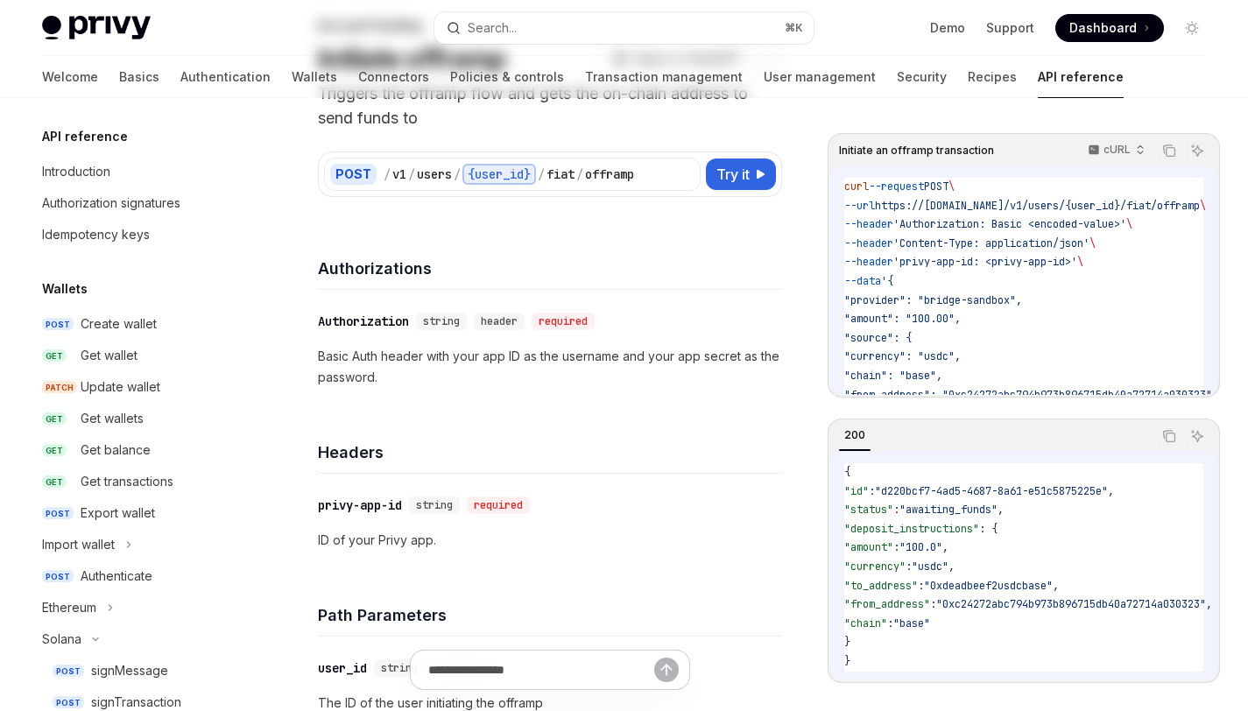
scroll to position [682, 0]
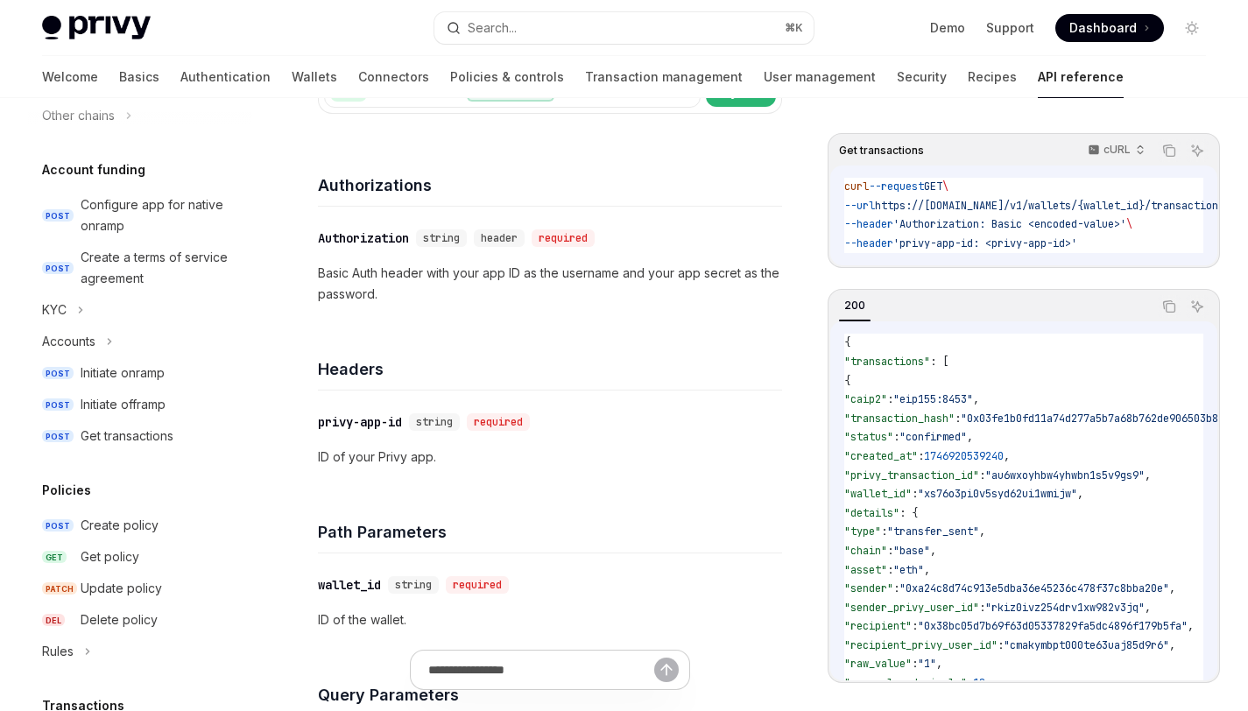
scroll to position [77, 0]
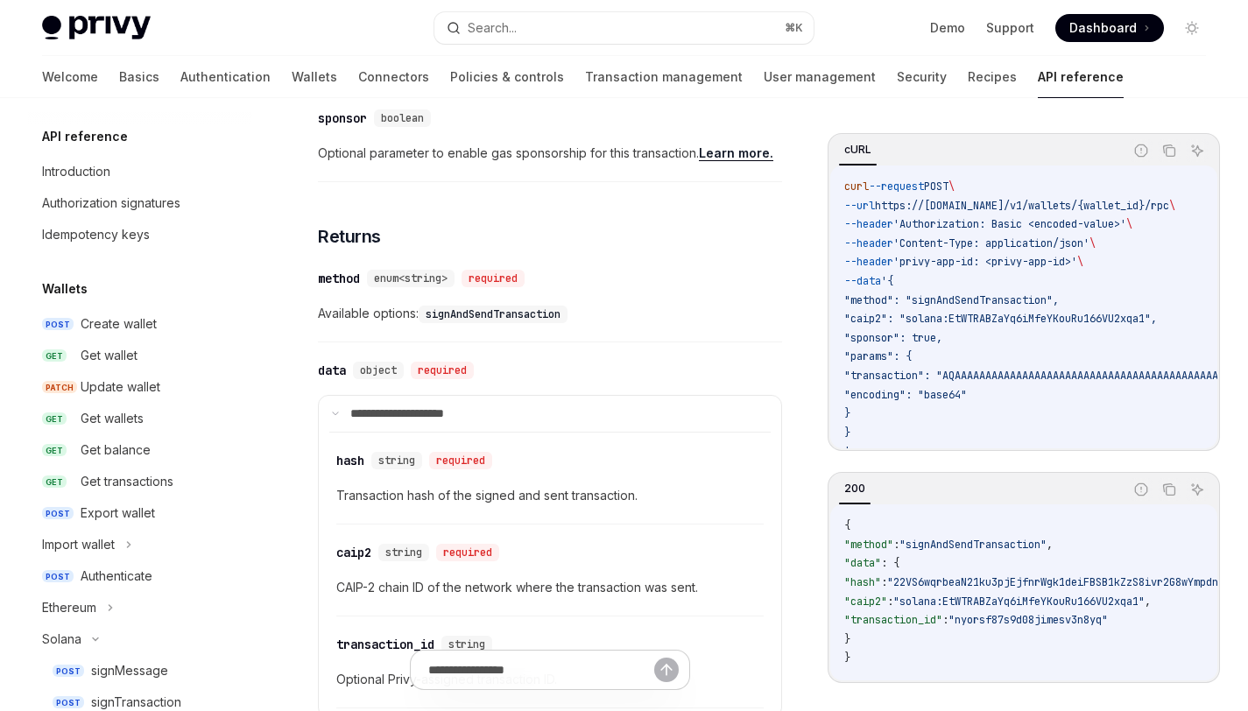
scroll to position [329, 0]
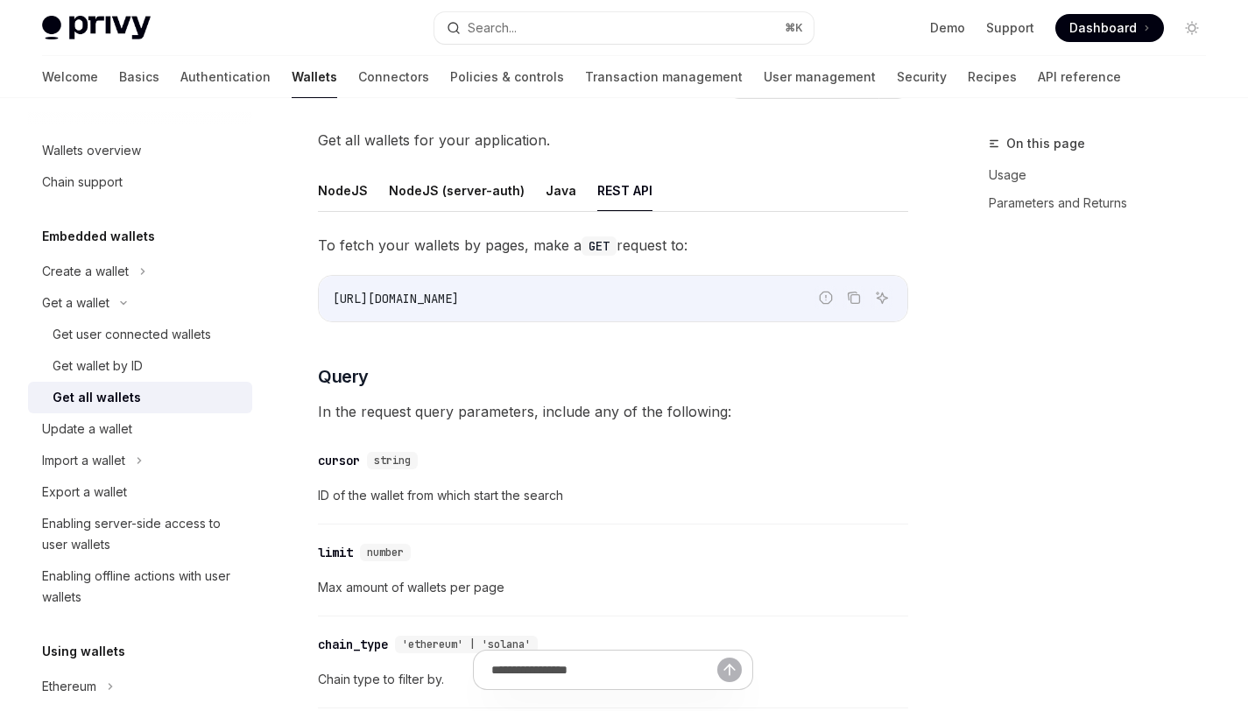
scroll to position [75, 0]
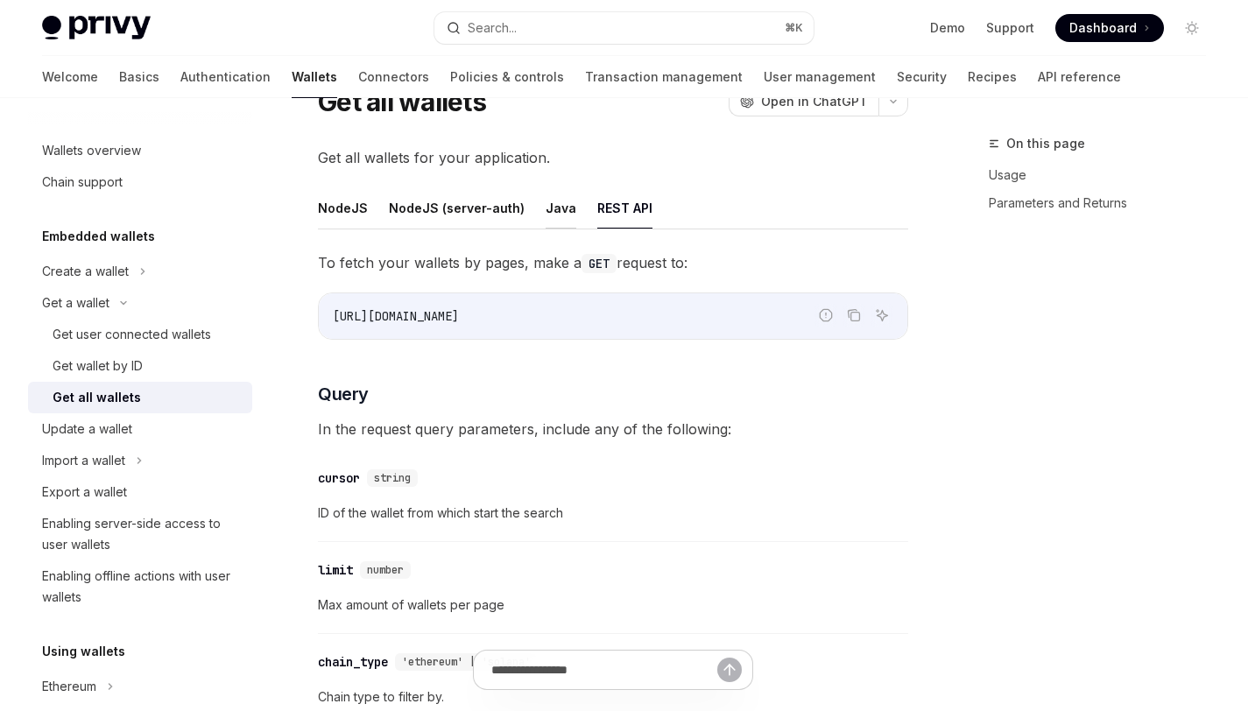
click at [555, 209] on button "Java" at bounding box center [561, 207] width 31 height 41
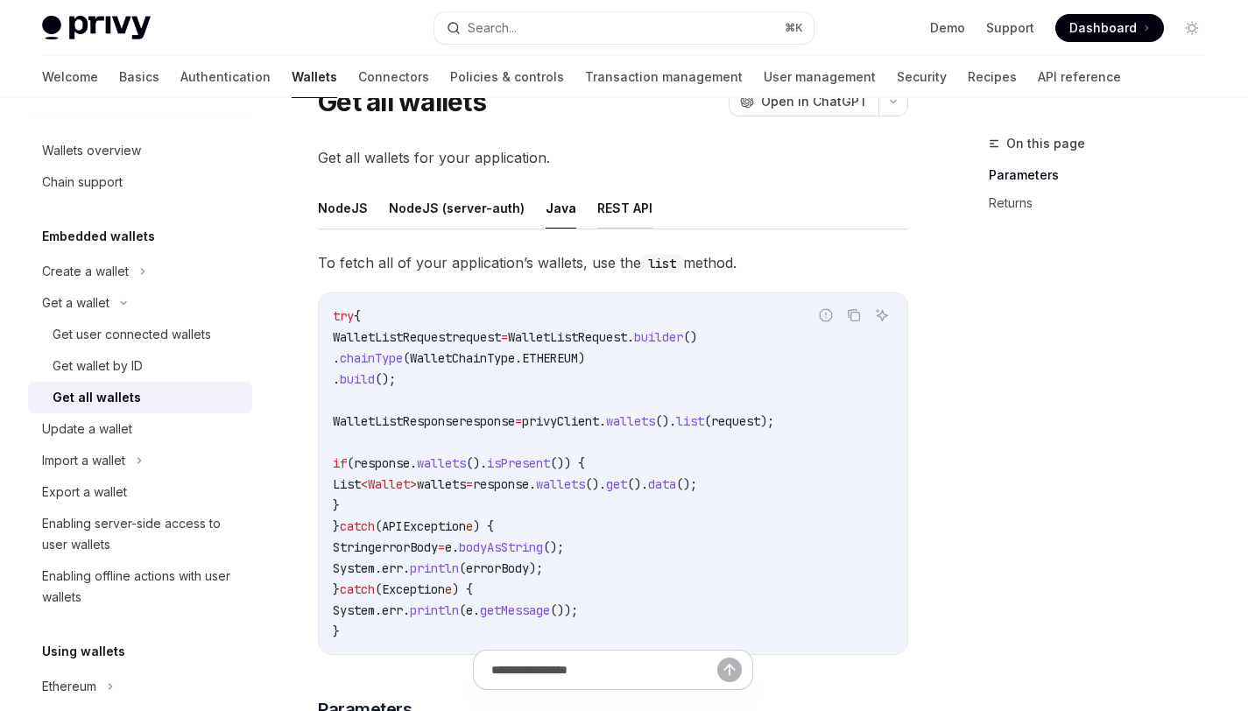
click at [607, 202] on button "REST API" at bounding box center [624, 207] width 55 height 41
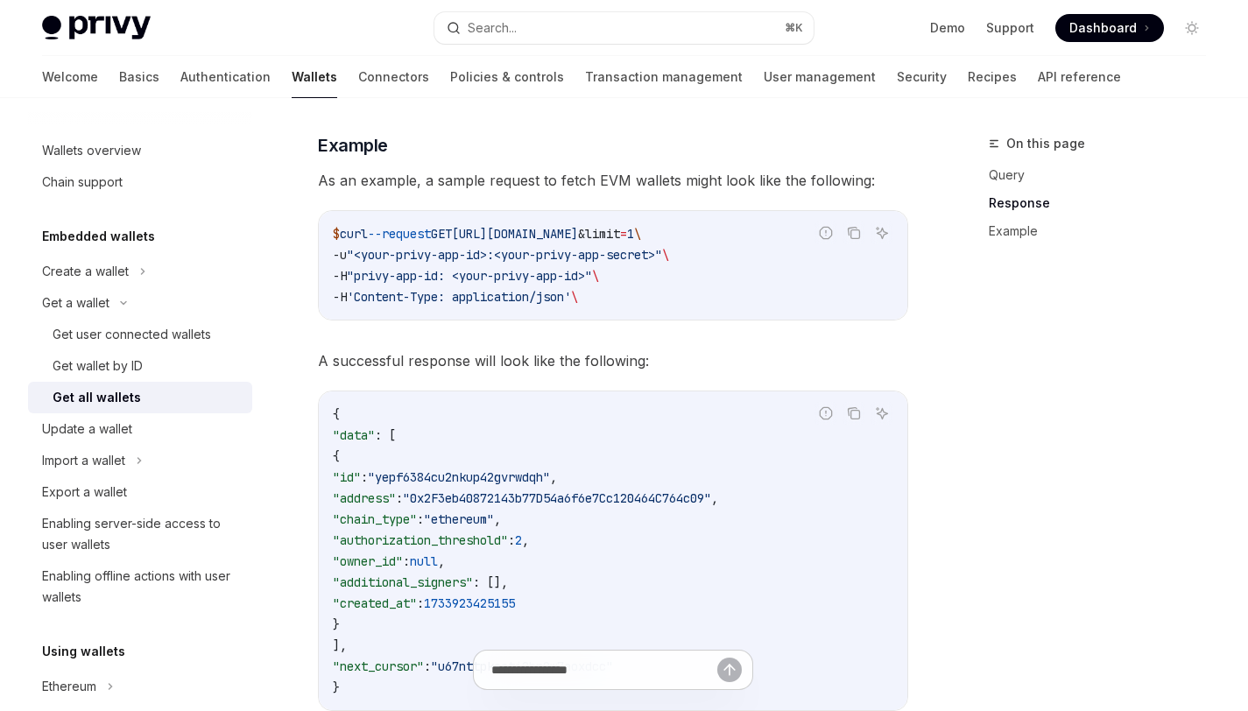
scroll to position [1735, 0]
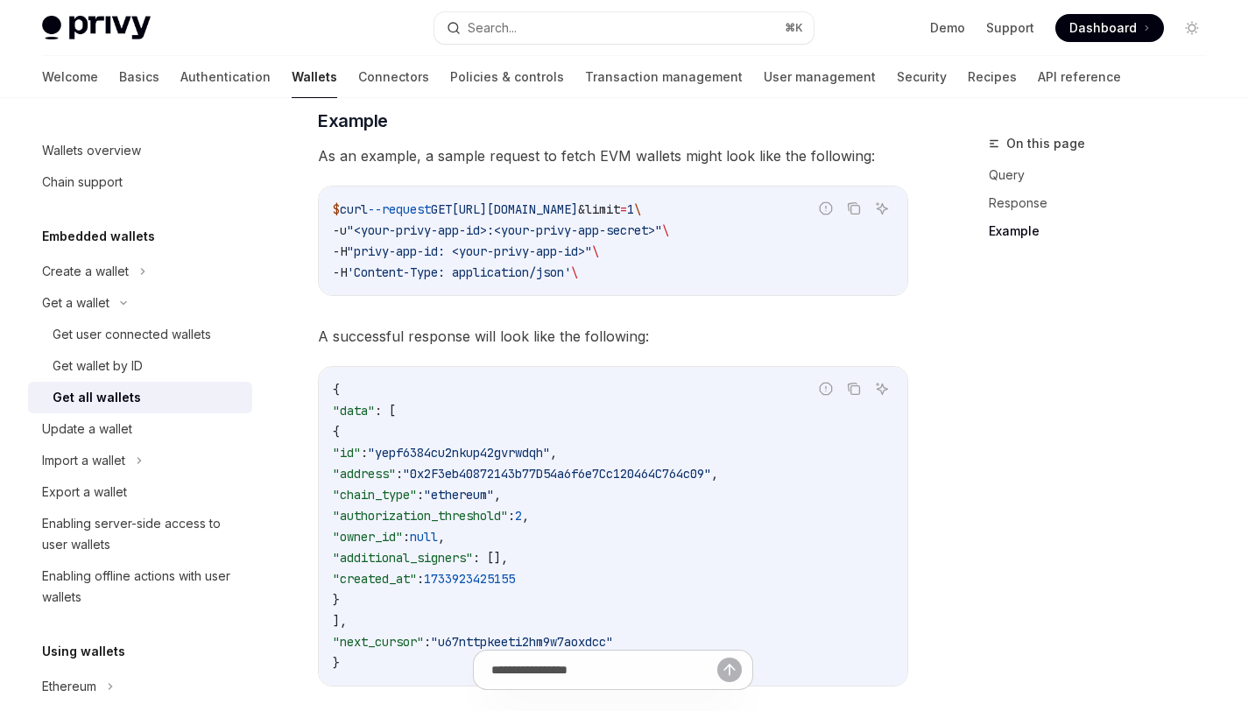
drag, startPoint x: 636, startPoint y: 302, endPoint x: 673, endPoint y: 301, distance: 36.8
click at [662, 296] on div "Report incorrect code Copy Ask AI $ curl --request GET [URL][DOMAIN_NAME] & lim…" at bounding box center [613, 241] width 590 height 110
click at [1046, 269] on div "On this page Query Response Example" at bounding box center [1087, 422] width 266 height 578
click at [786, 261] on code "$ curl --request GET [URL][DOMAIN_NAME] & limit = 1 \ -u "<your-privy-app-id>:<…" at bounding box center [613, 241] width 561 height 84
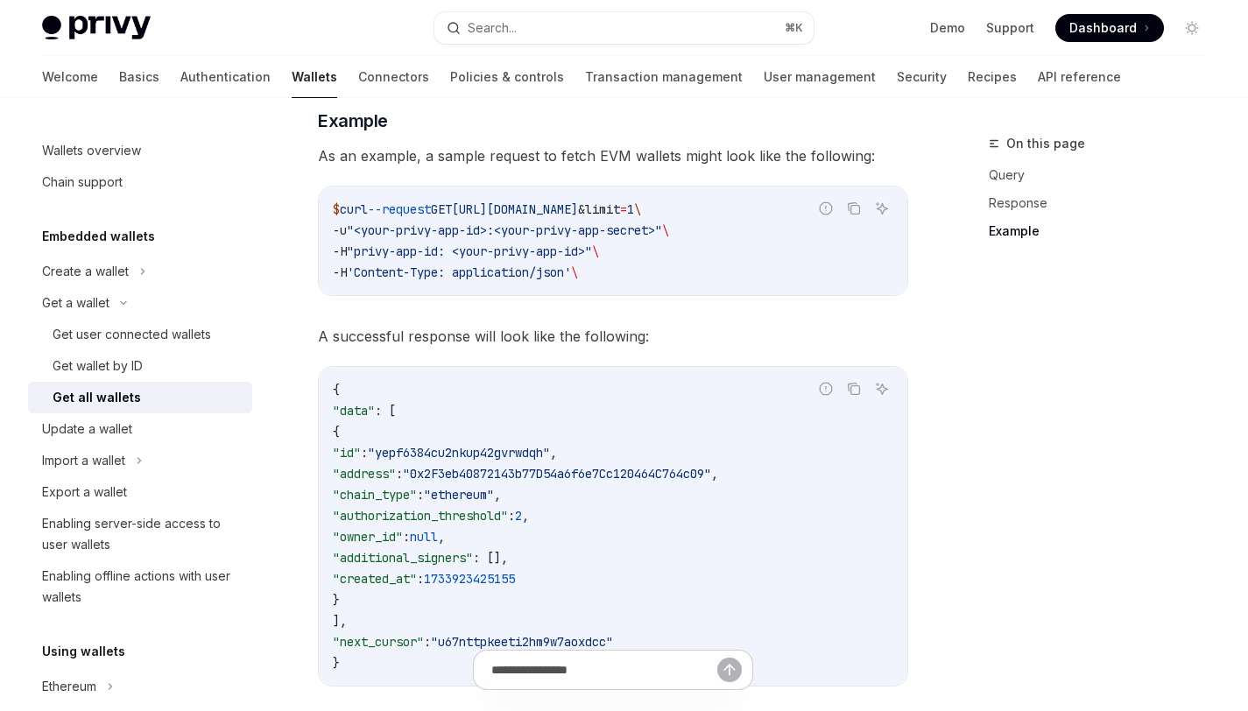
drag, startPoint x: 748, startPoint y: 212, endPoint x: 851, endPoint y: 229, distance: 103.8
click at [851, 229] on div "Report incorrect code Copy Ask AI $ curl --request GET [URL][DOMAIN_NAME] & lim…" at bounding box center [613, 241] width 590 height 110
click at [679, 247] on code "$ curl --request GET [URL][DOMAIN_NAME] & limit = 1 \ -u "<your-privy-app-id>:<…" at bounding box center [613, 241] width 561 height 84
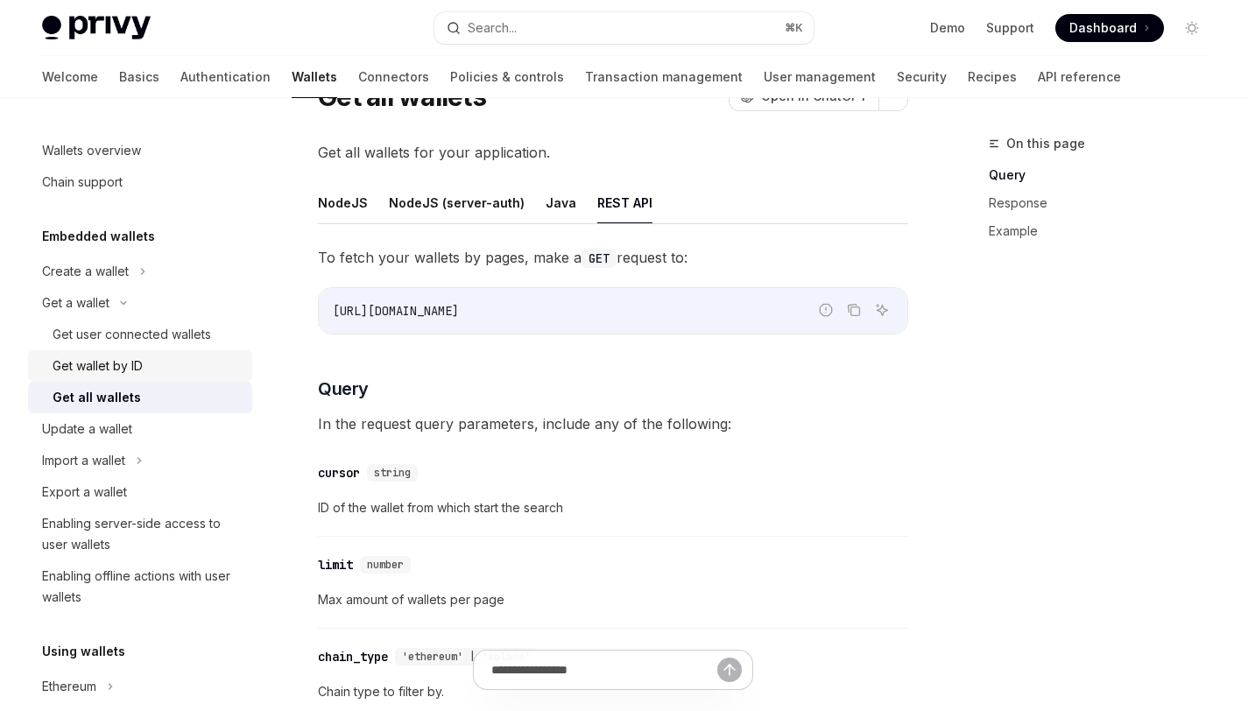
scroll to position [0, 0]
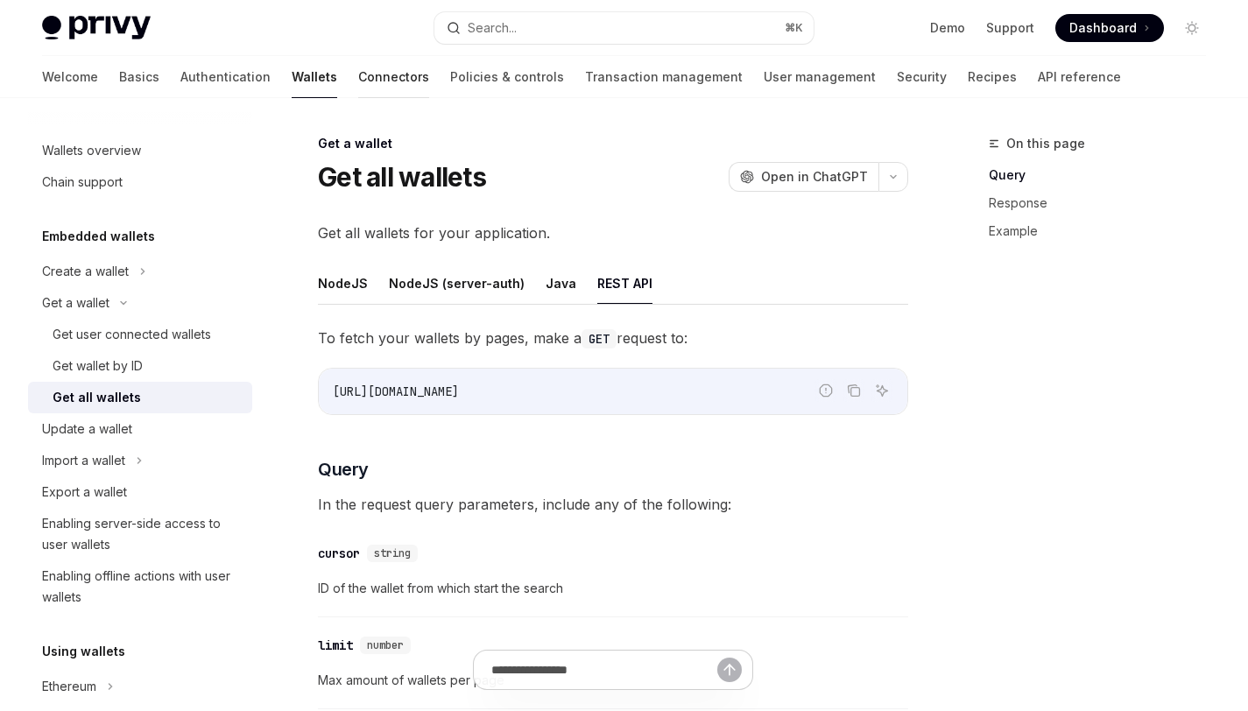
click at [358, 86] on link "Connectors" at bounding box center [393, 77] width 71 height 42
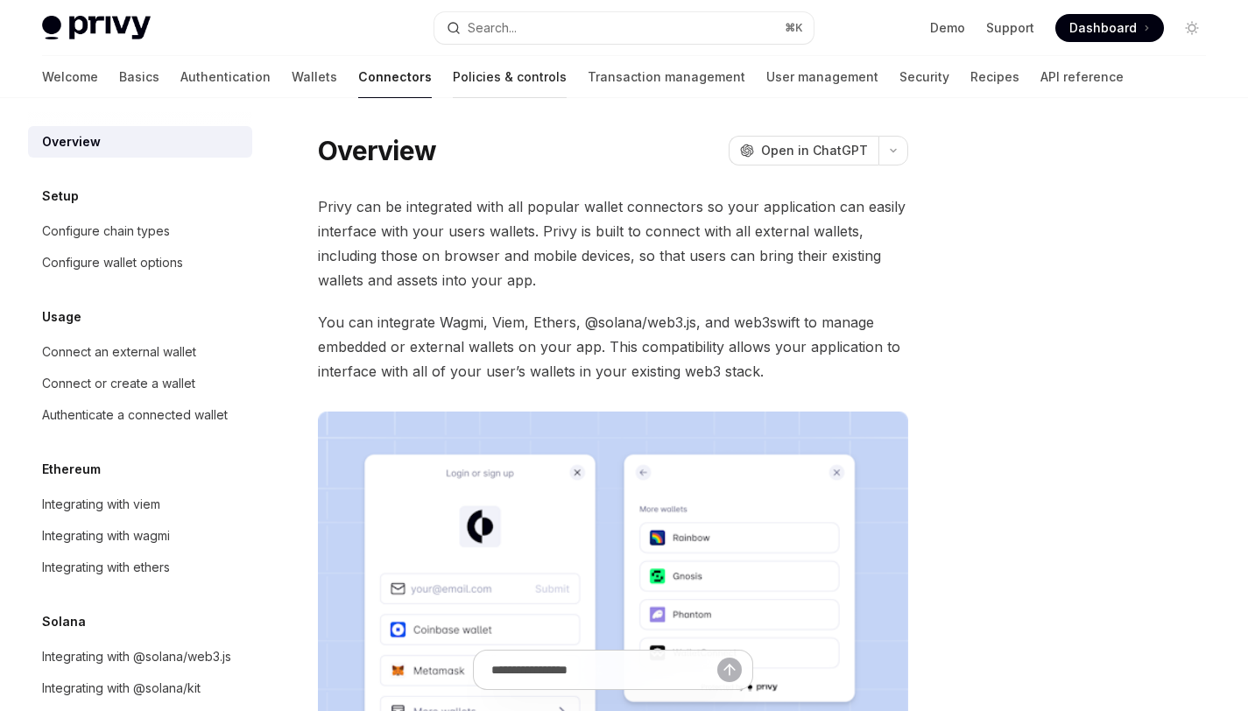
click at [453, 62] on link "Policies & controls" at bounding box center [510, 77] width 114 height 42
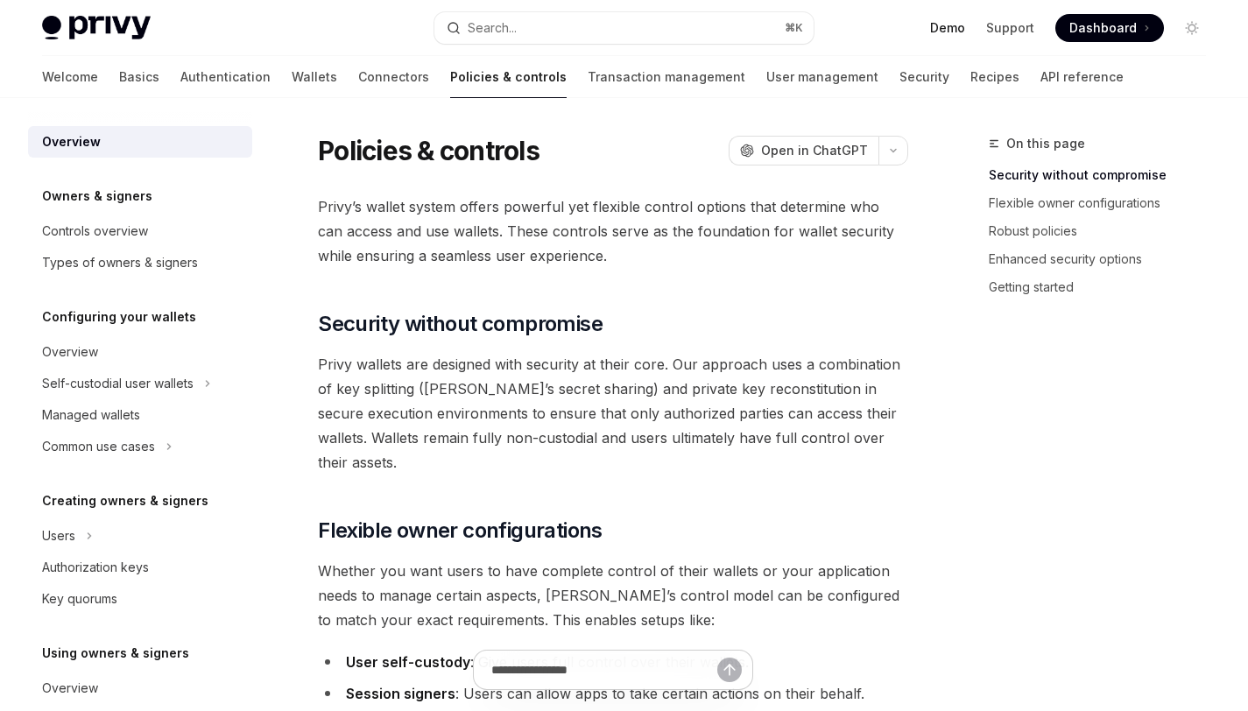
click at [950, 29] on link "Demo" at bounding box center [947, 28] width 35 height 18
click at [292, 71] on link "Wallets" at bounding box center [315, 77] width 46 height 42
type textarea "*"
